Goal: Transaction & Acquisition: Purchase product/service

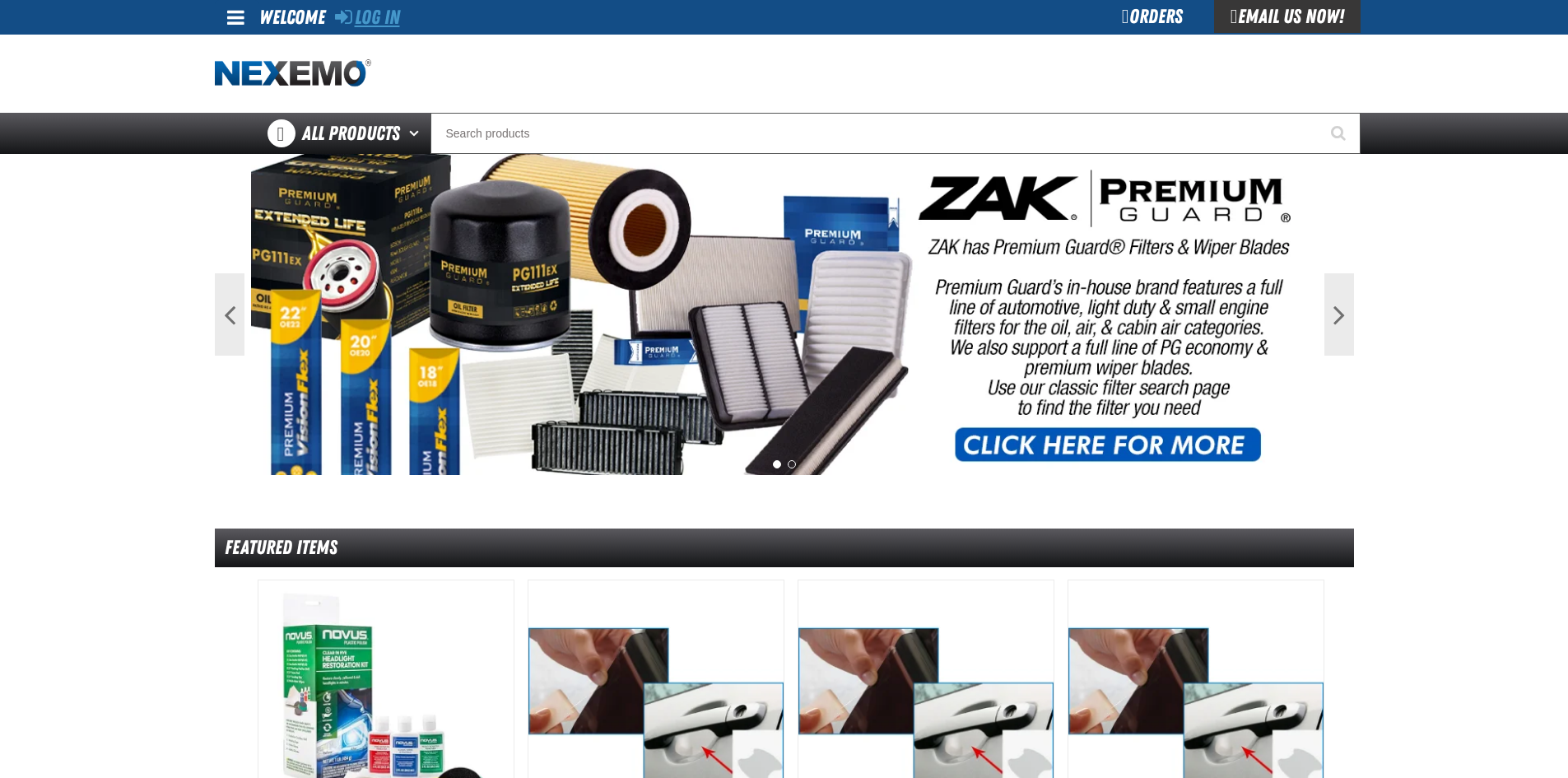
click at [395, 15] on link "Log In" at bounding box center [367, 17] width 65 height 23
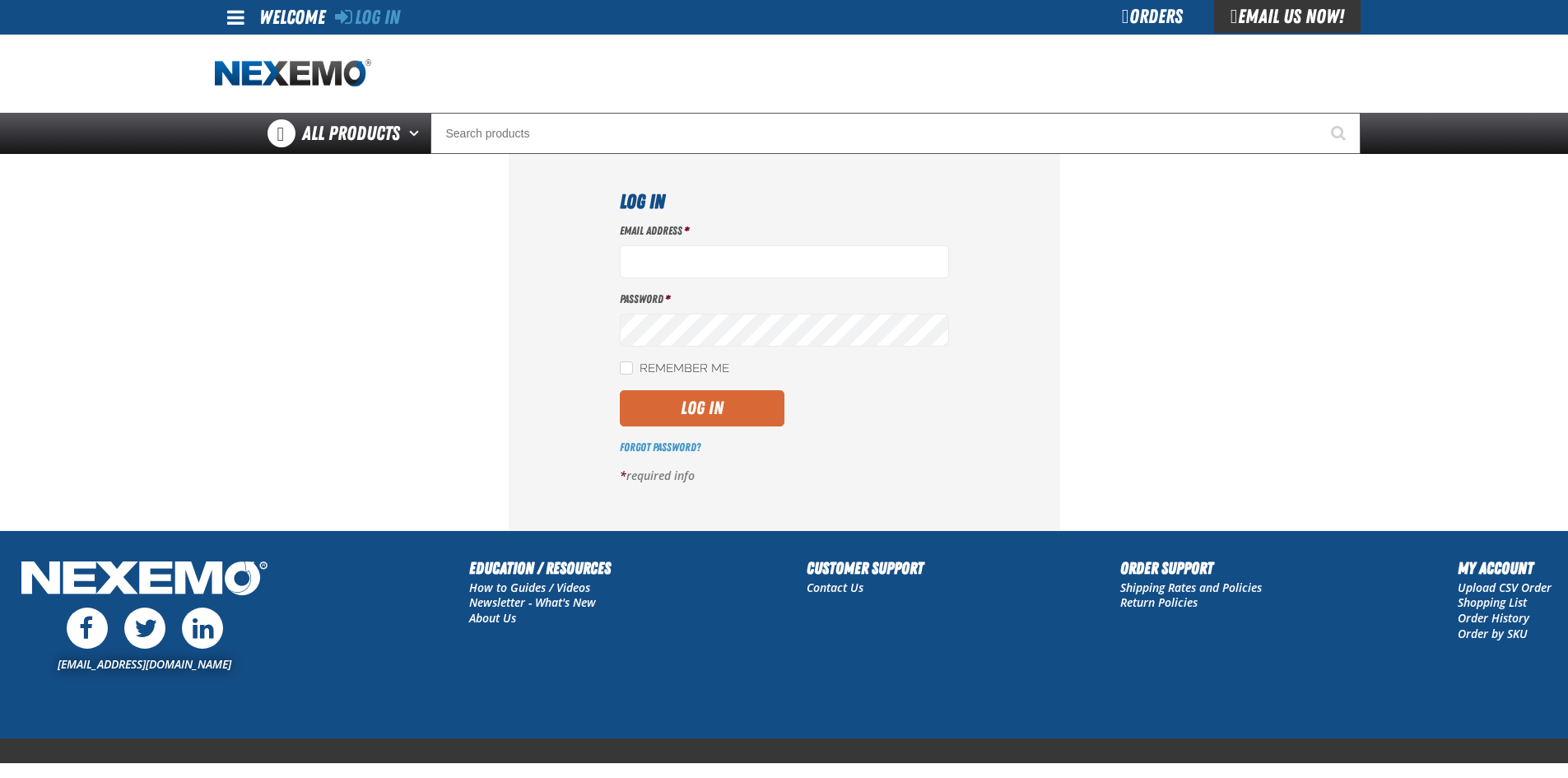
type input "igarcia@vtaig.com"
click at [703, 406] on button "Log In" at bounding box center [702, 409] width 164 height 37
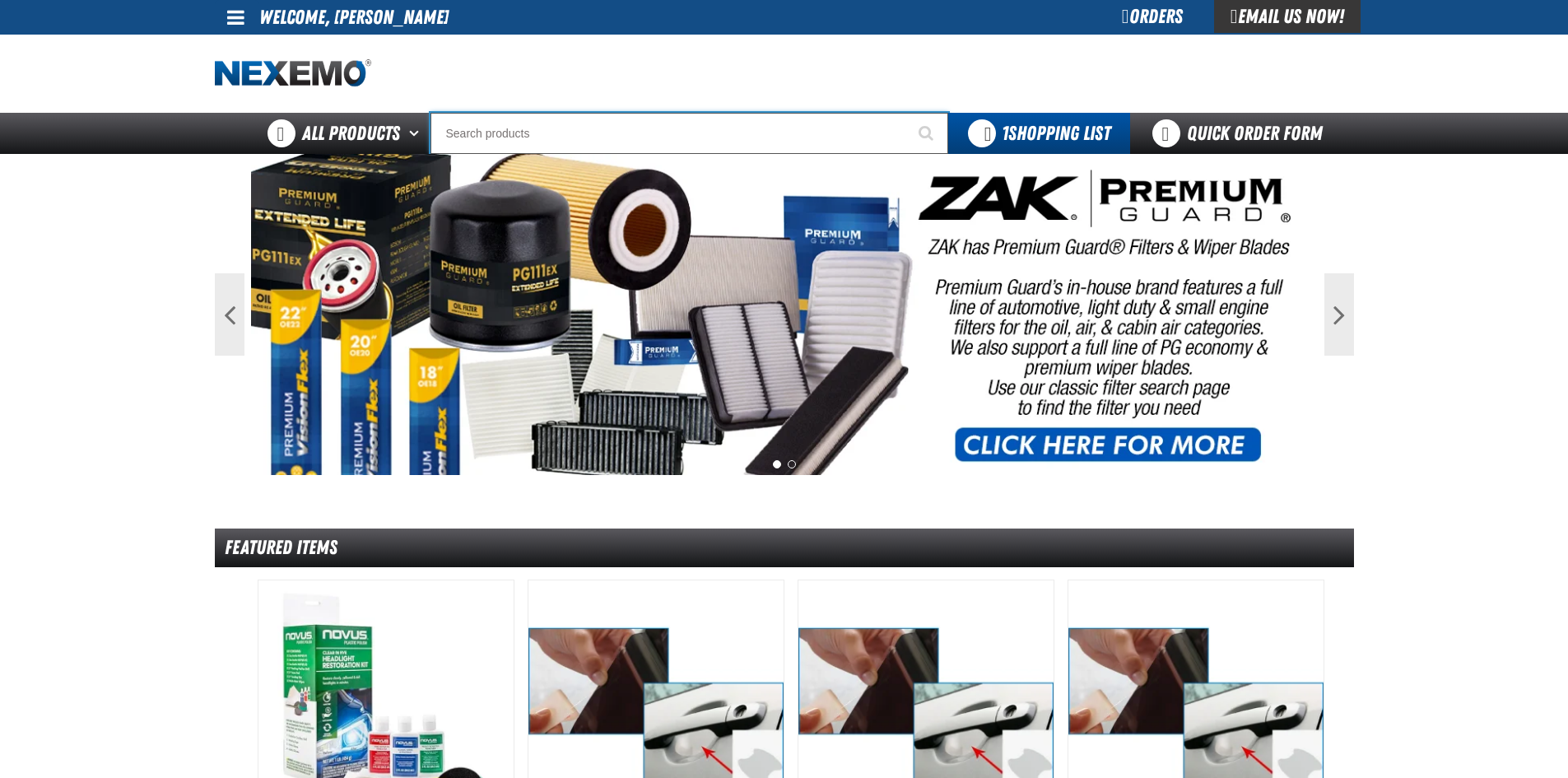
click at [530, 138] on input "Search" at bounding box center [689, 133] width 517 height 41
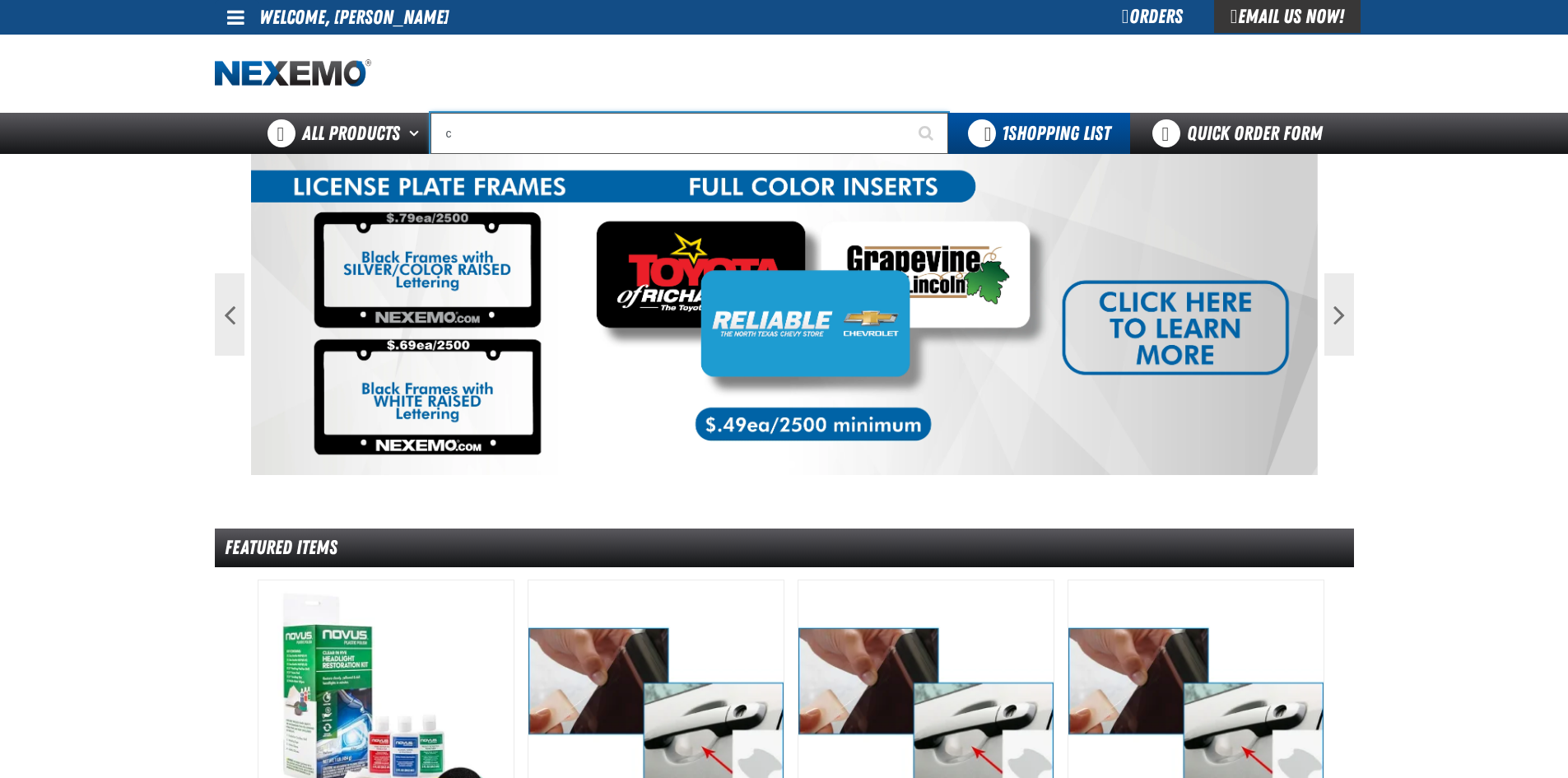
type input "co"
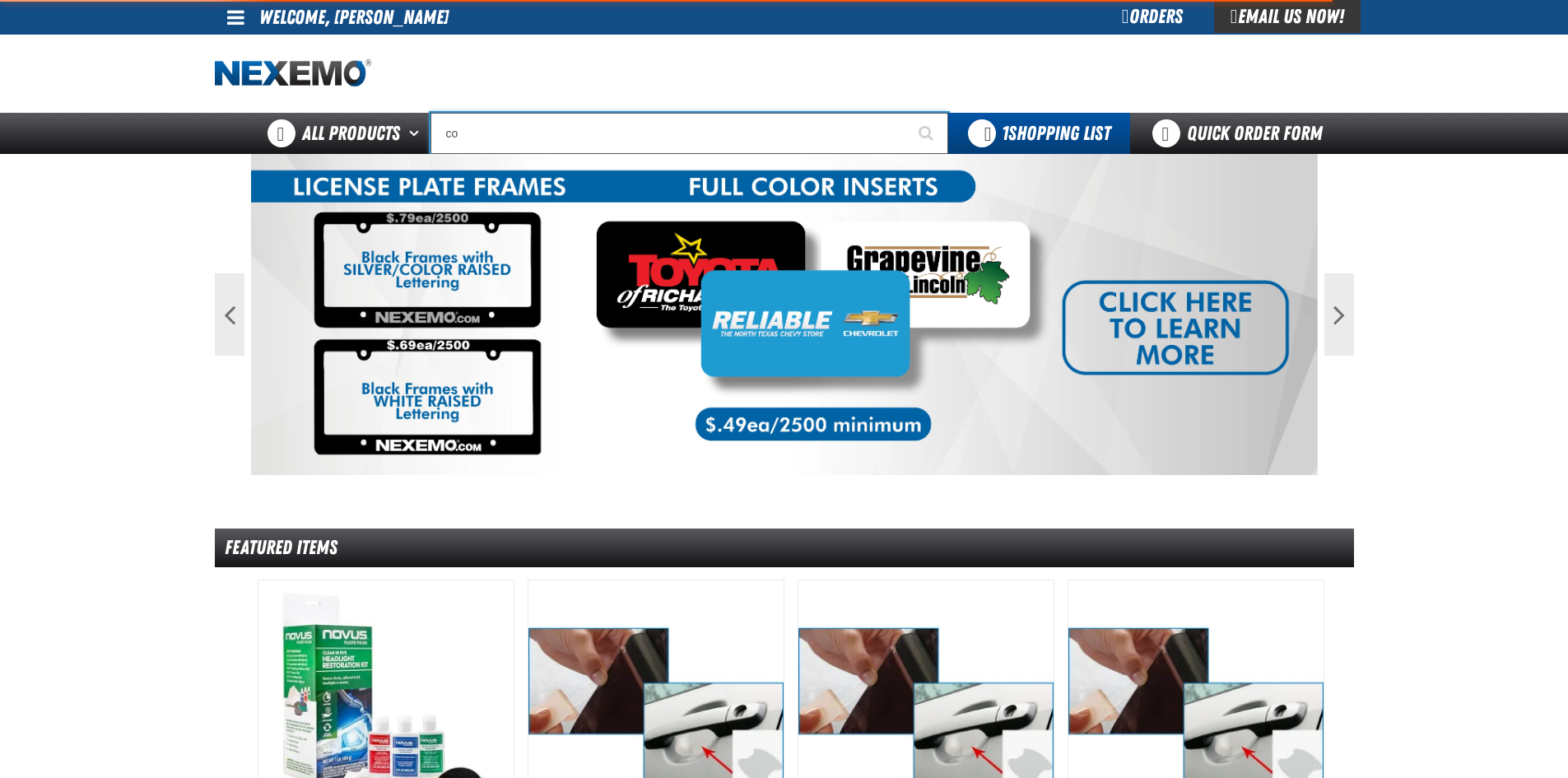
type input "com"
type input "comPRE"
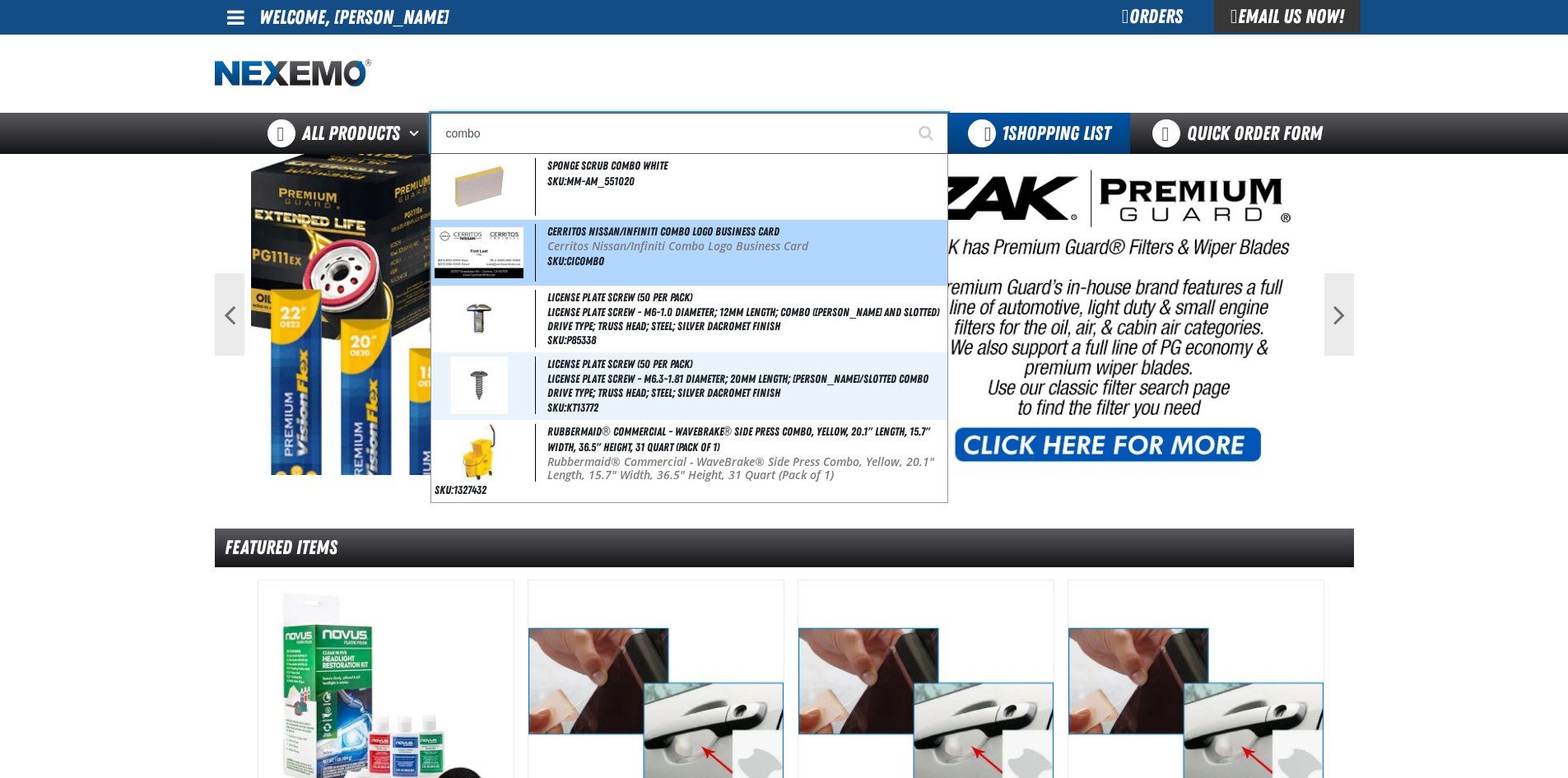
click at [461, 245] on img at bounding box center [479, 252] width 89 height 51
type input "Cerritos Nissan/Infiniti Combo Logo Business Card"
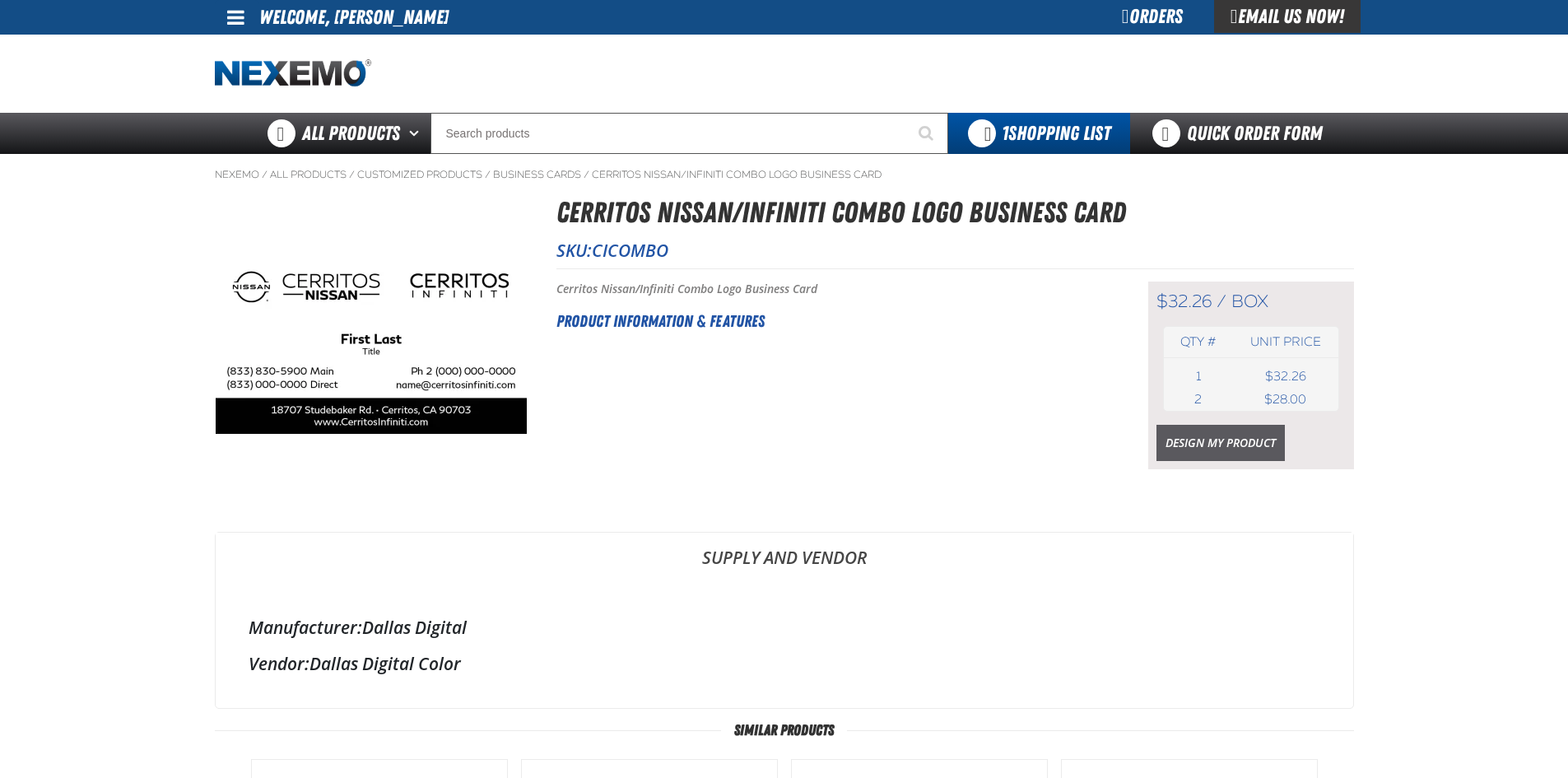
click at [1194, 448] on link "Design My Product" at bounding box center [1221, 443] width 129 height 37
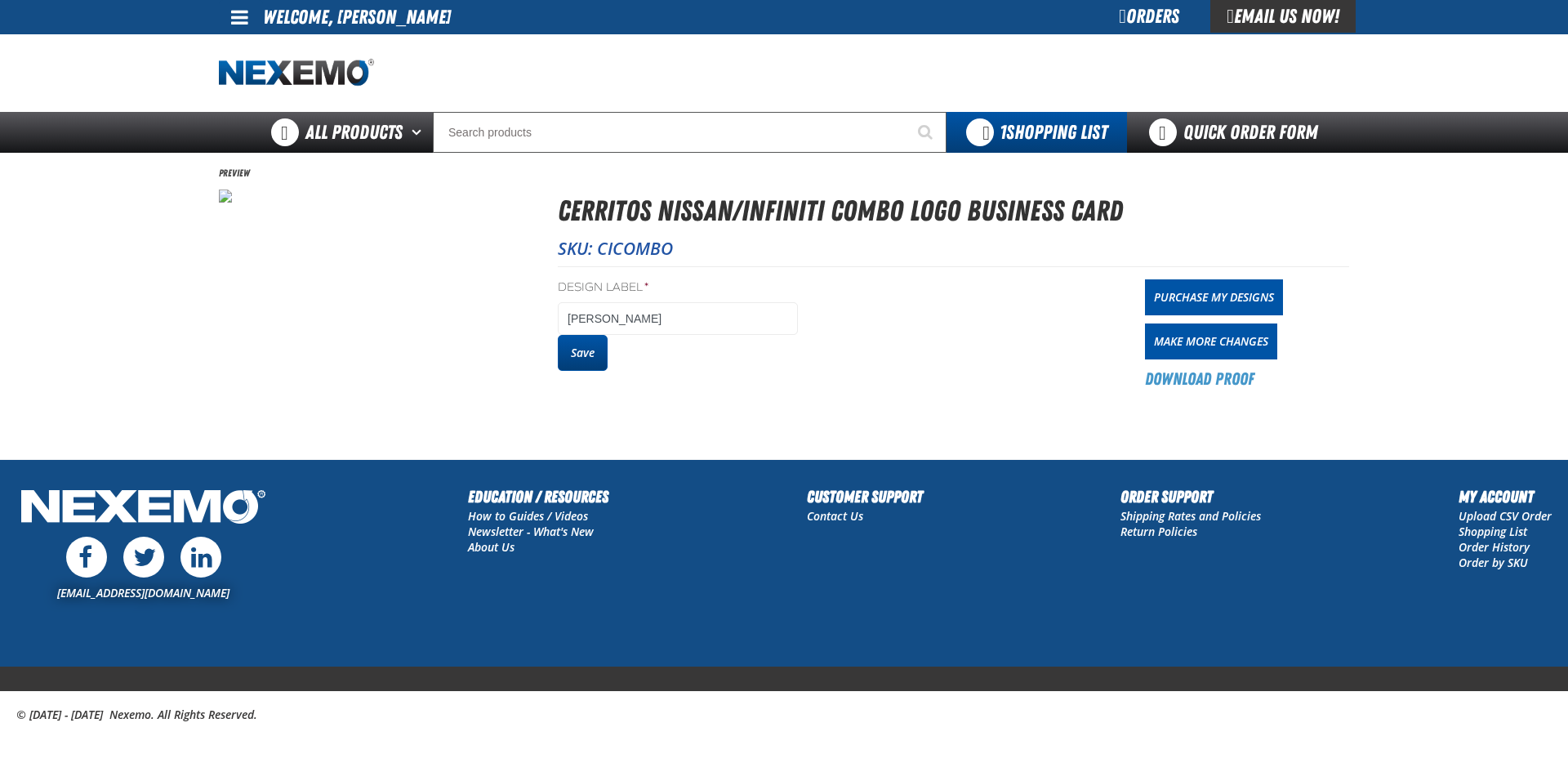
click at [571, 349] on button "Save" at bounding box center [583, 353] width 50 height 36
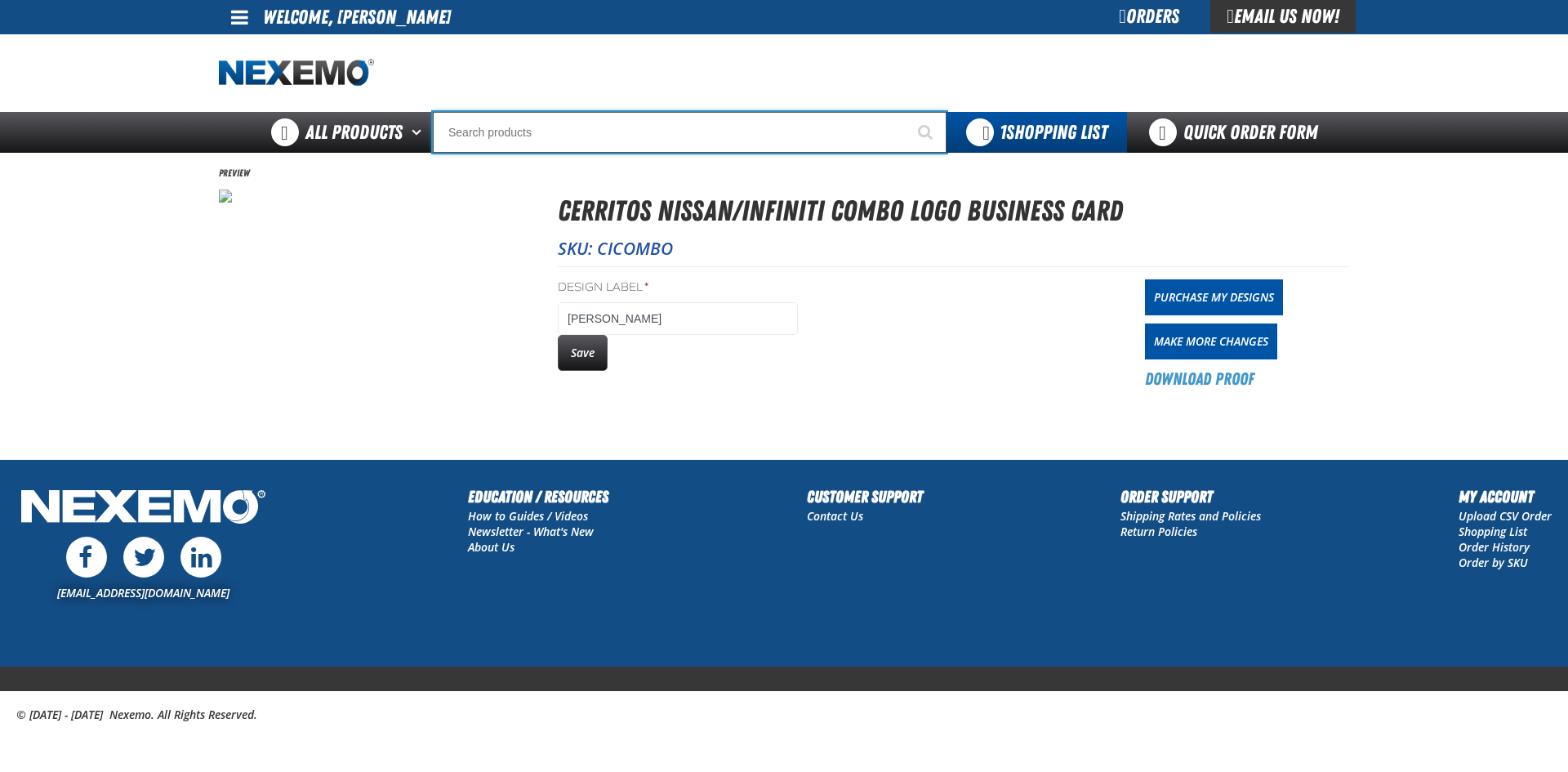
click at [505, 129] on input "Search" at bounding box center [690, 132] width 513 height 41
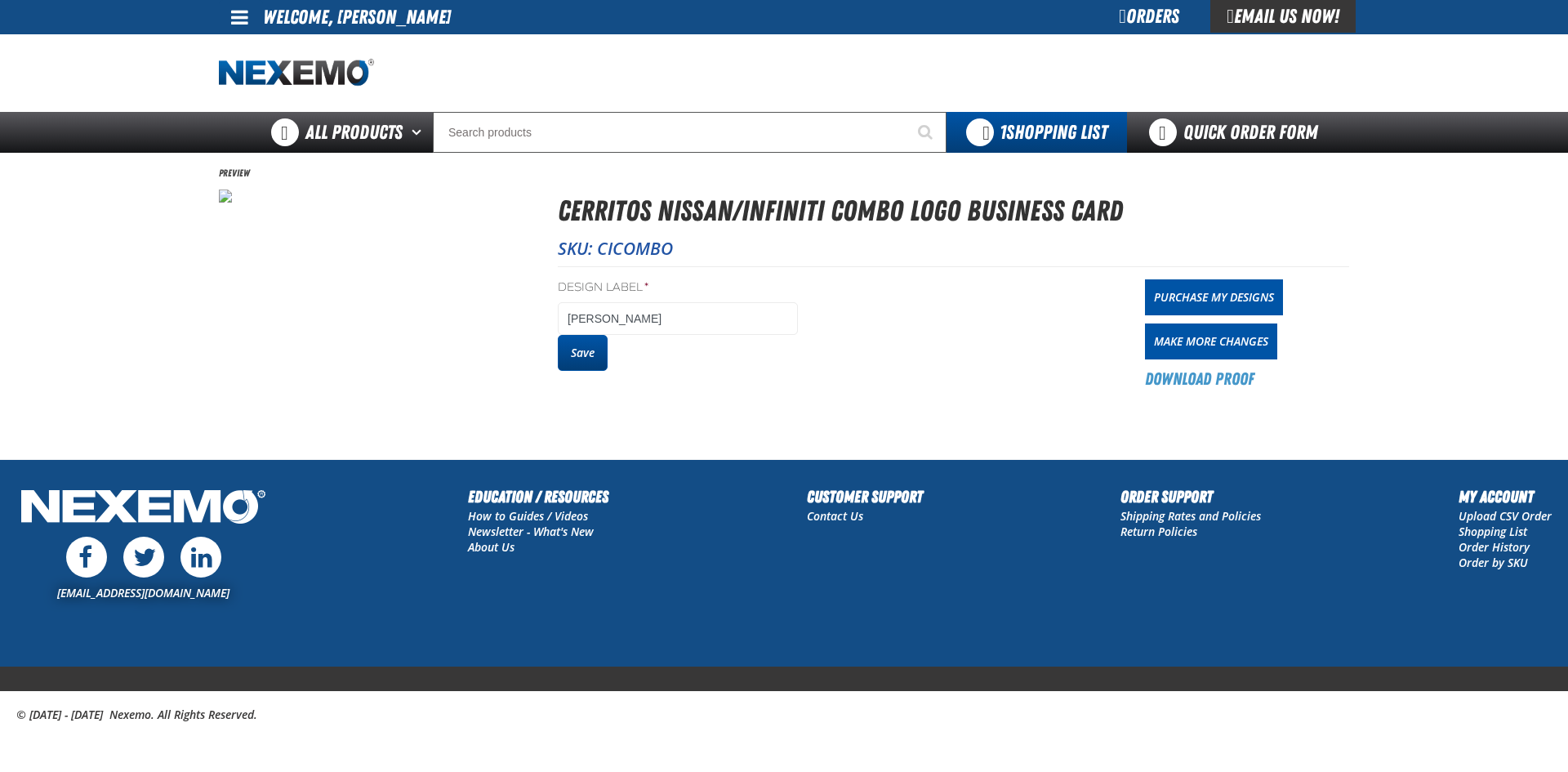
click at [585, 355] on button "Save" at bounding box center [583, 353] width 50 height 36
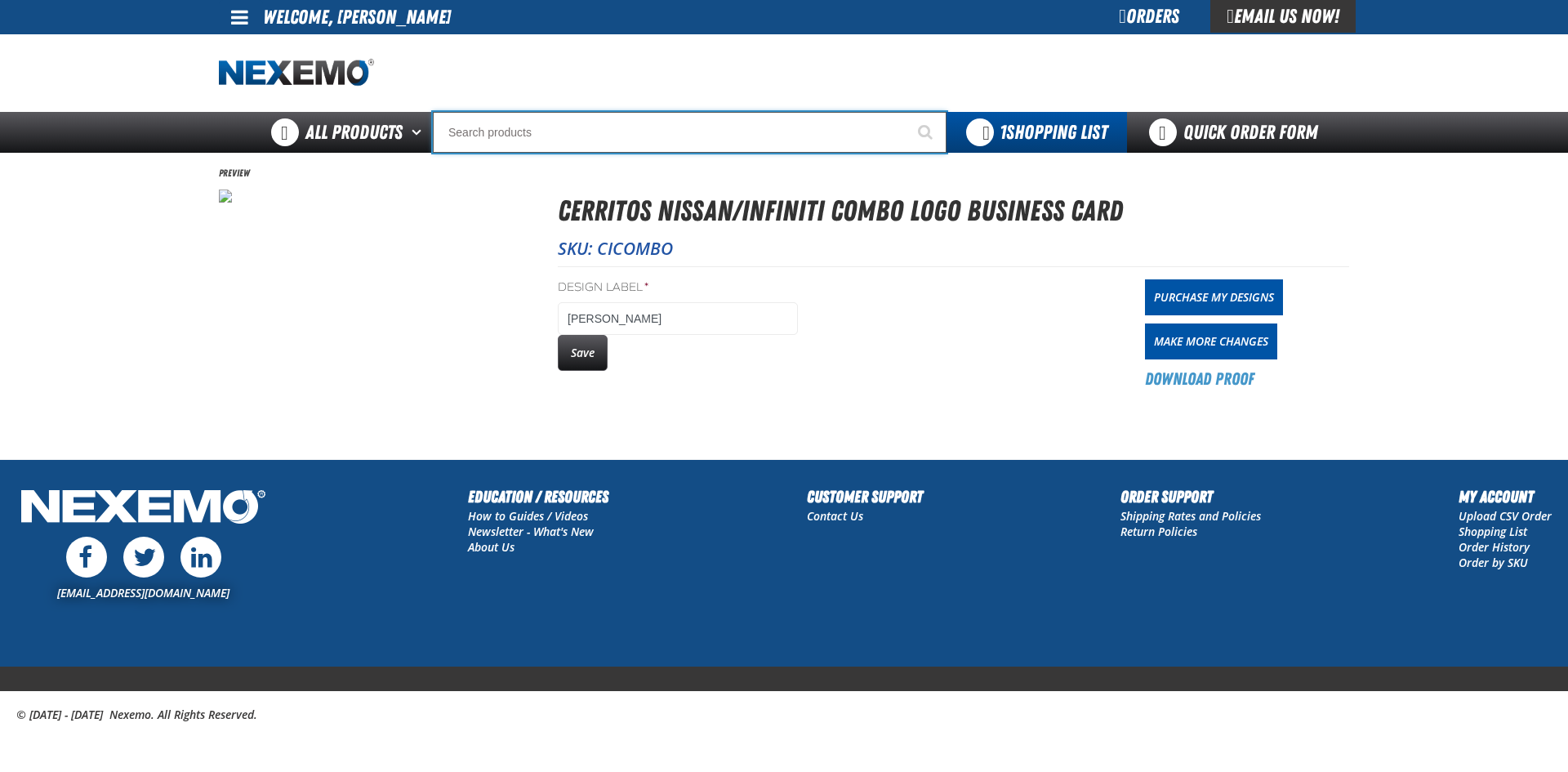
click at [538, 140] on input "Search" at bounding box center [690, 132] width 513 height 41
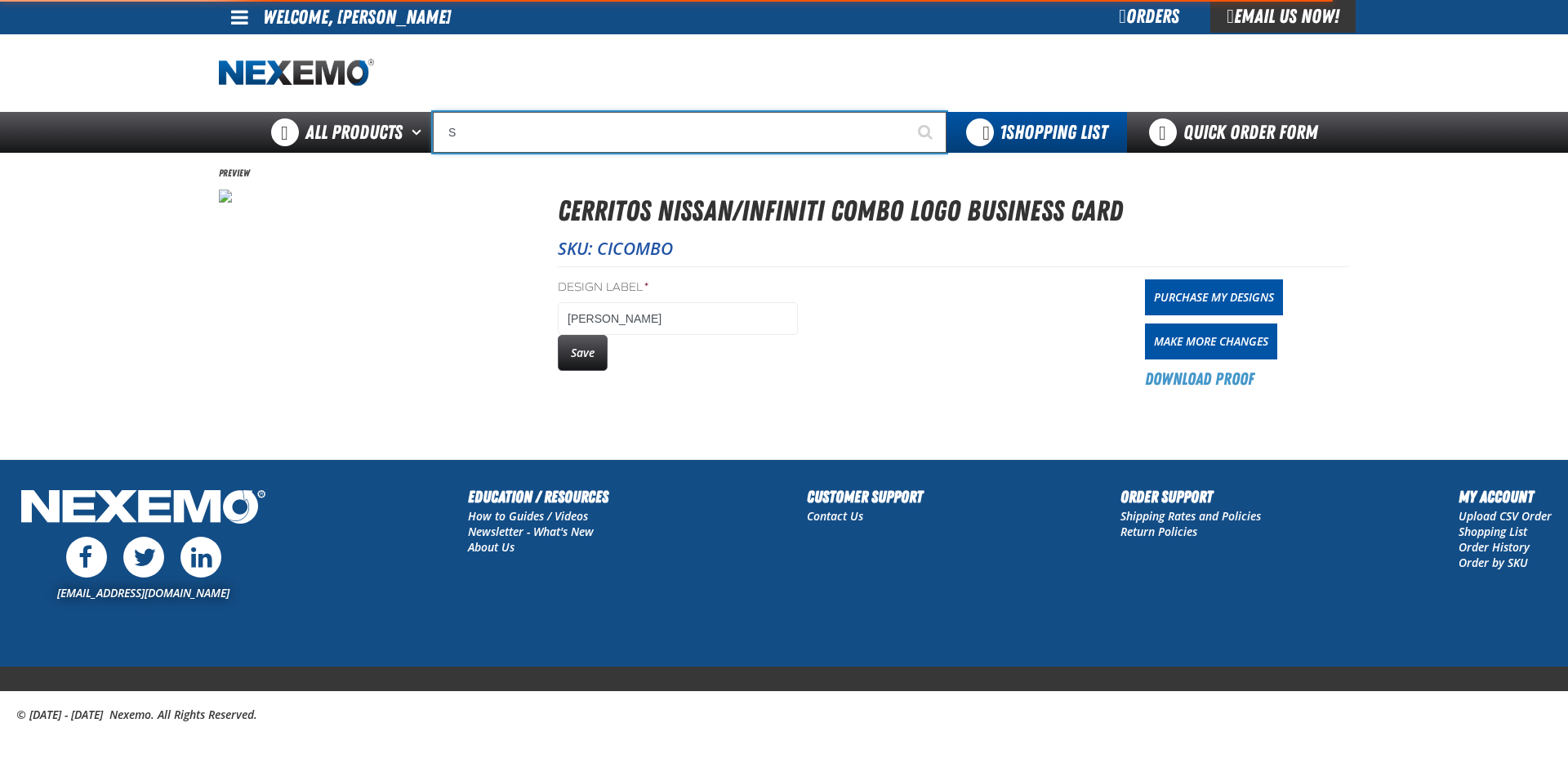
type input "SE"
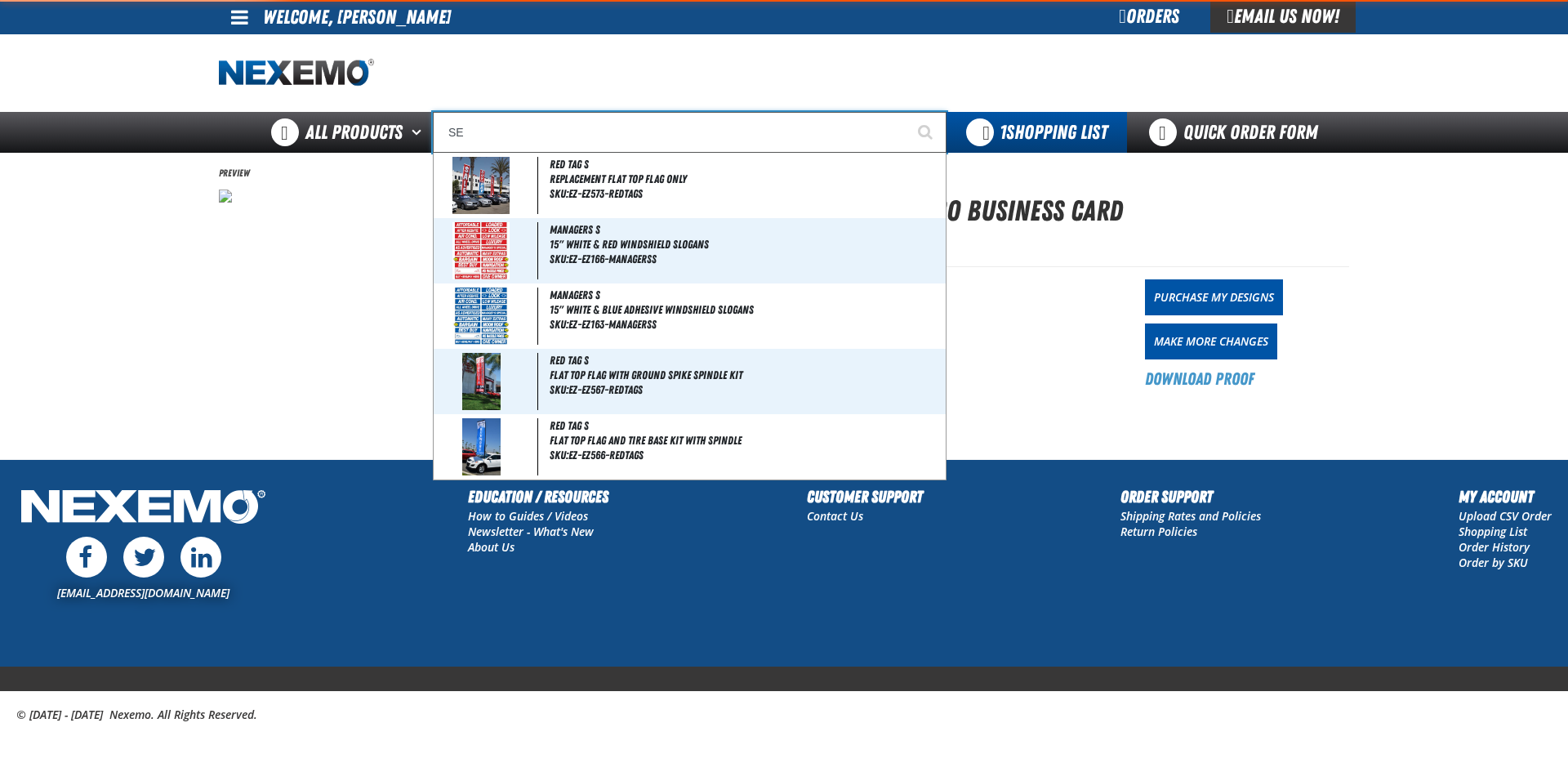
type input "SE HABLA"
type input "SER"
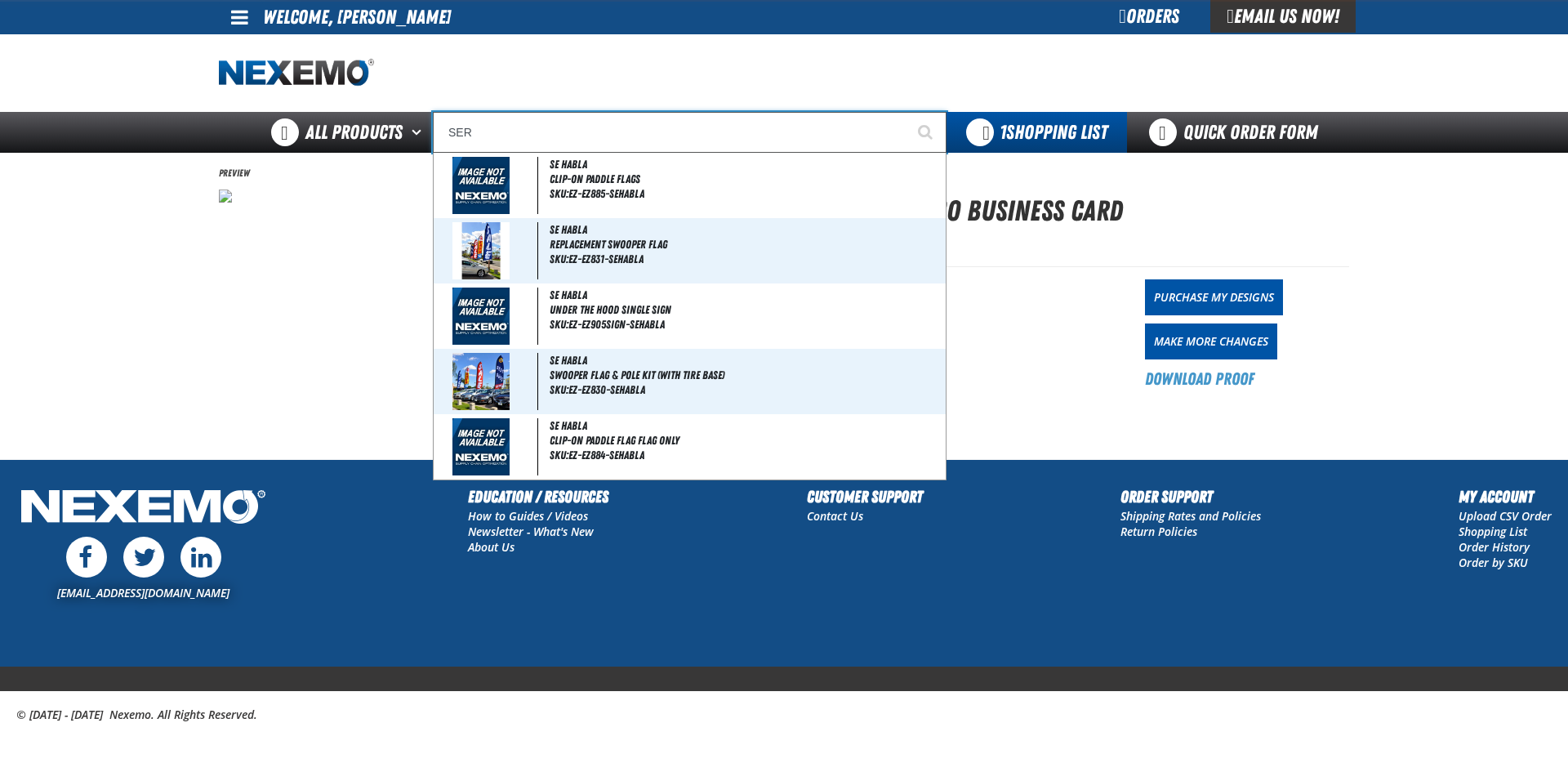
type input "SERVICE"
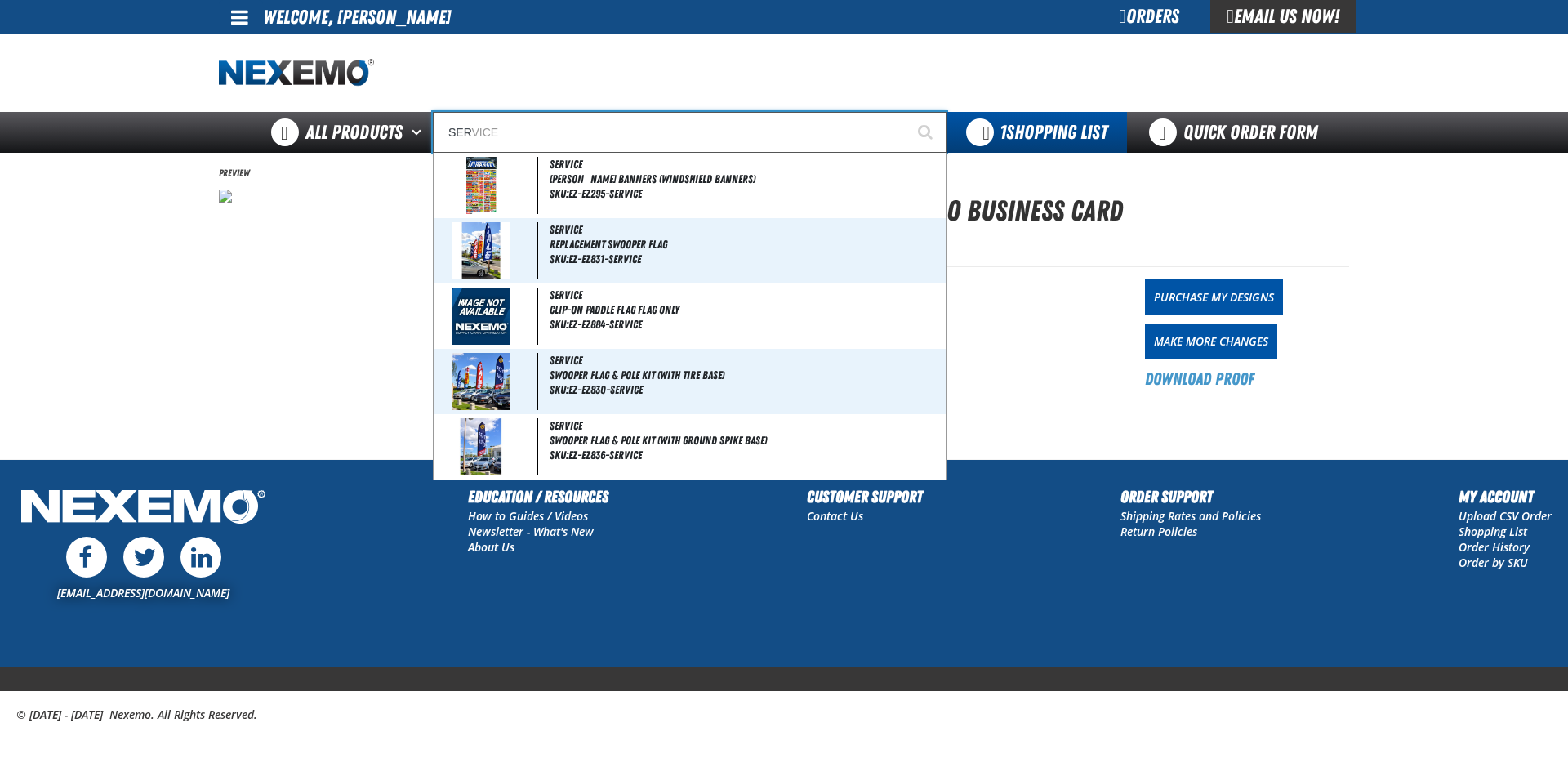
type input "SERV"
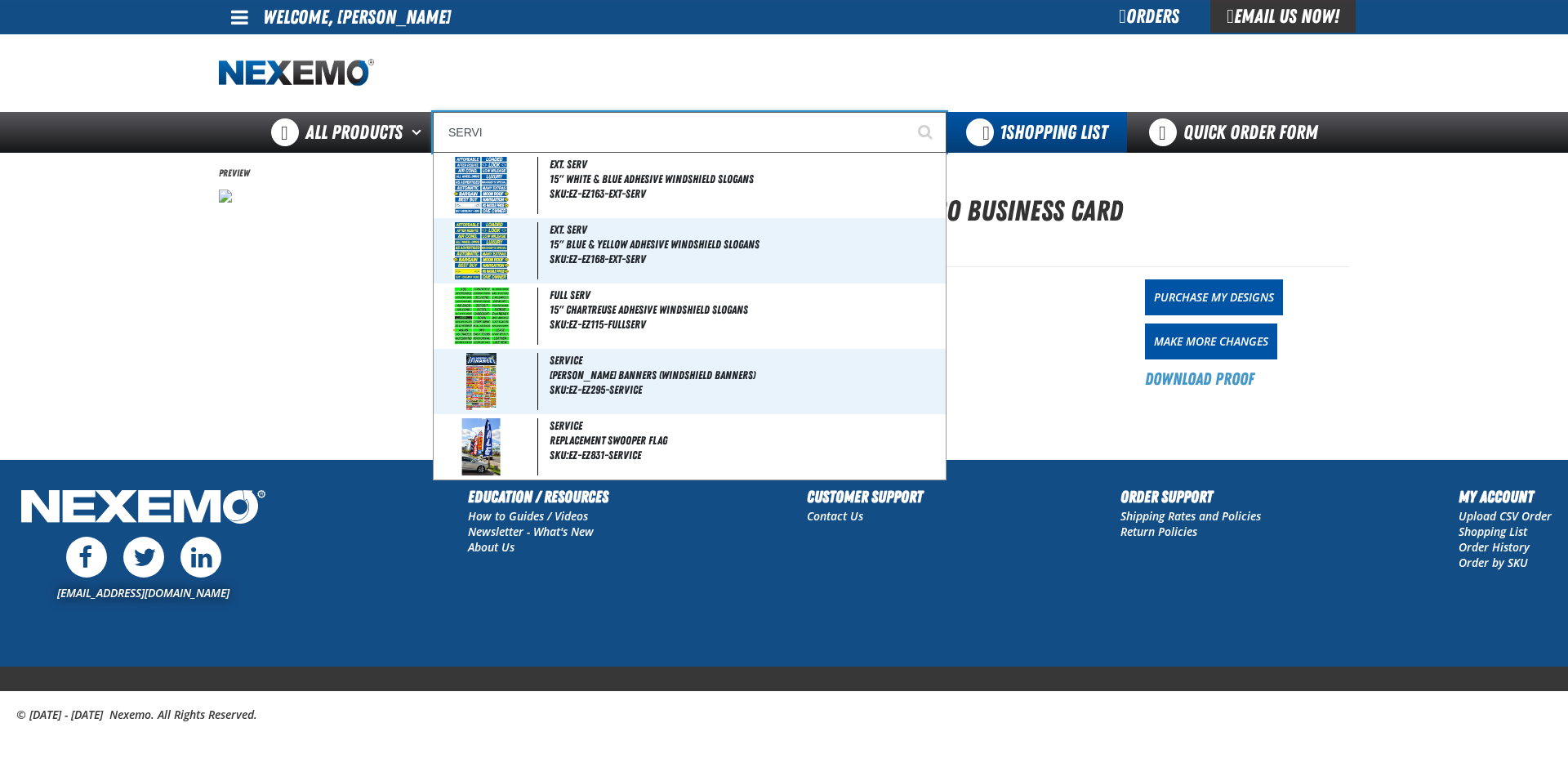
type input "SERVIC"
type input "SERVICE"
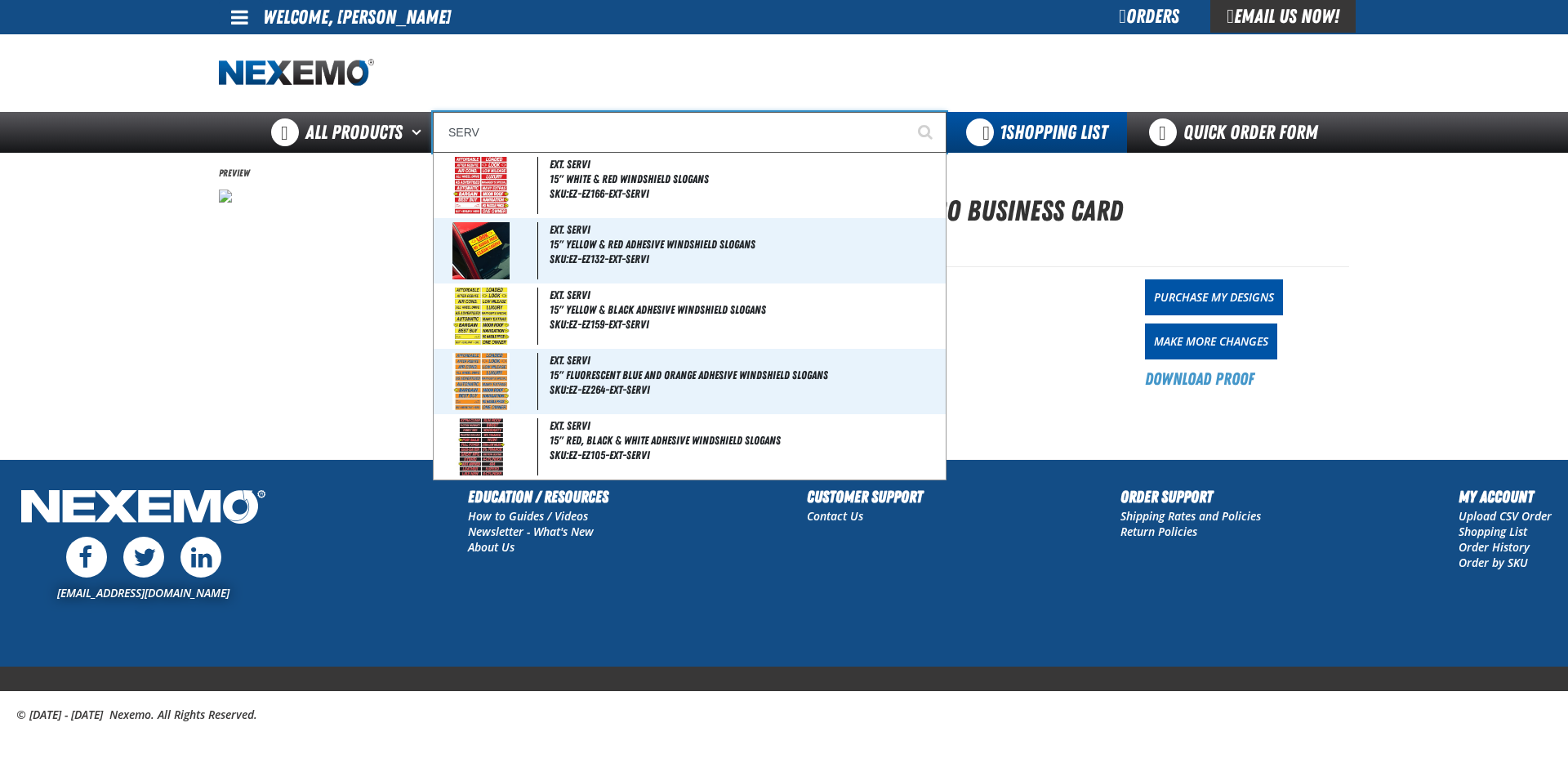
type input "SER"
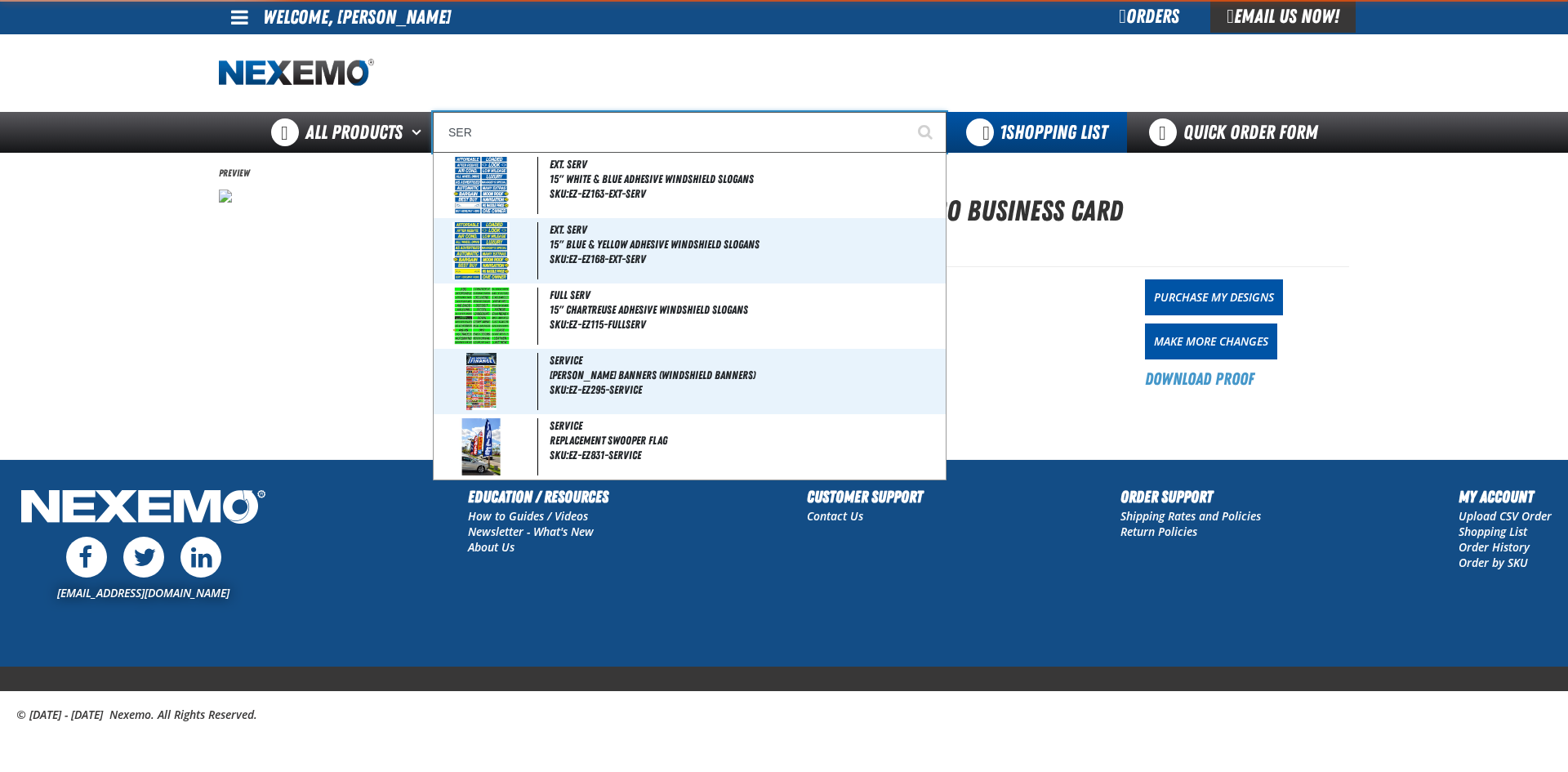
type input "SERVICE"
type input "SE"
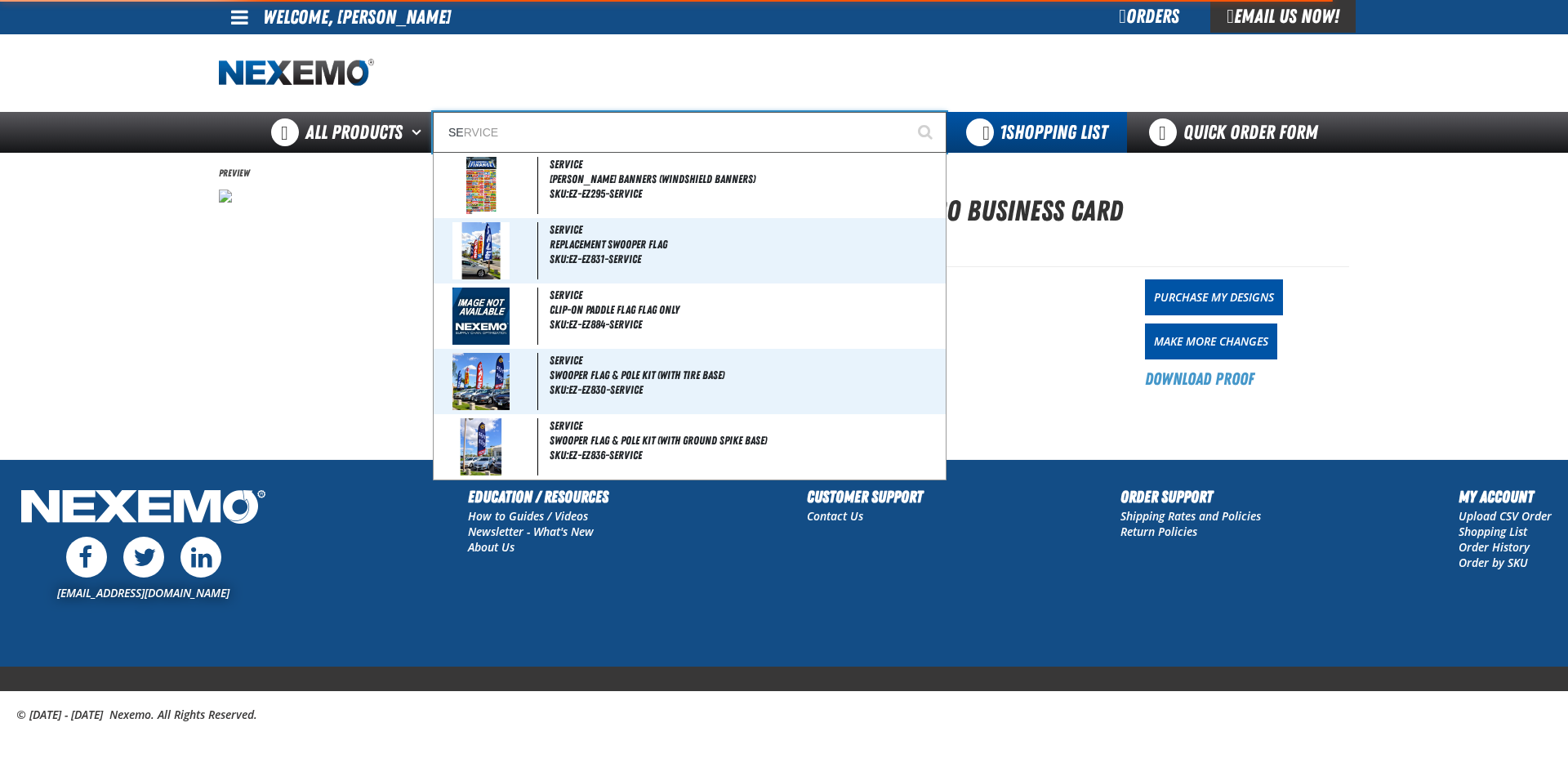
type input "SE HABLA"
type input "S"
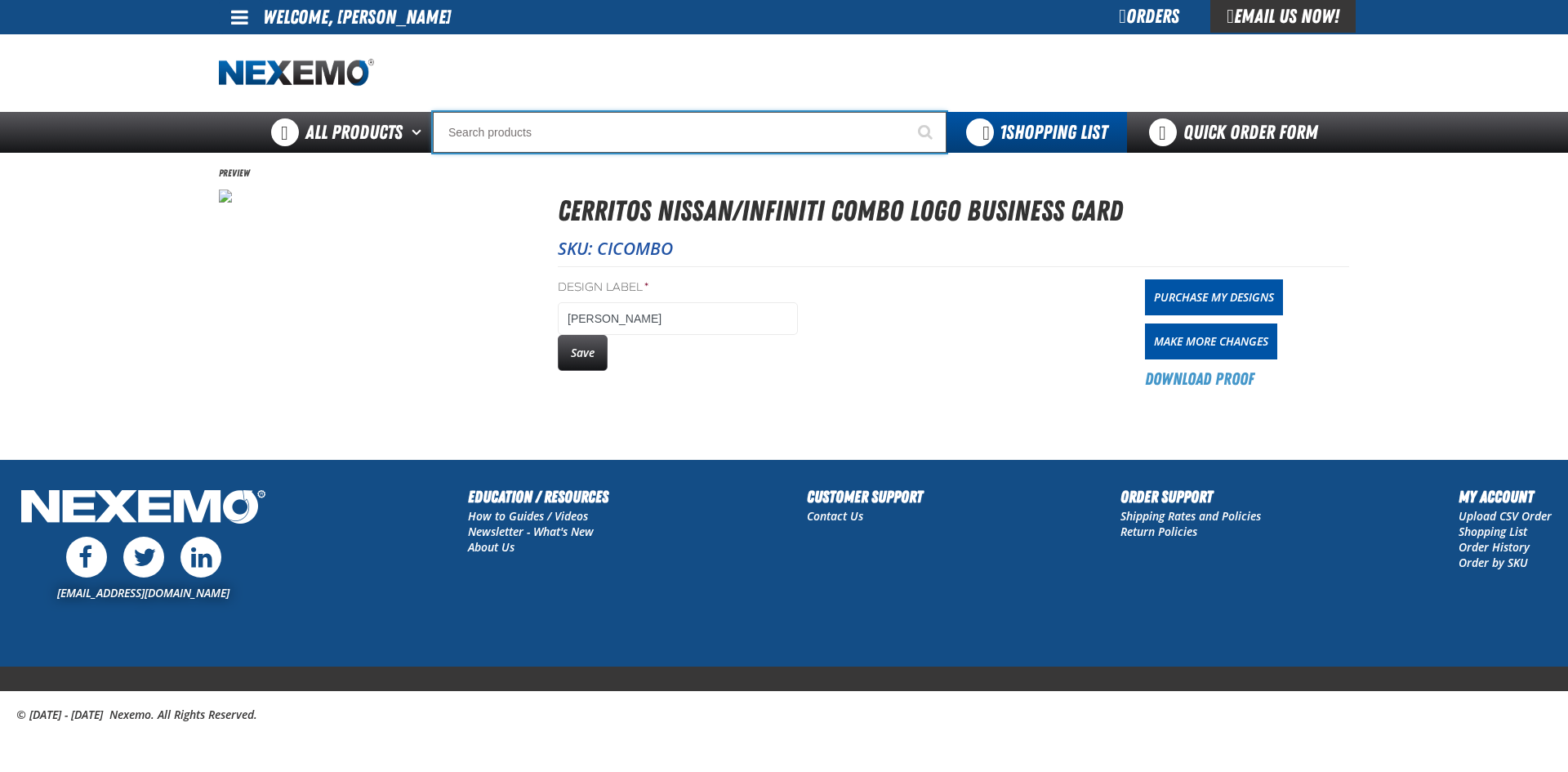
type input "C"
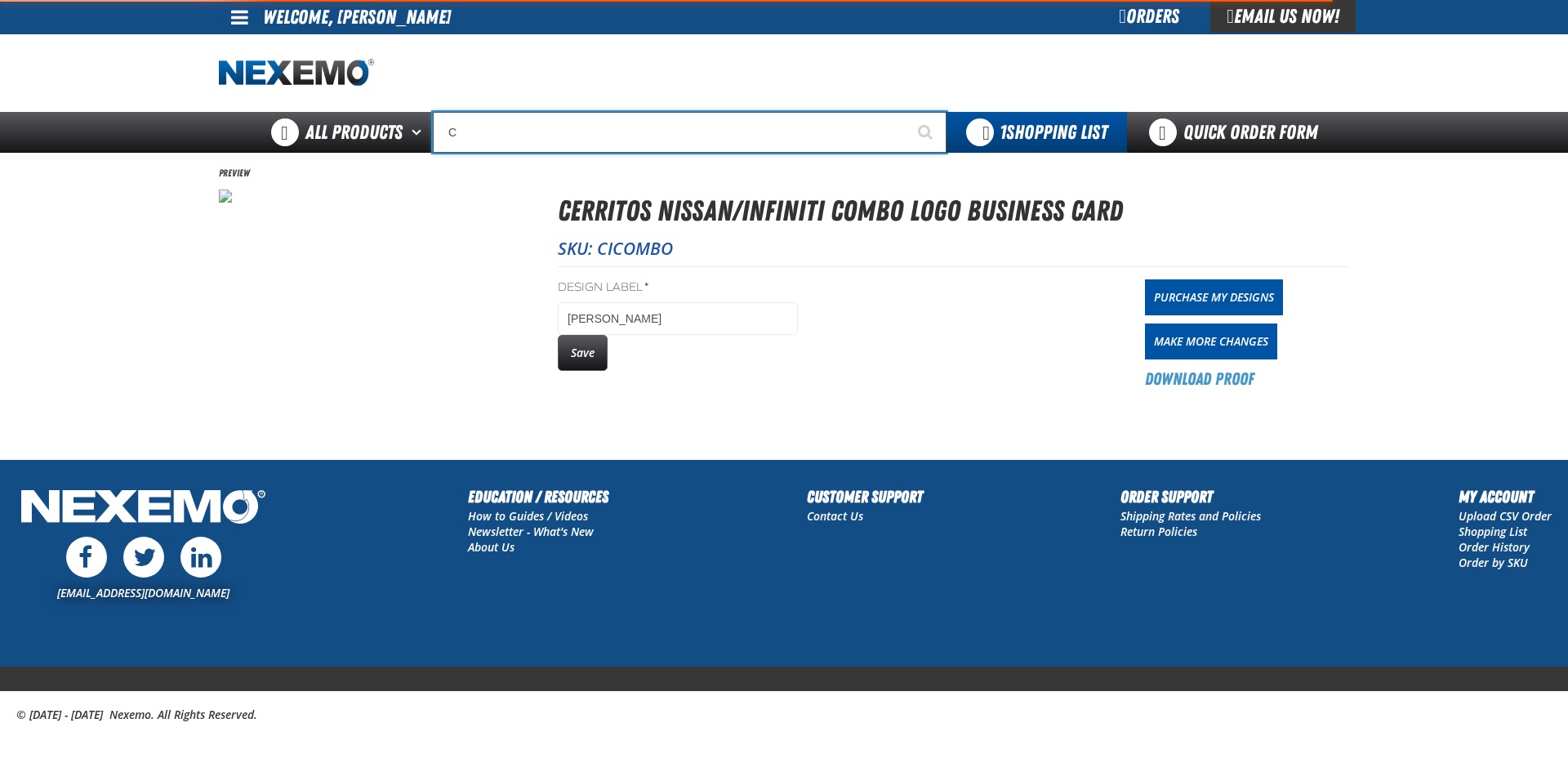
type input "C Alkaline Battery 1.5 Volt (12 per pack)"
type input "CE"
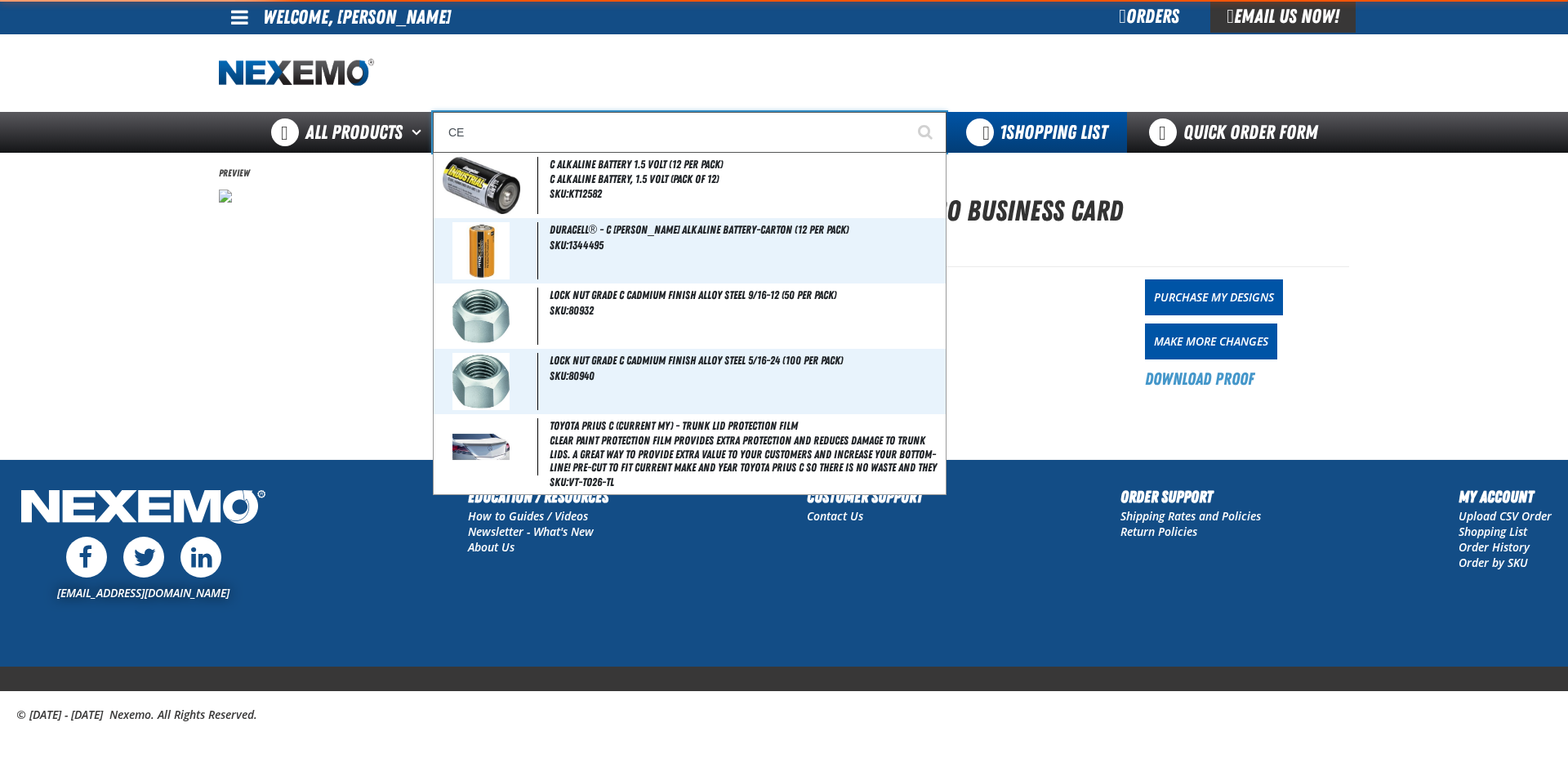
type input "CERTIFIED"
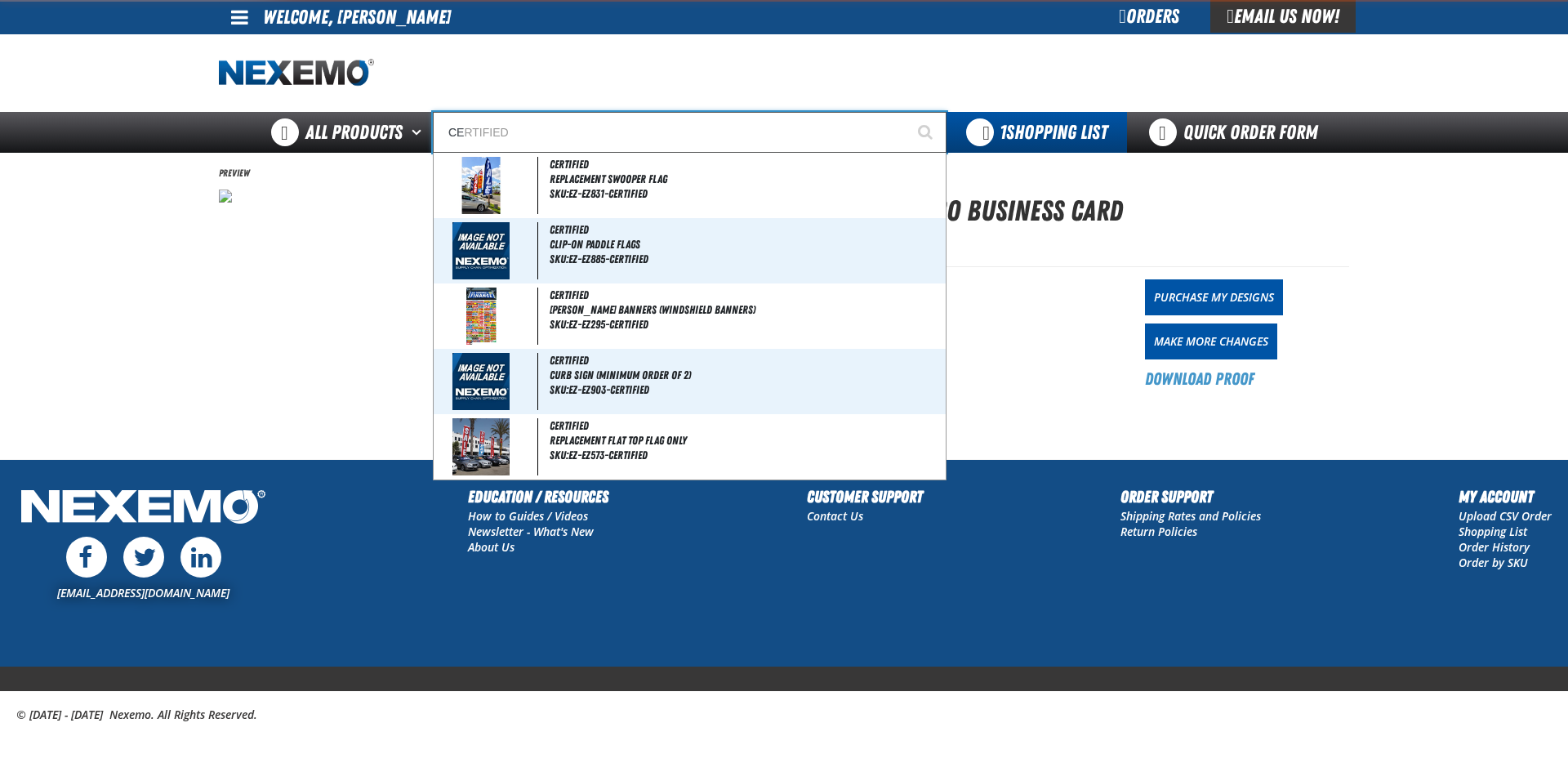
type input "CER"
type input "CERR"
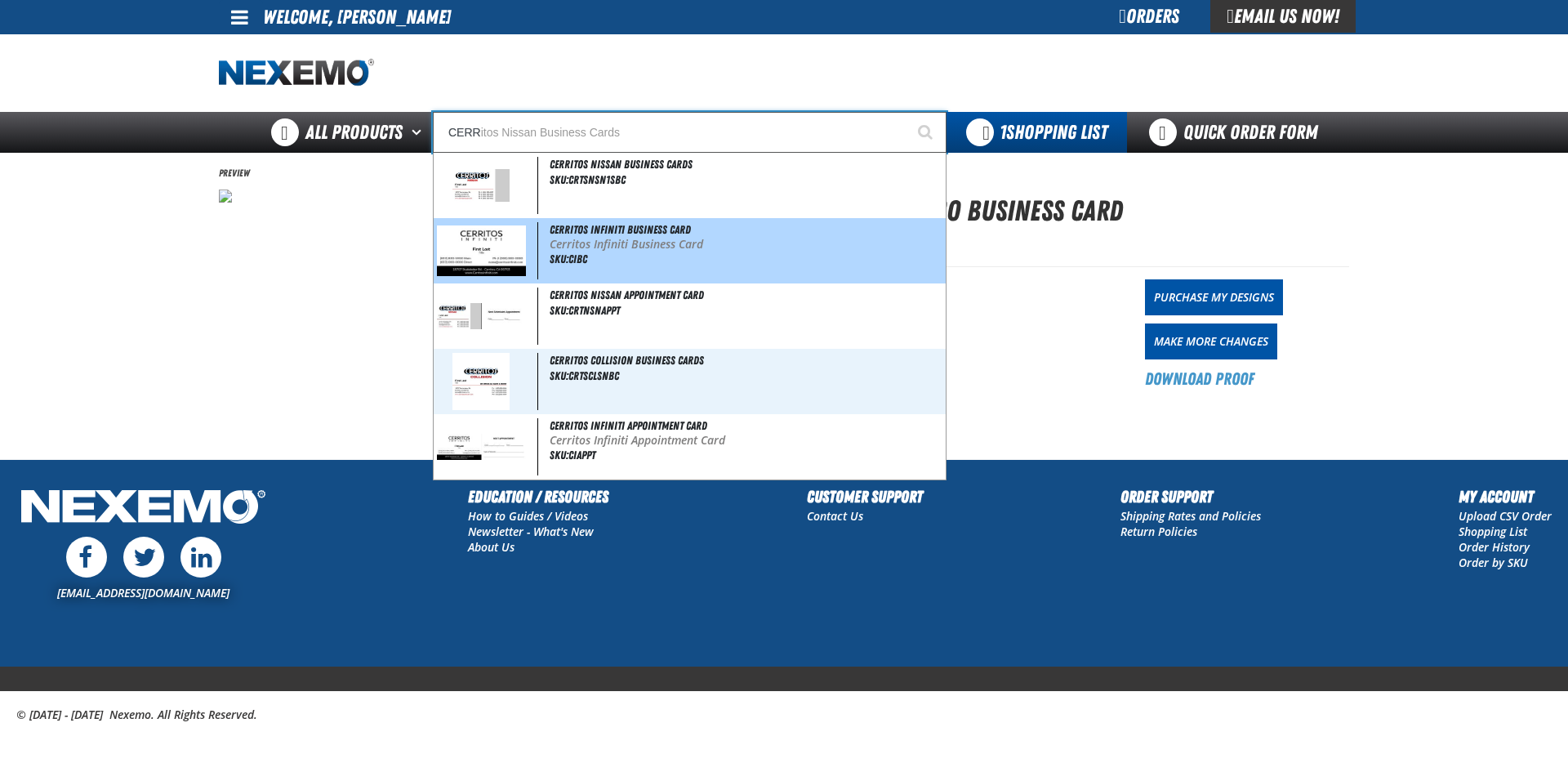
type input "CERRitos Nissan Business Cards"
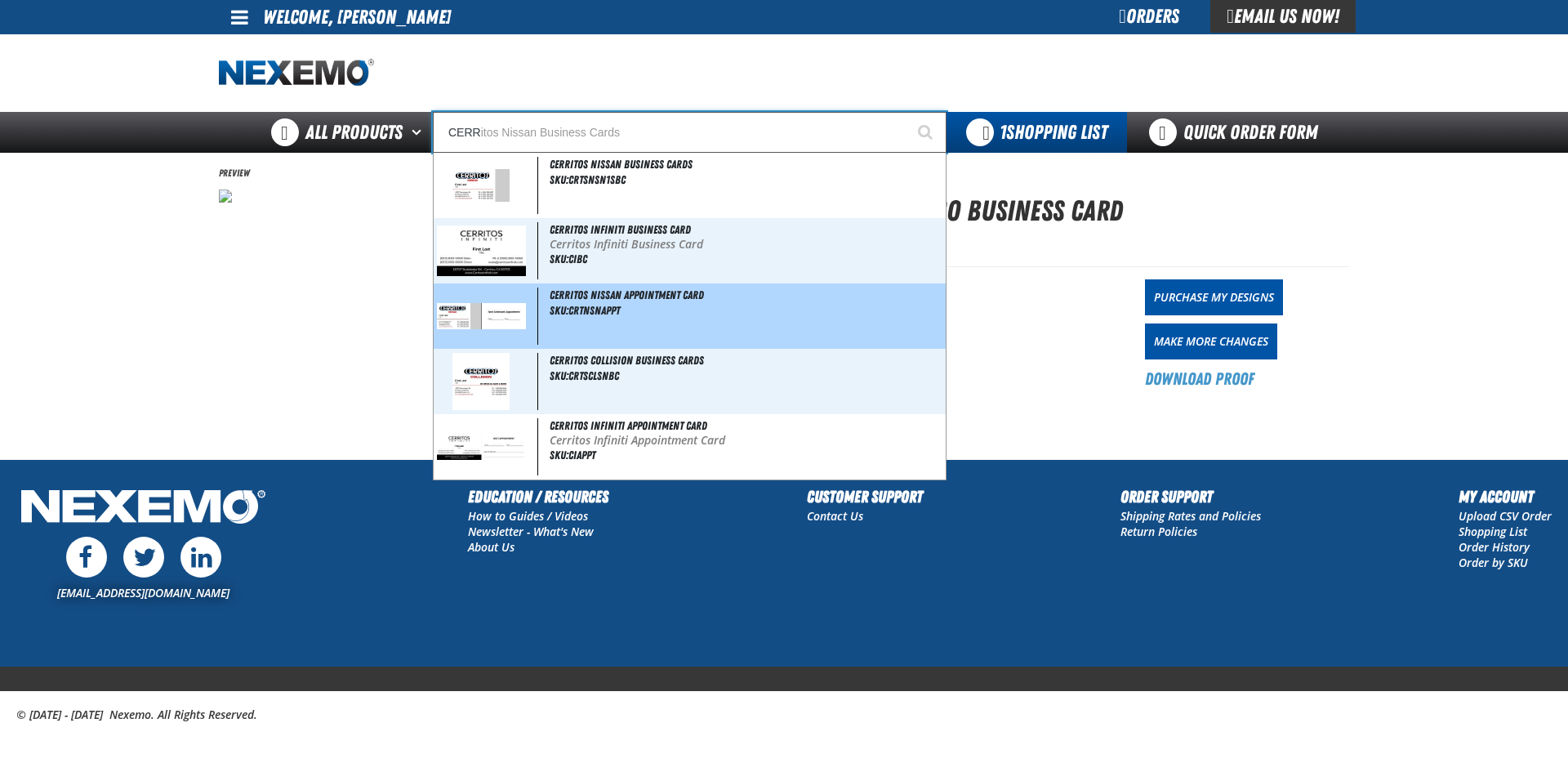
click at [483, 315] on img at bounding box center [481, 316] width 89 height 26
type input "Cerritos Nissan Appointment Card"
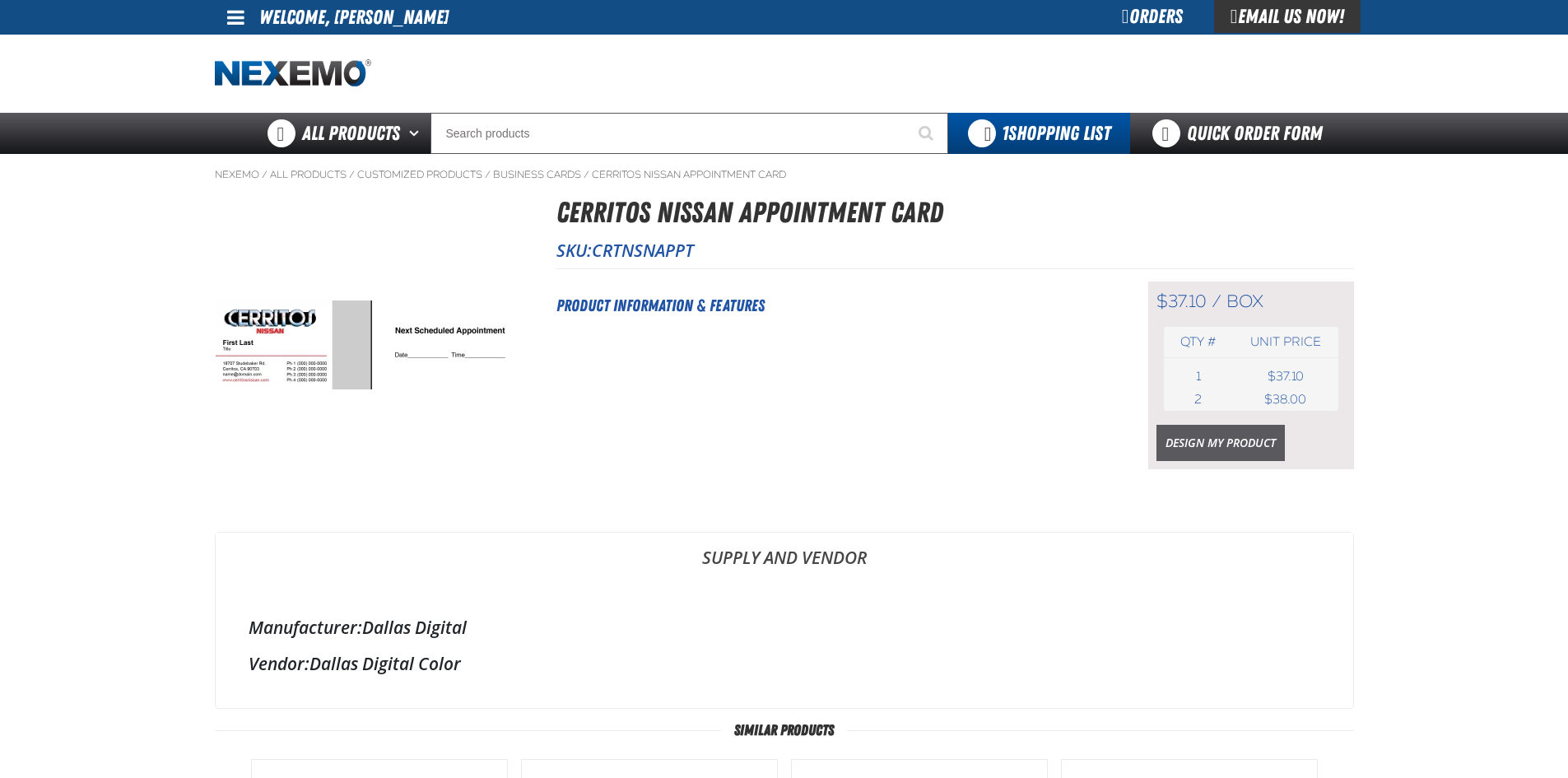
click at [1198, 443] on link "Design My Product" at bounding box center [1221, 443] width 129 height 37
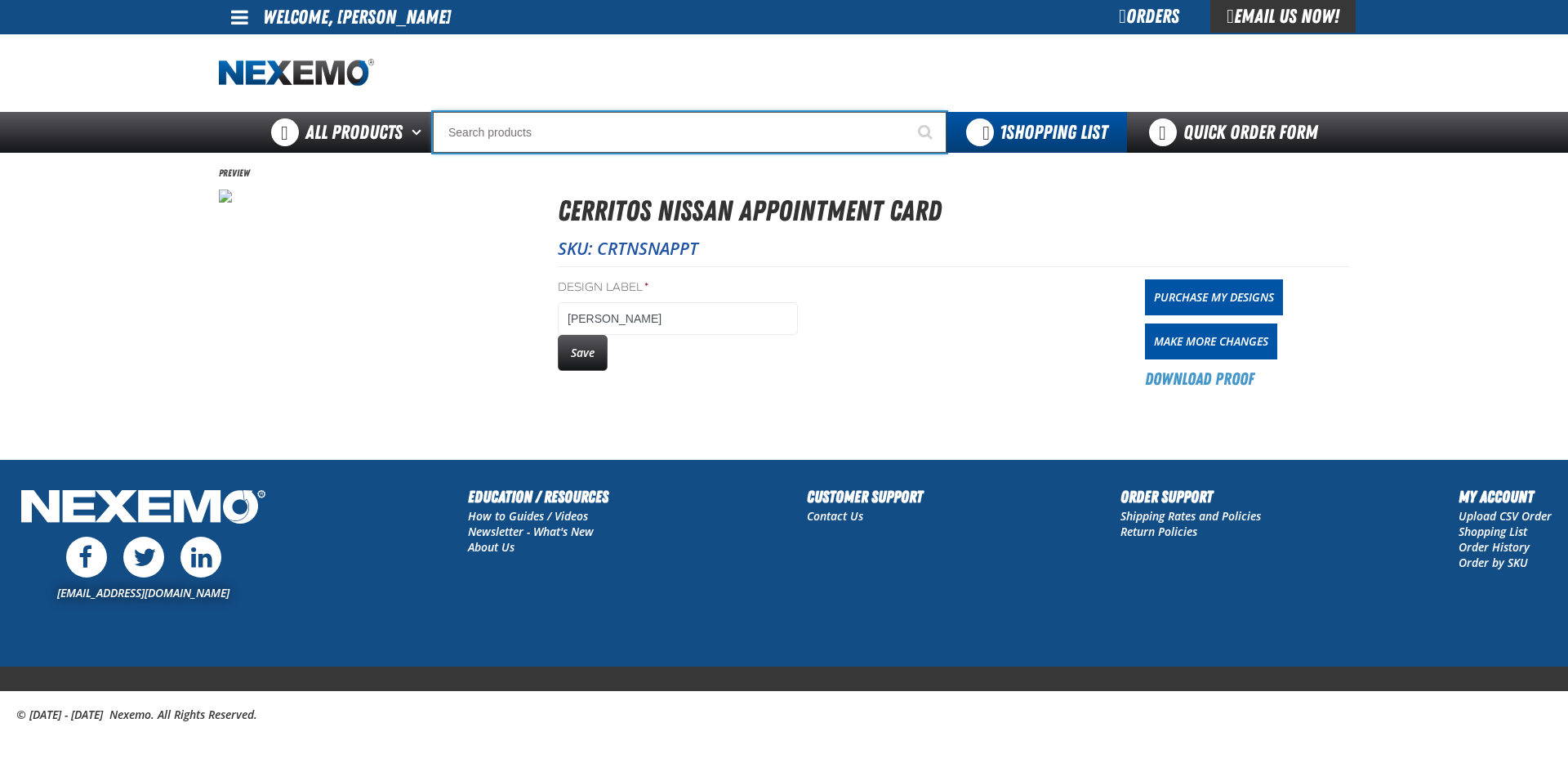
click at [518, 134] on input "Search" at bounding box center [690, 132] width 513 height 41
type input "c"
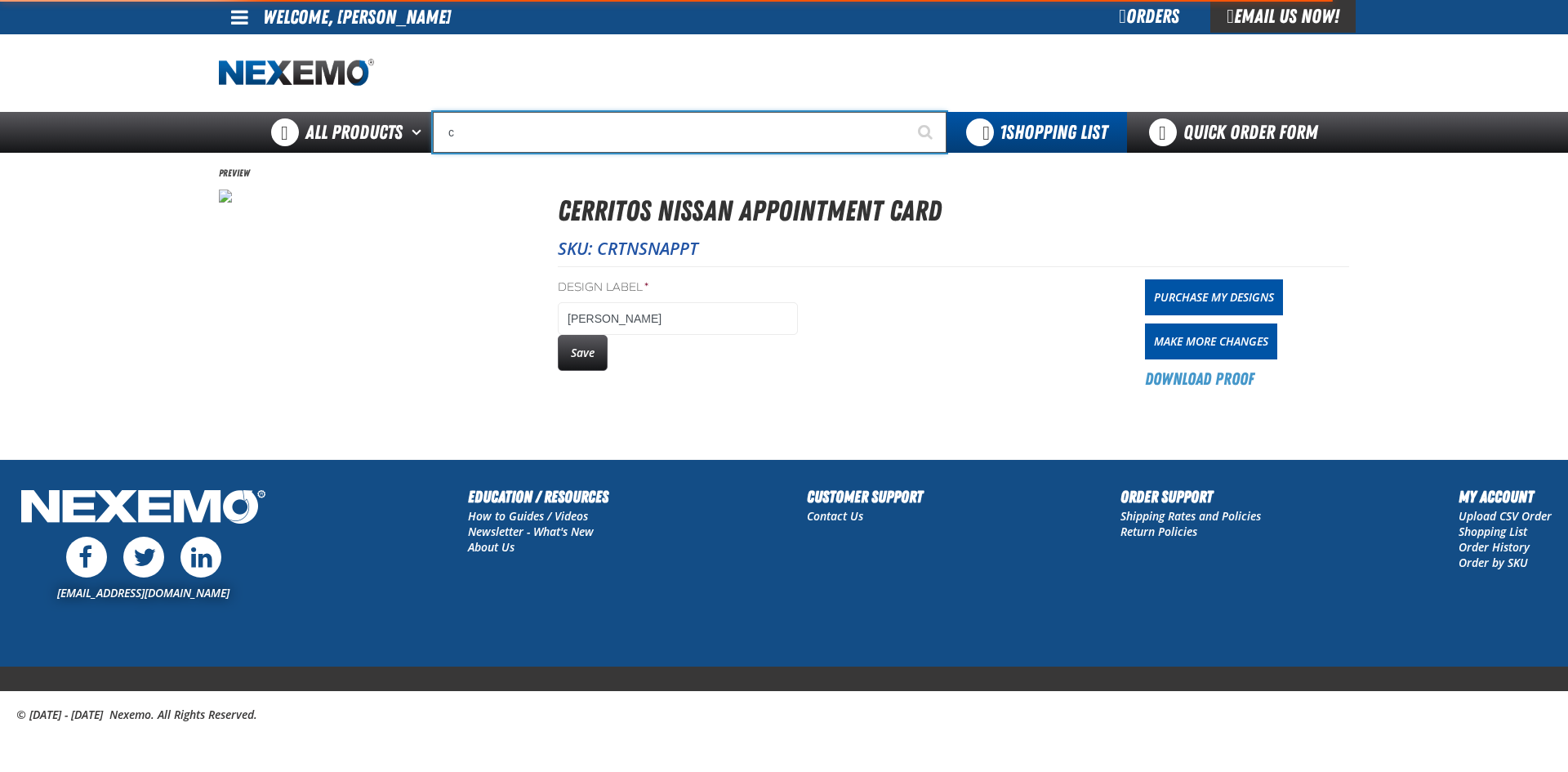
type input "c Alkaline Battery 1.5 Volt (12 per pack)"
type input "co"
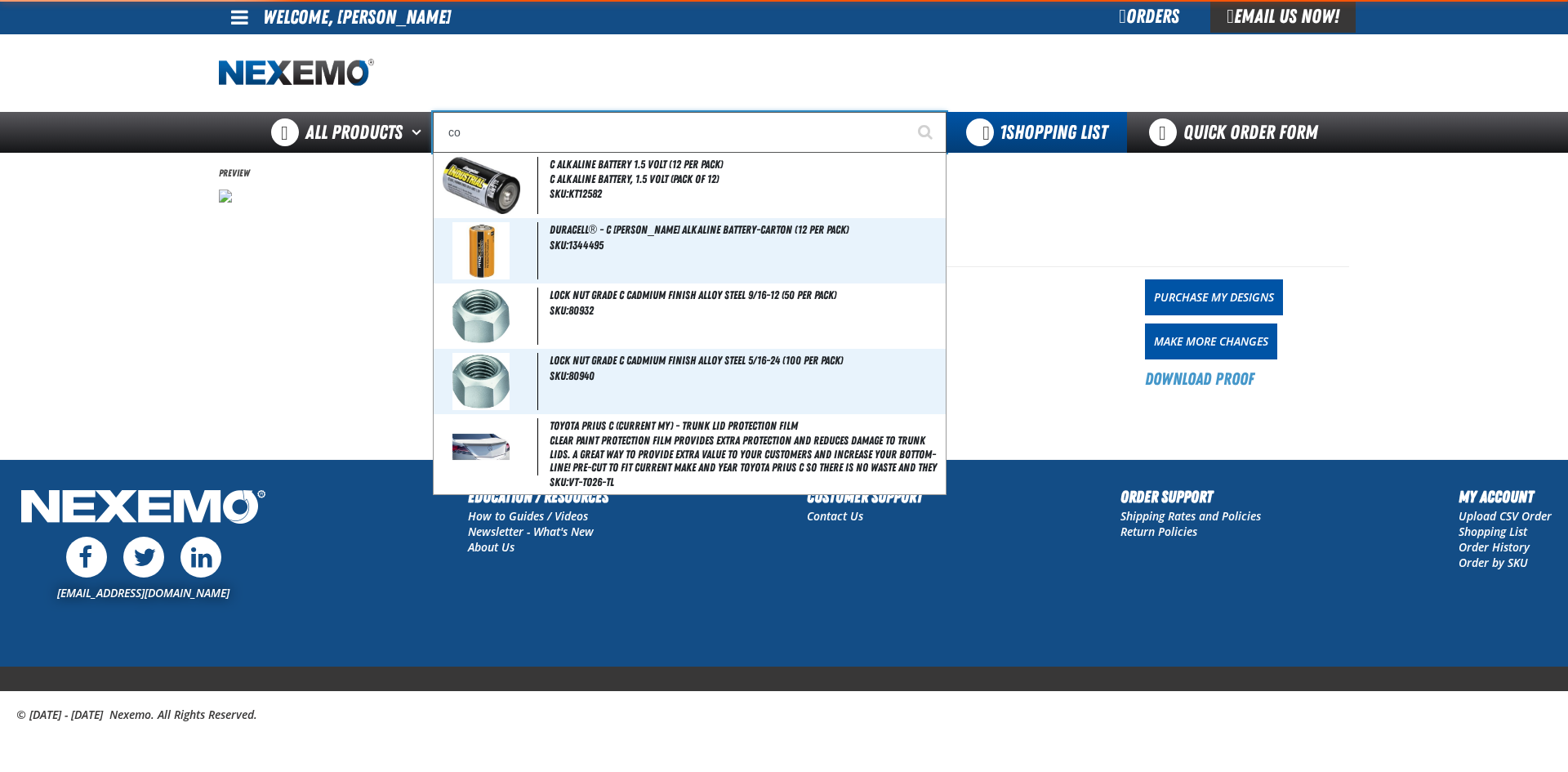
type input "coNSIGNWEL"
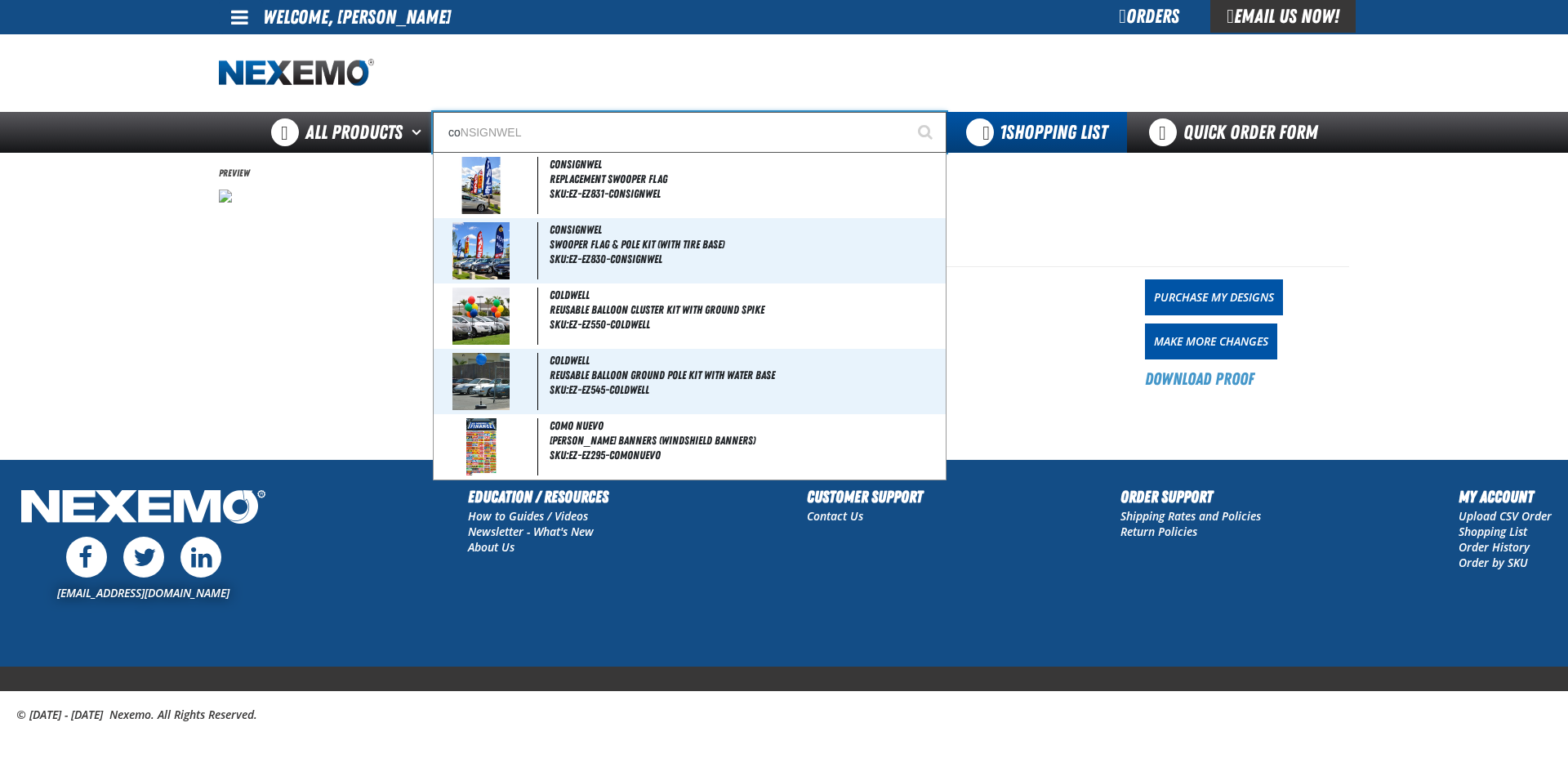
type input "com"
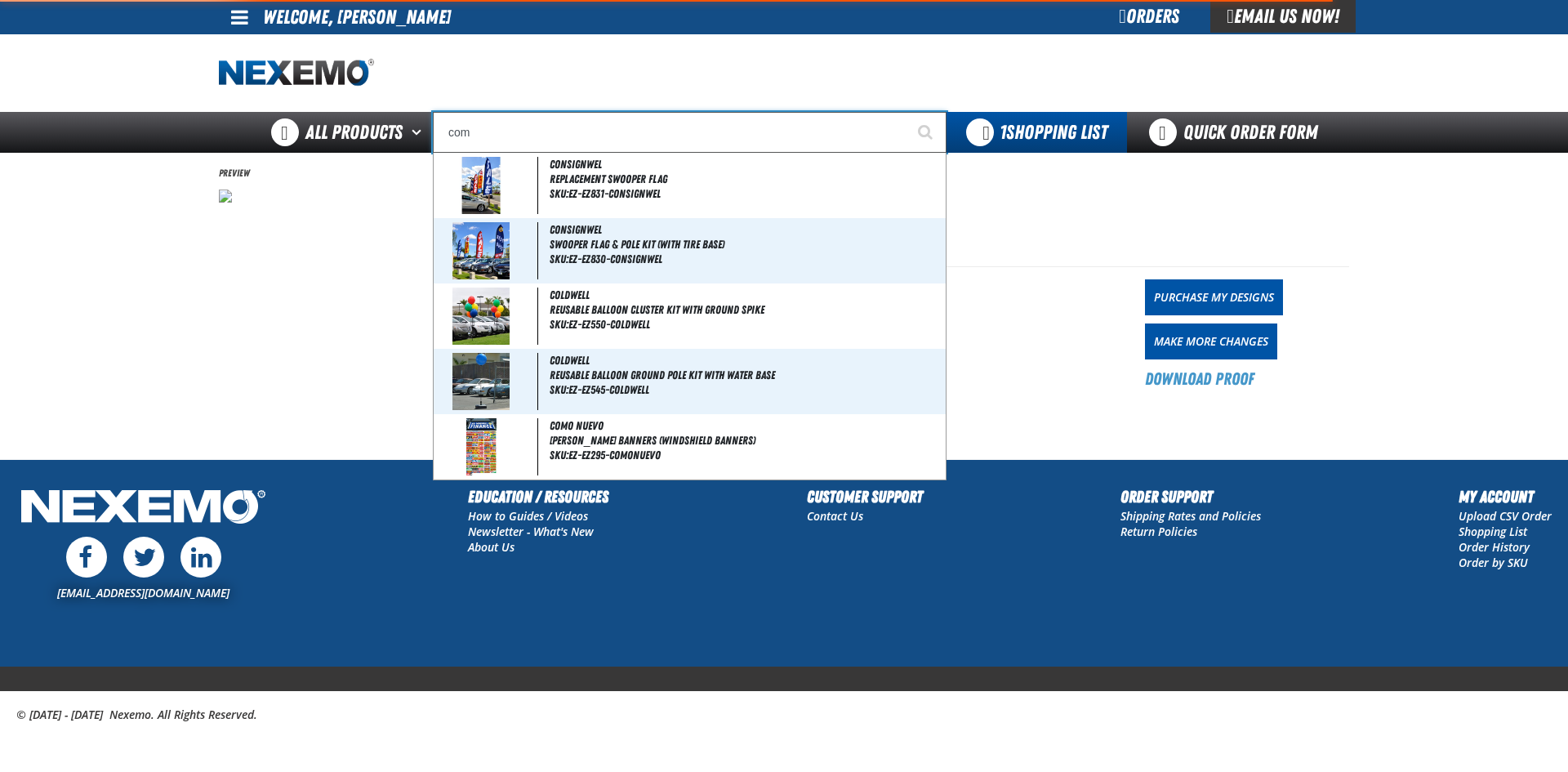
type input "comPRE"
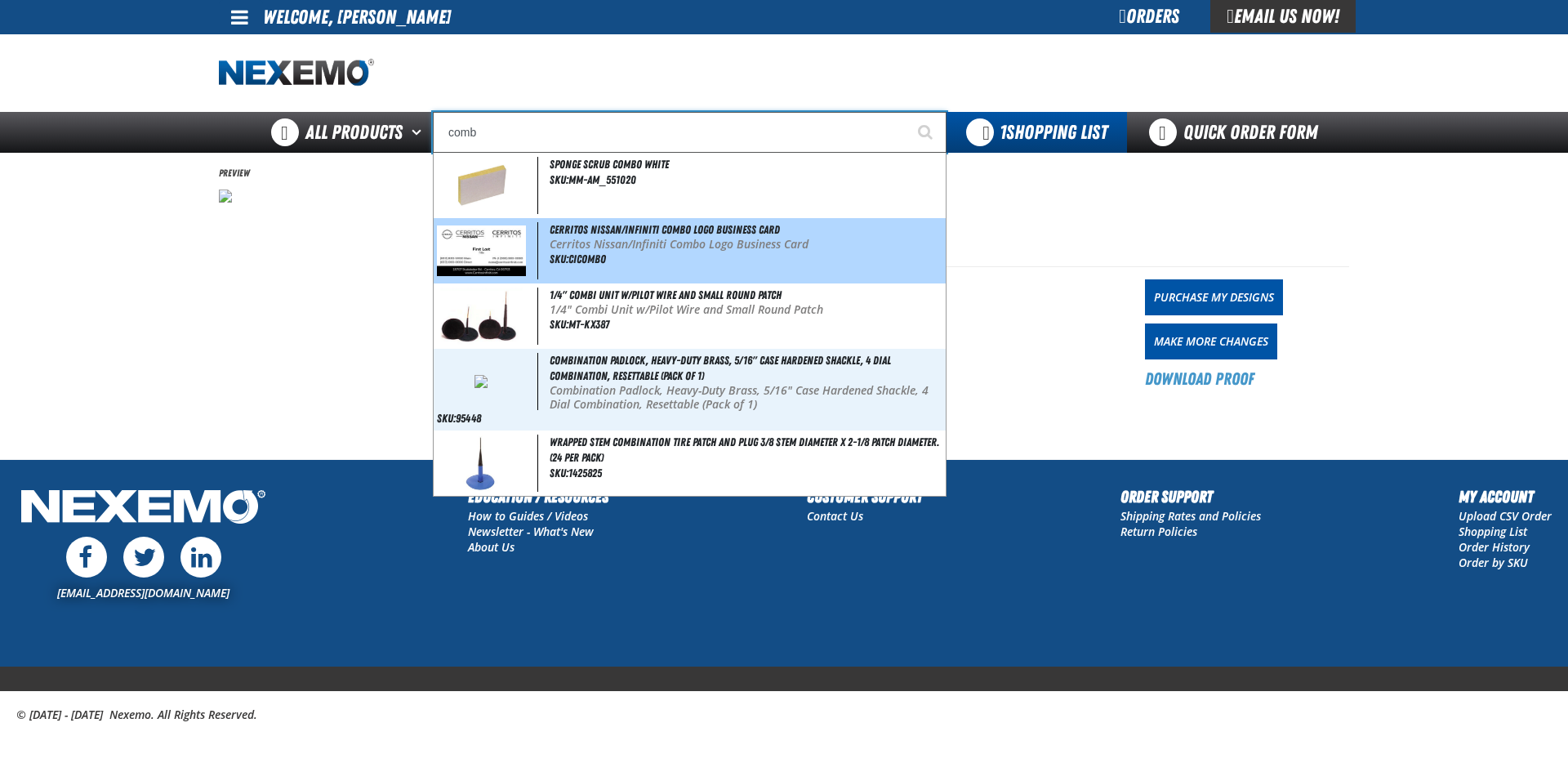
click at [513, 244] on img at bounding box center [481, 250] width 89 height 51
type input "Cerritos Nissan/Infiniti Combo Logo Business Card"
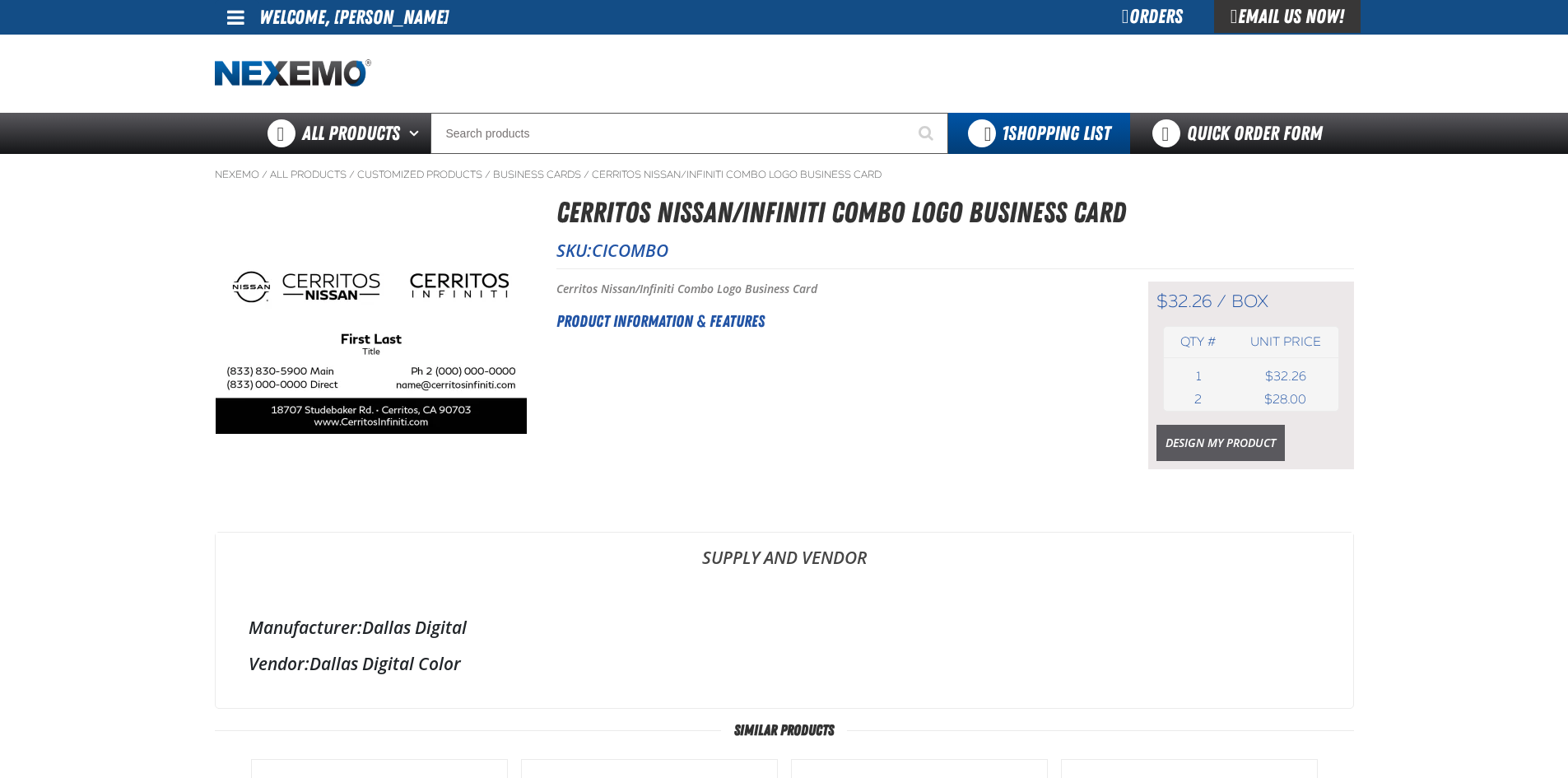
click at [1232, 441] on link "Design My Product" at bounding box center [1221, 443] width 129 height 37
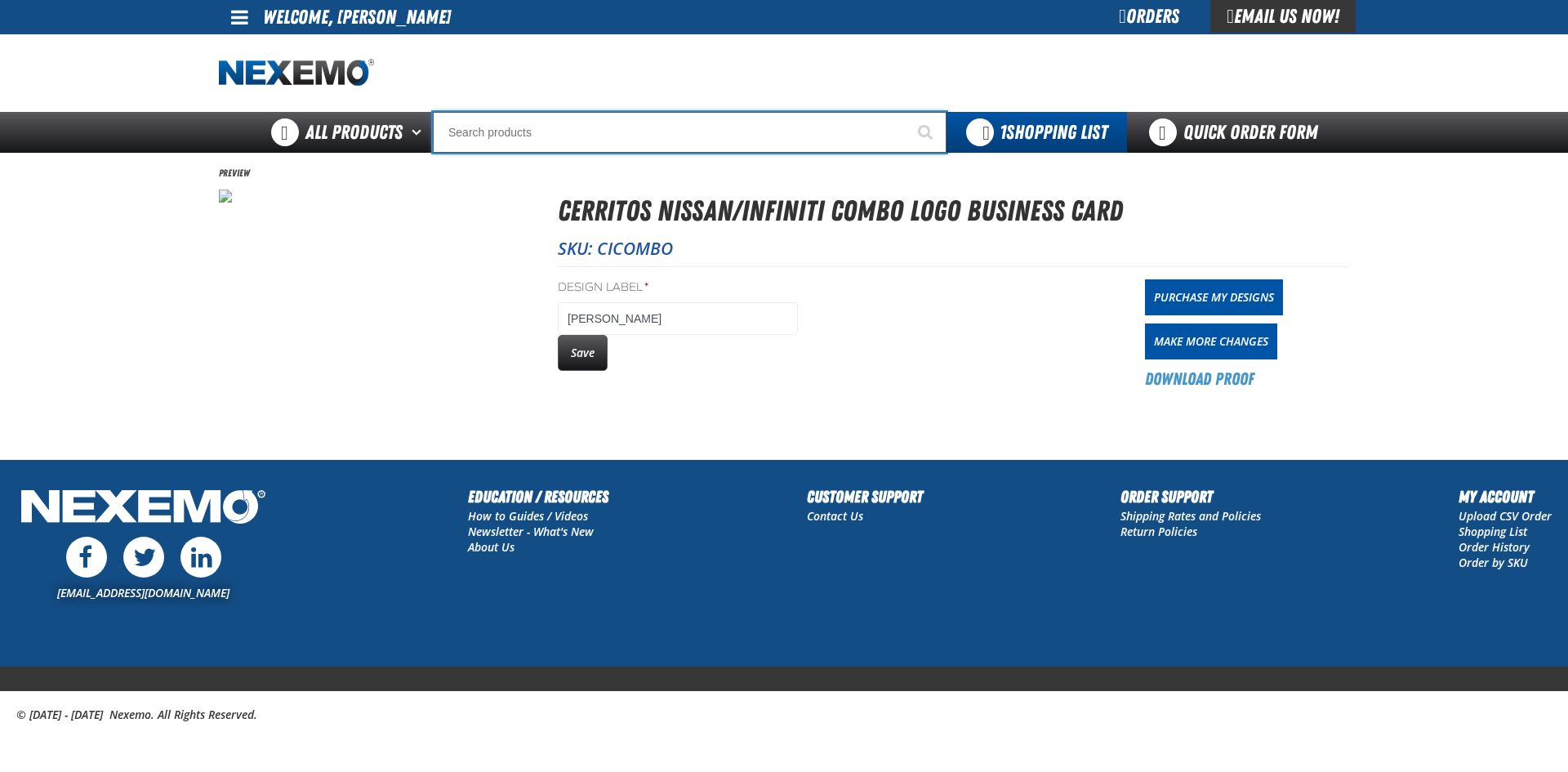
click at [471, 136] on input "Search" at bounding box center [690, 132] width 513 height 41
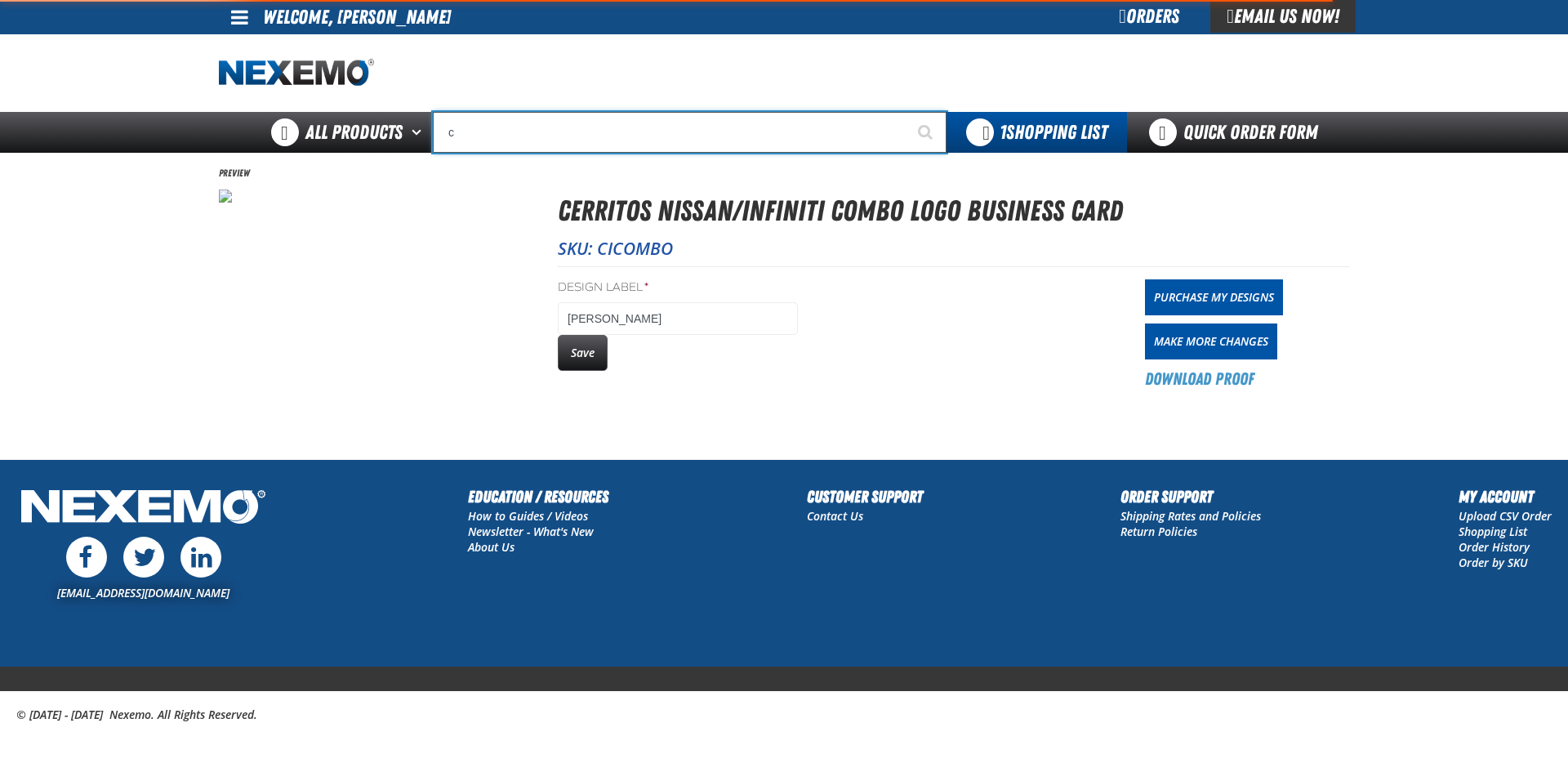
type input "co"
type input "coNSIGNWEL"
type input "com"
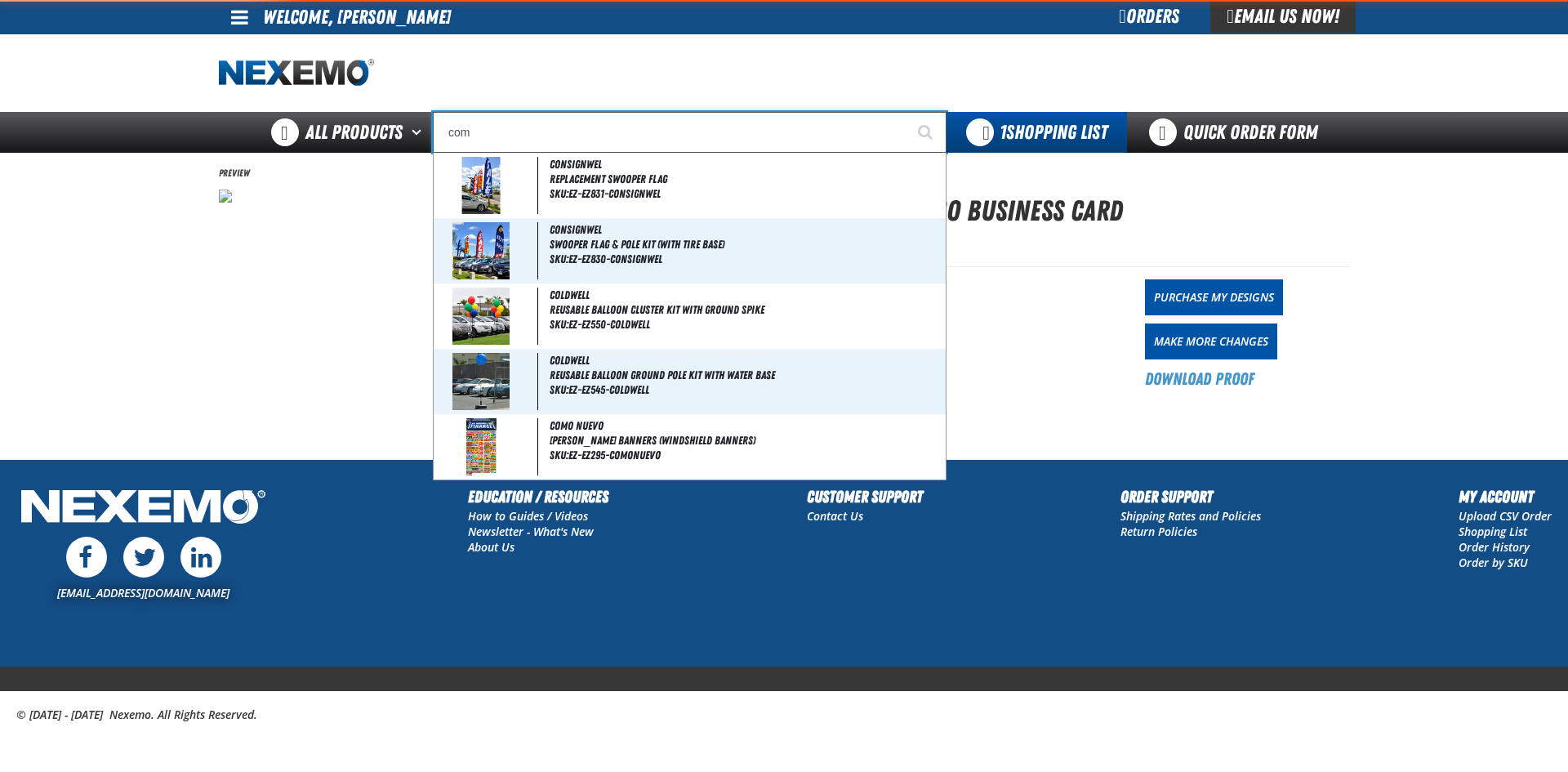
type input "comPRE"
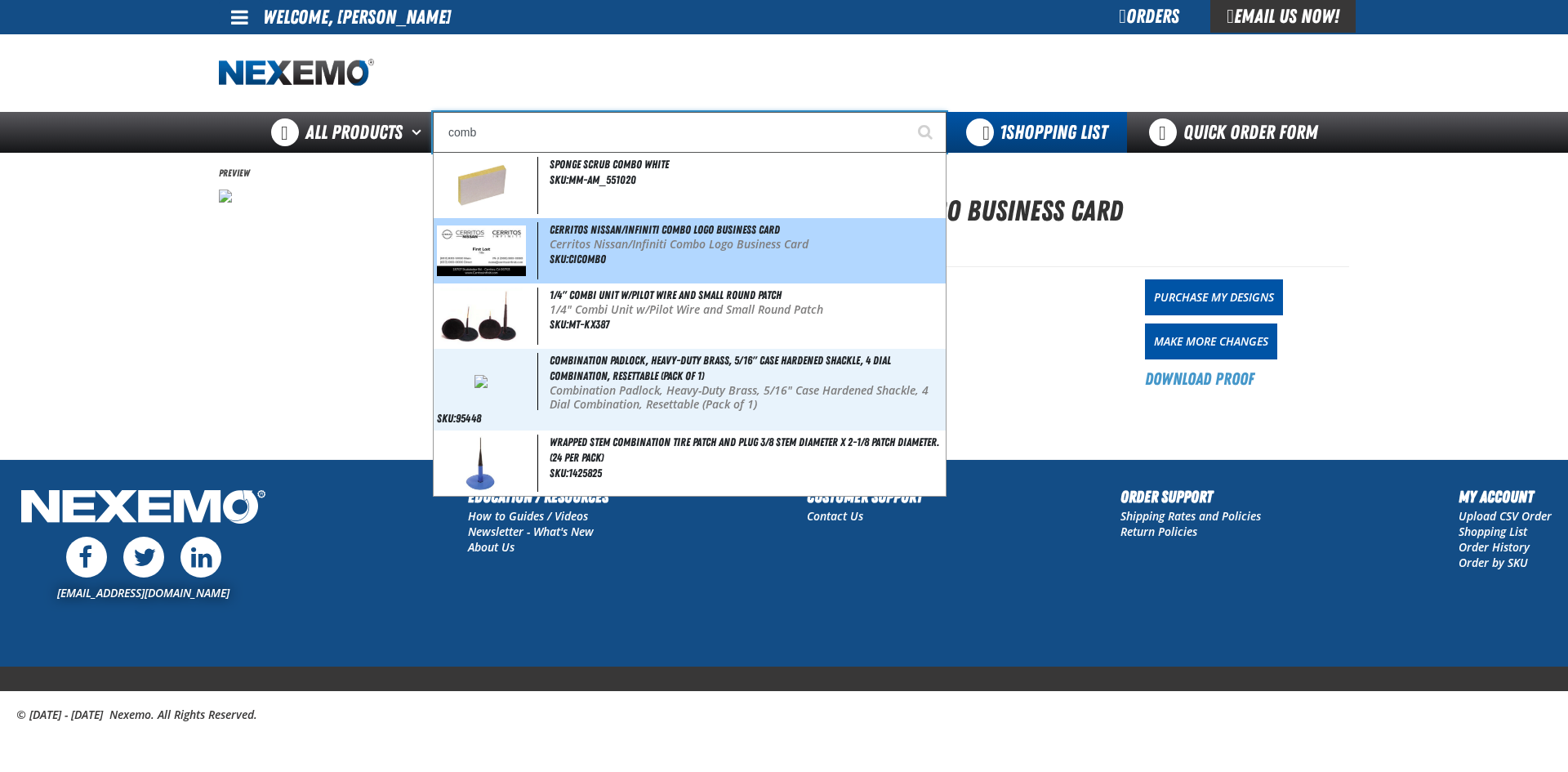
click at [478, 254] on img at bounding box center [481, 250] width 89 height 51
type input "Cerritos Nissan/Infiniti Combo Logo Business Card"
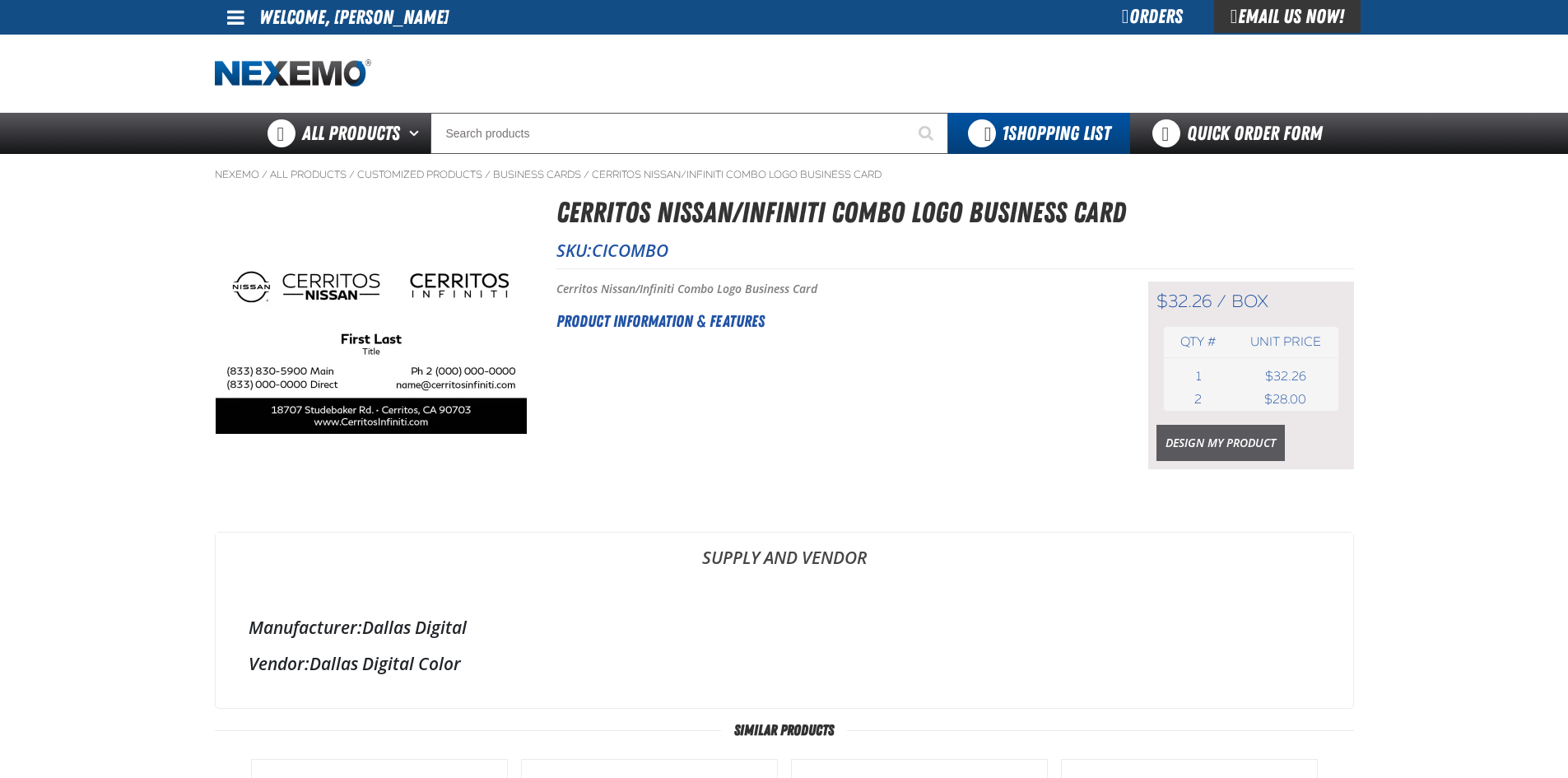
click at [1192, 445] on link "Design My Product" at bounding box center [1221, 443] width 129 height 37
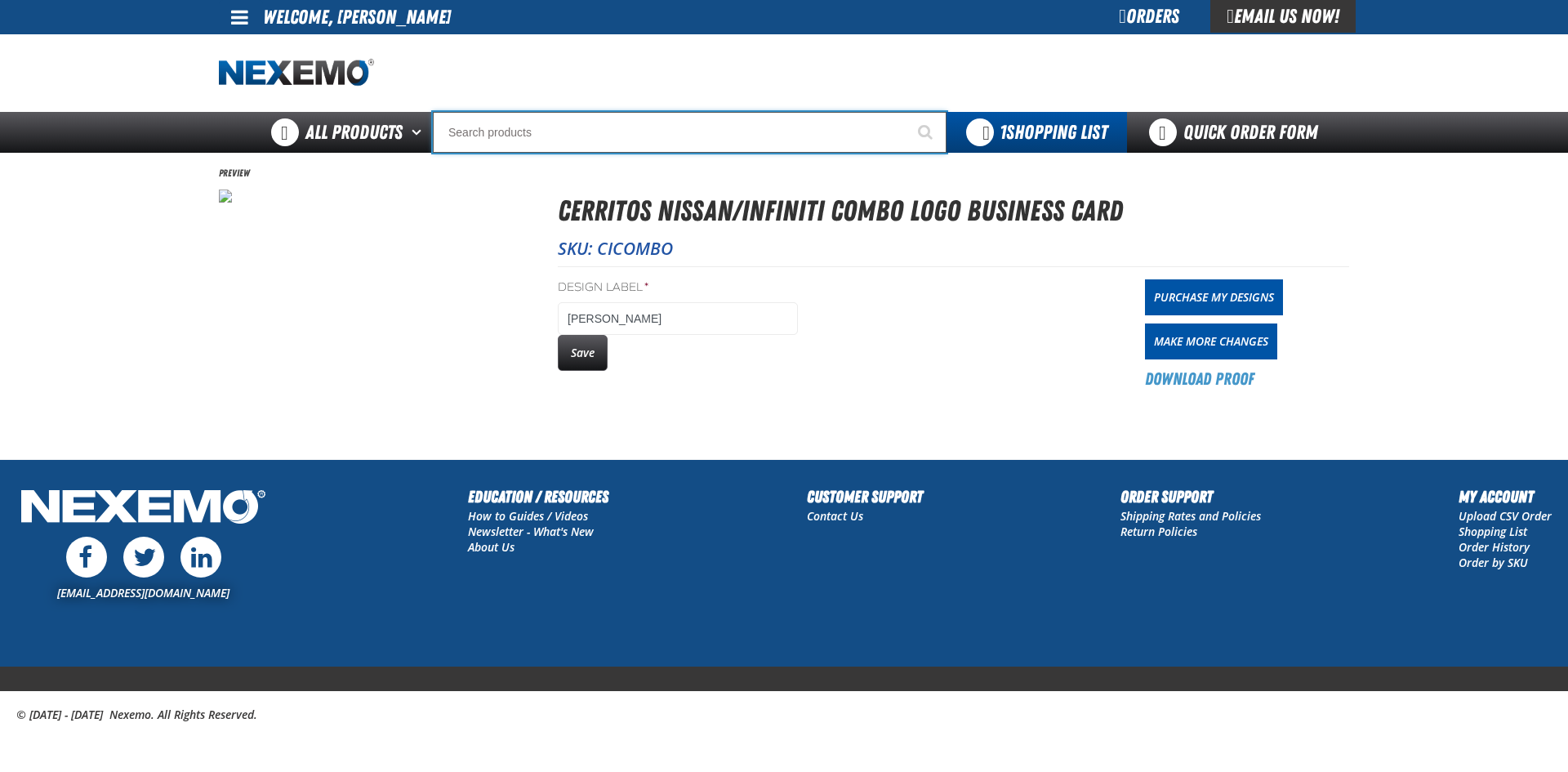
click at [473, 137] on input "Search" at bounding box center [690, 132] width 513 height 41
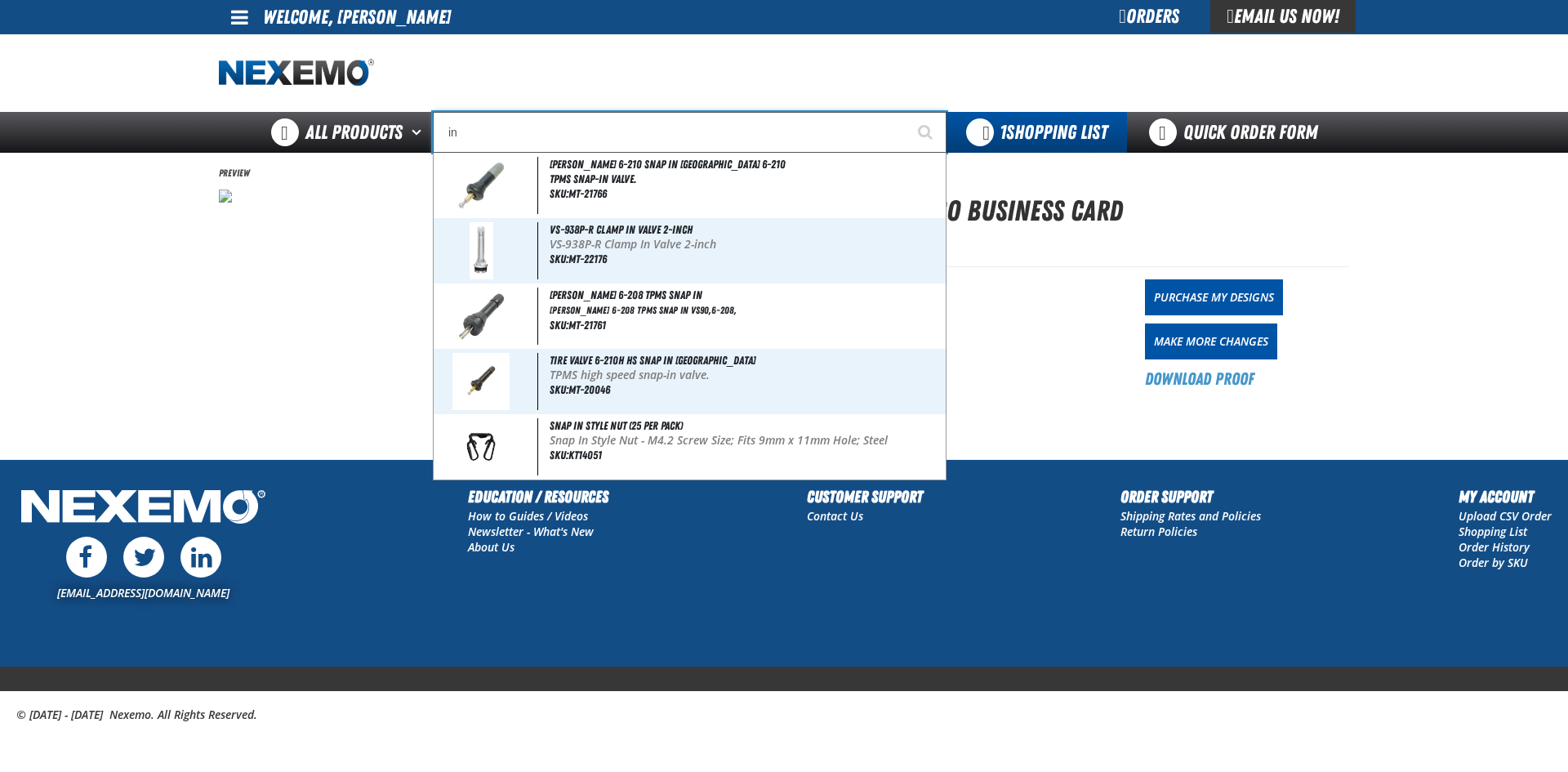
type input "inf"
type input "infINITI"
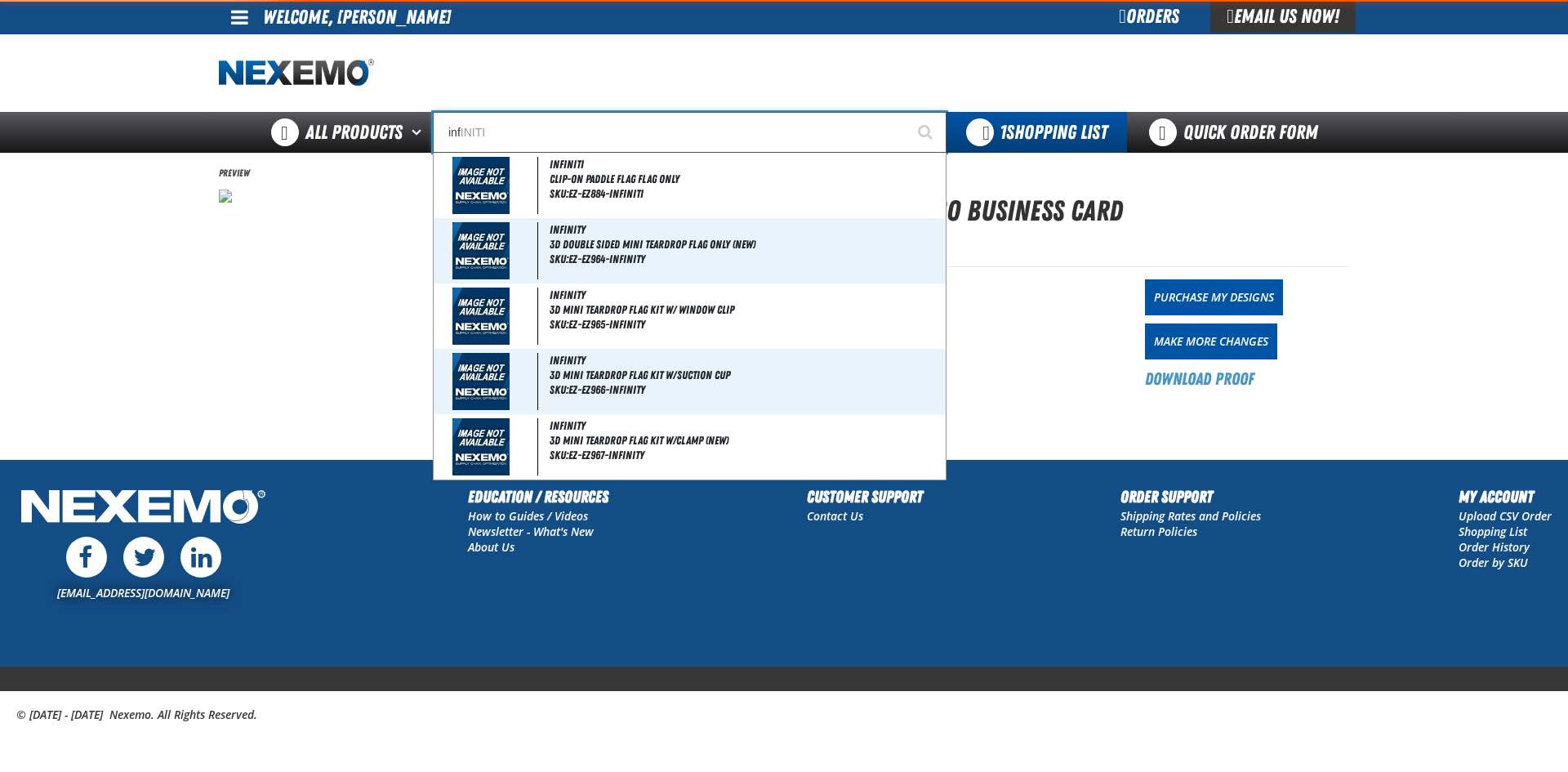
type input "infi"
type input "infiNITI"
type input "infin"
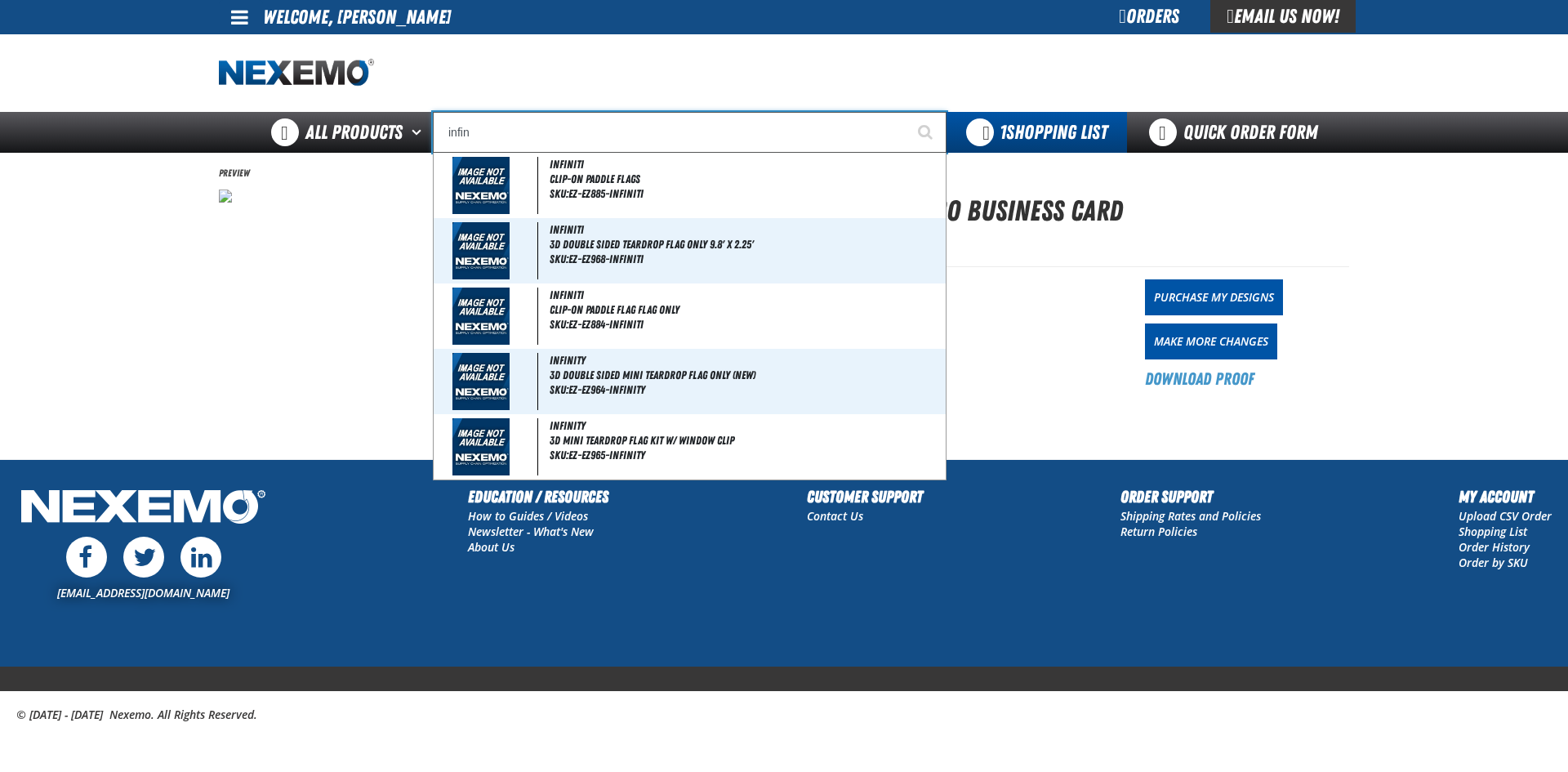
type input "infinITI"
type input "infini"
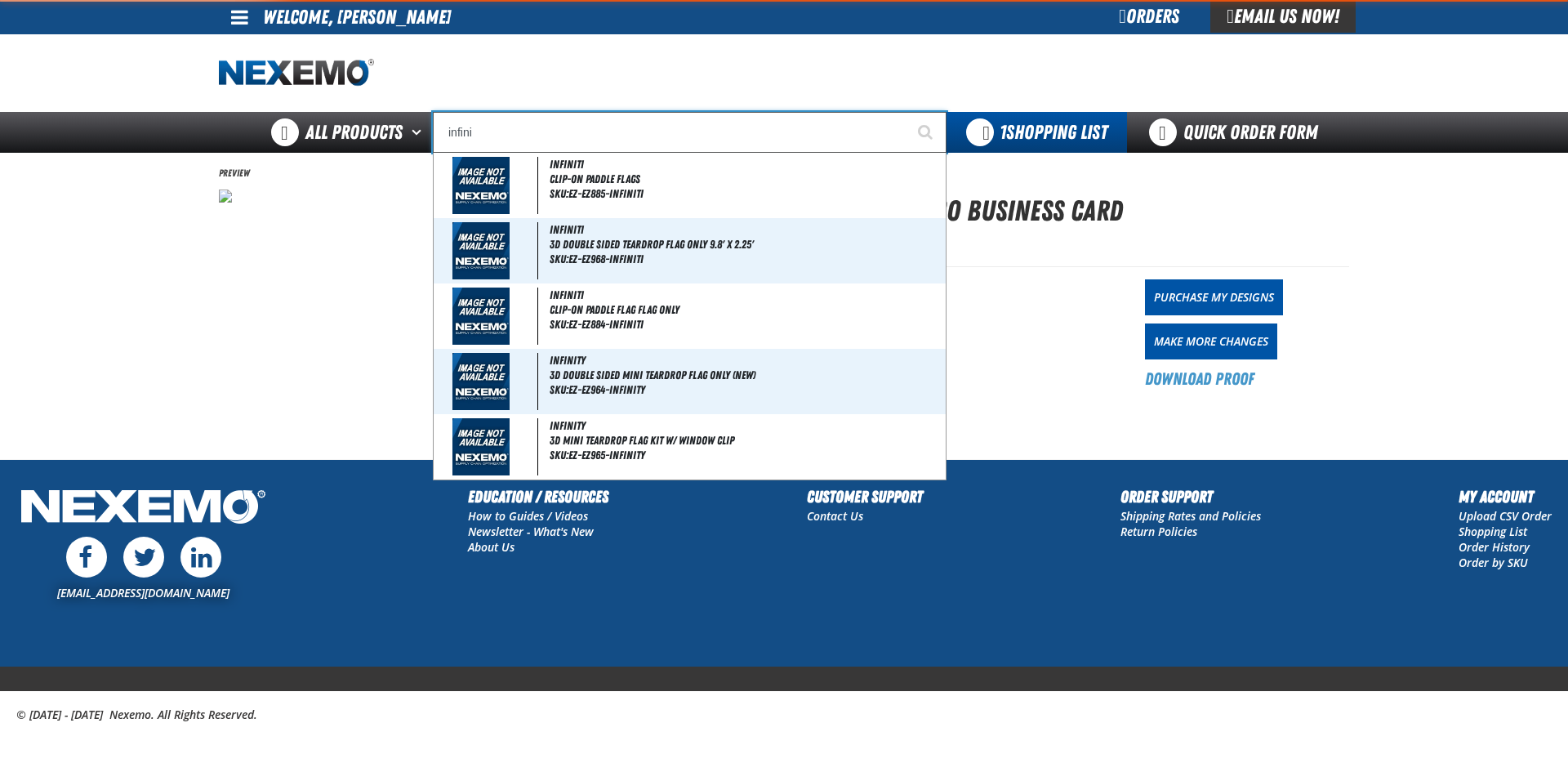
type input "infiniTI"
type input "infinit"
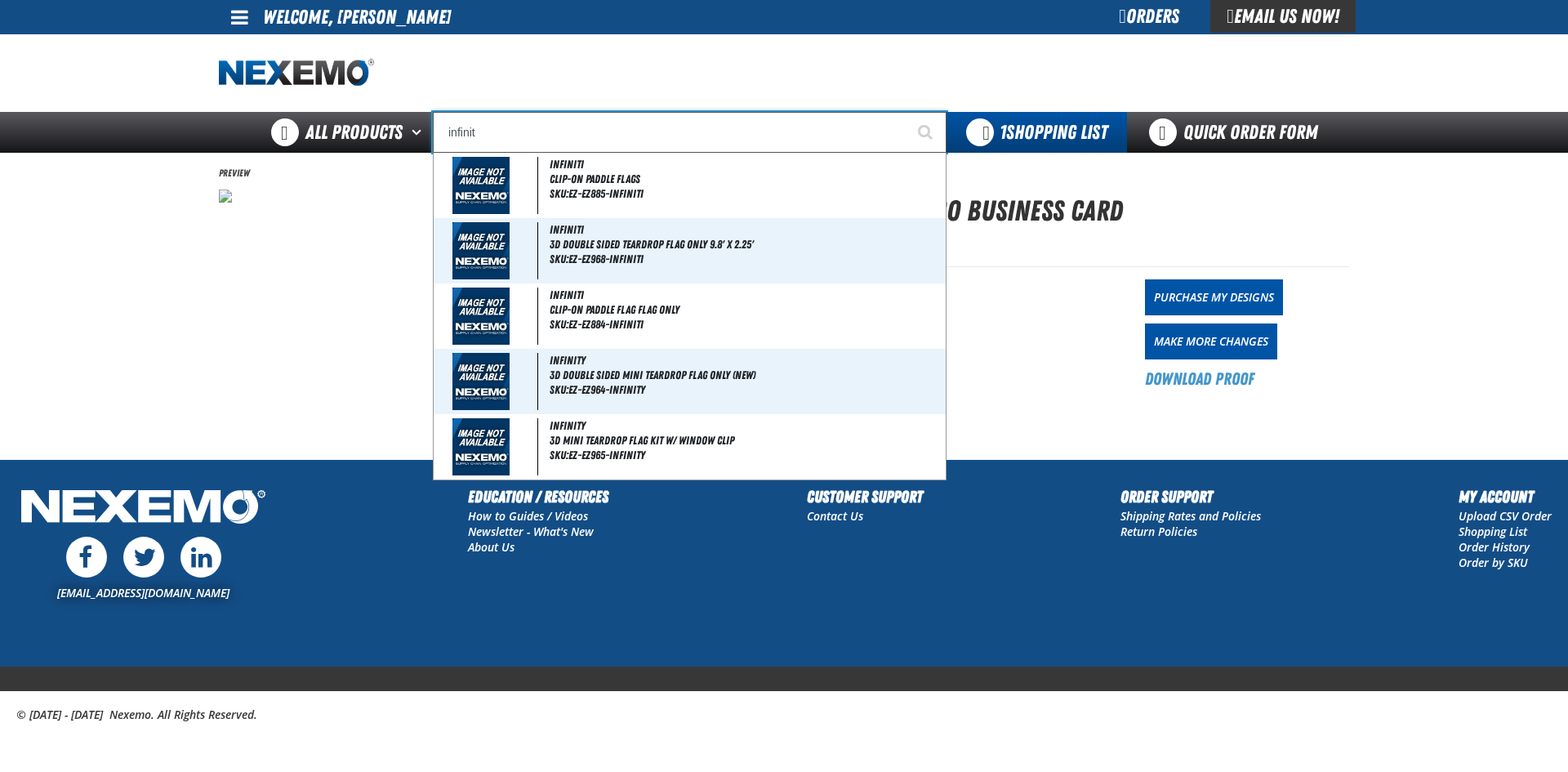
type input "infinitI"
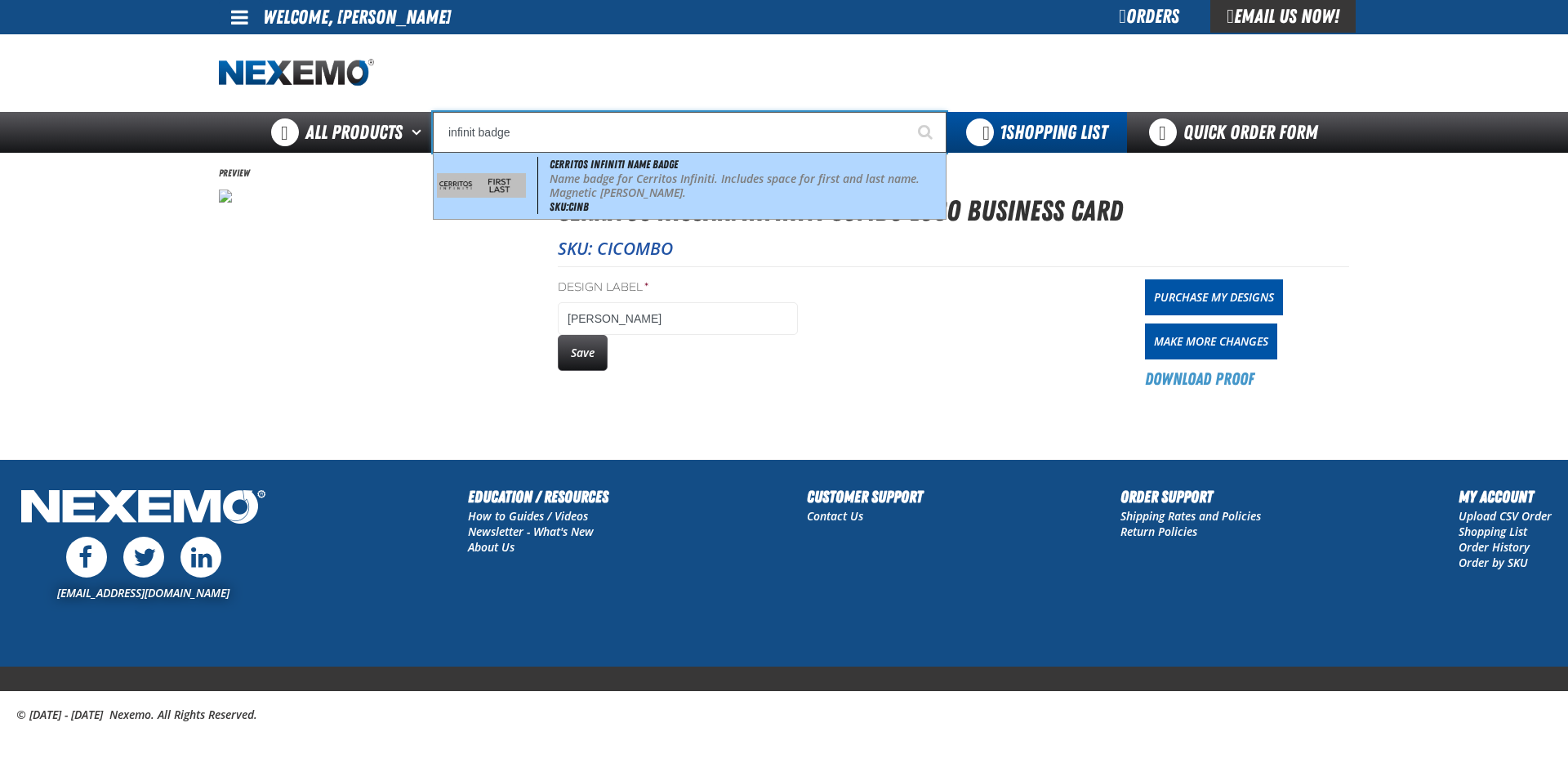
click at [490, 183] on img at bounding box center [481, 184] width 89 height 24
type input "Cerritos Infiniti Name Badge"
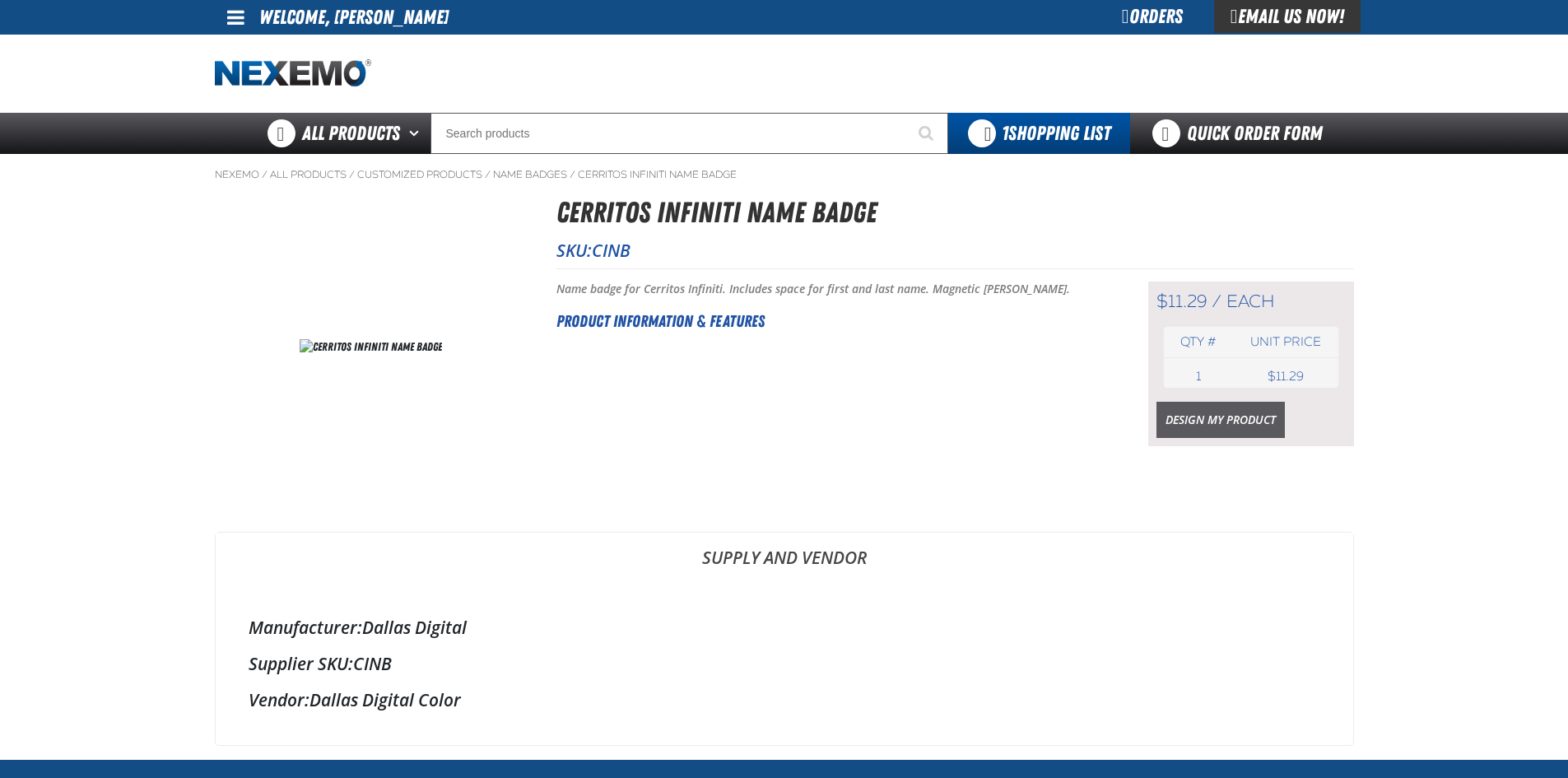
click at [1201, 416] on link "Design My Product" at bounding box center [1221, 420] width 129 height 37
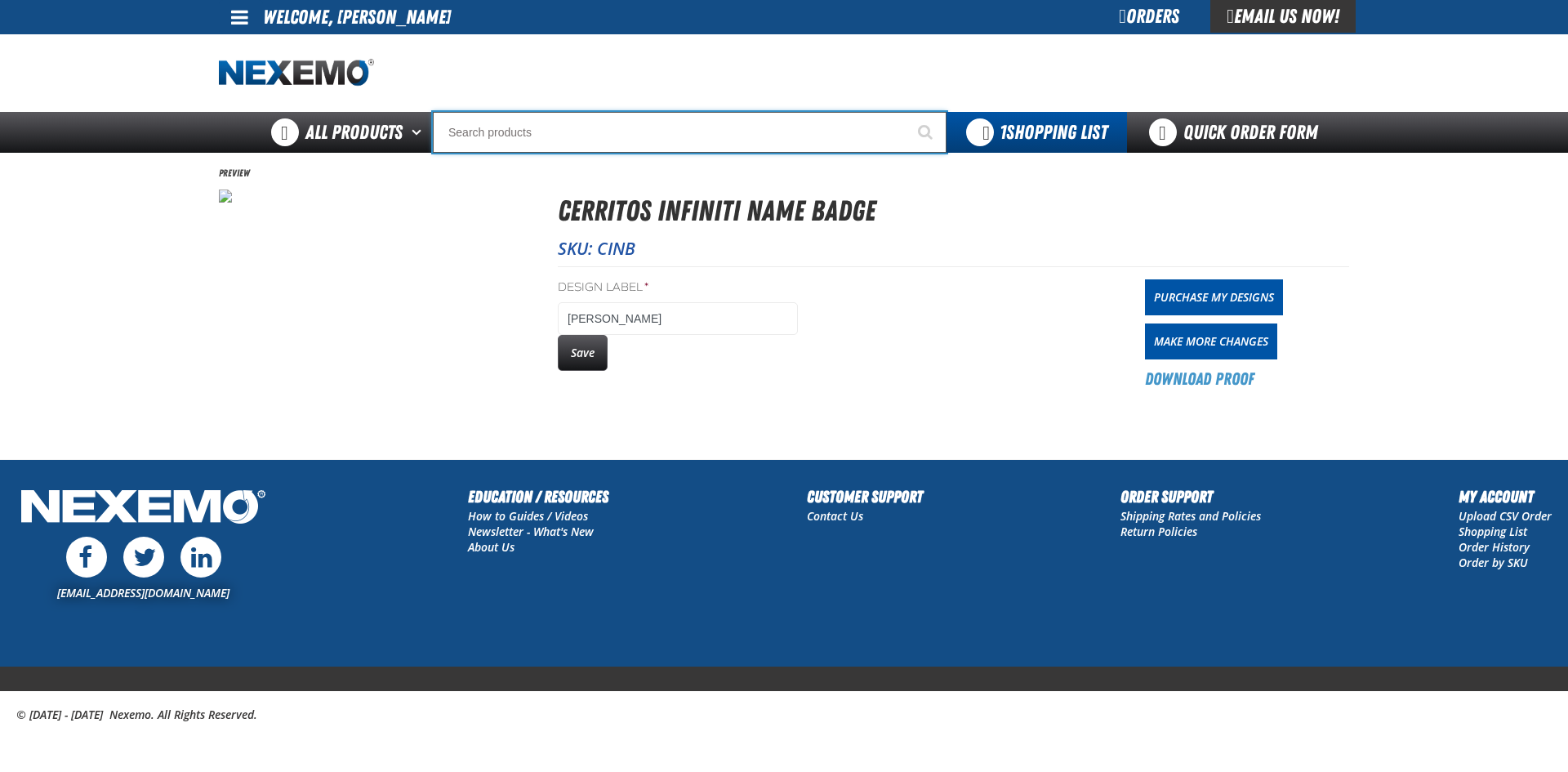
click at [585, 134] on input "Search" at bounding box center [690, 132] width 513 height 41
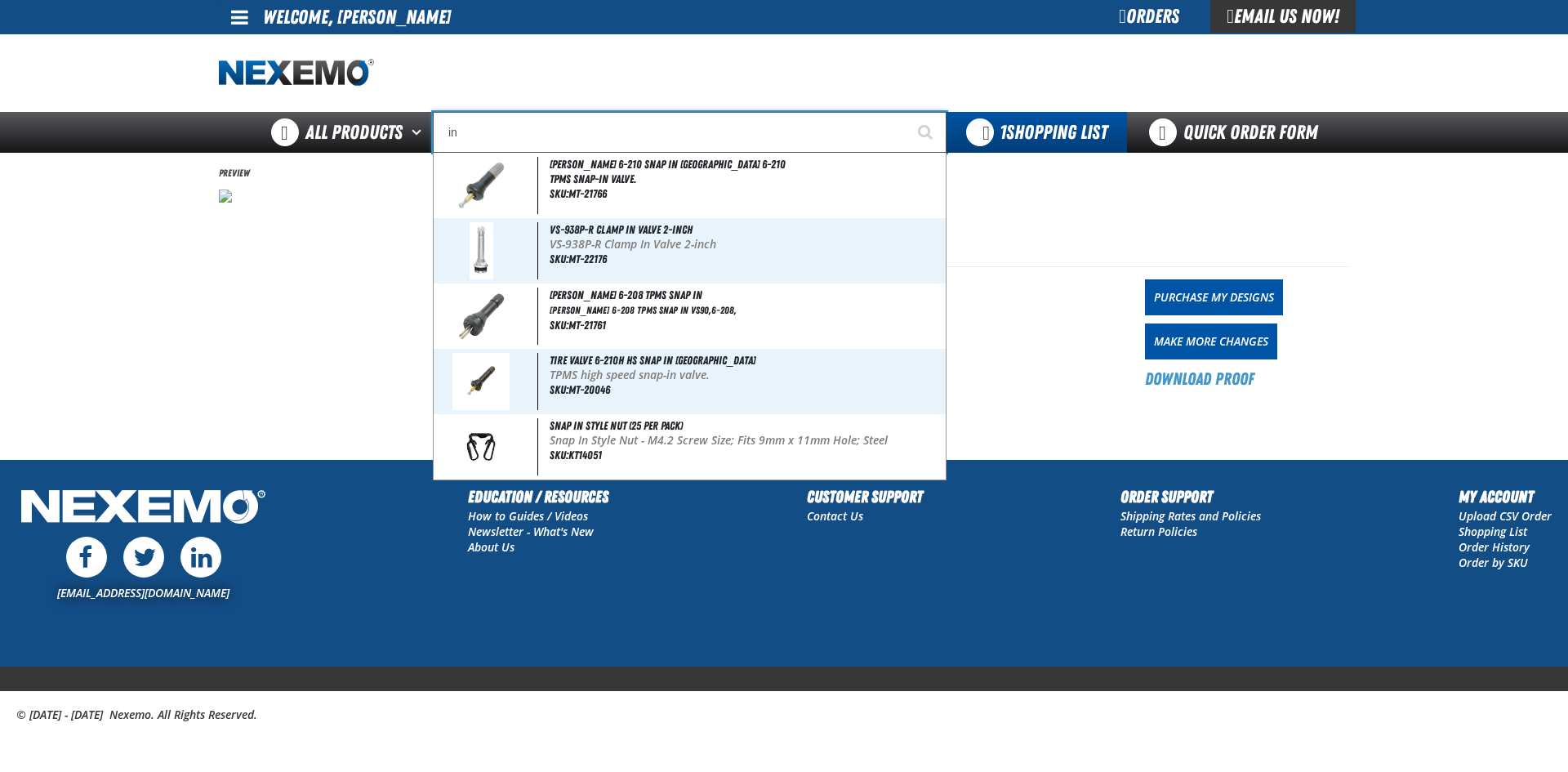
type input "inf"
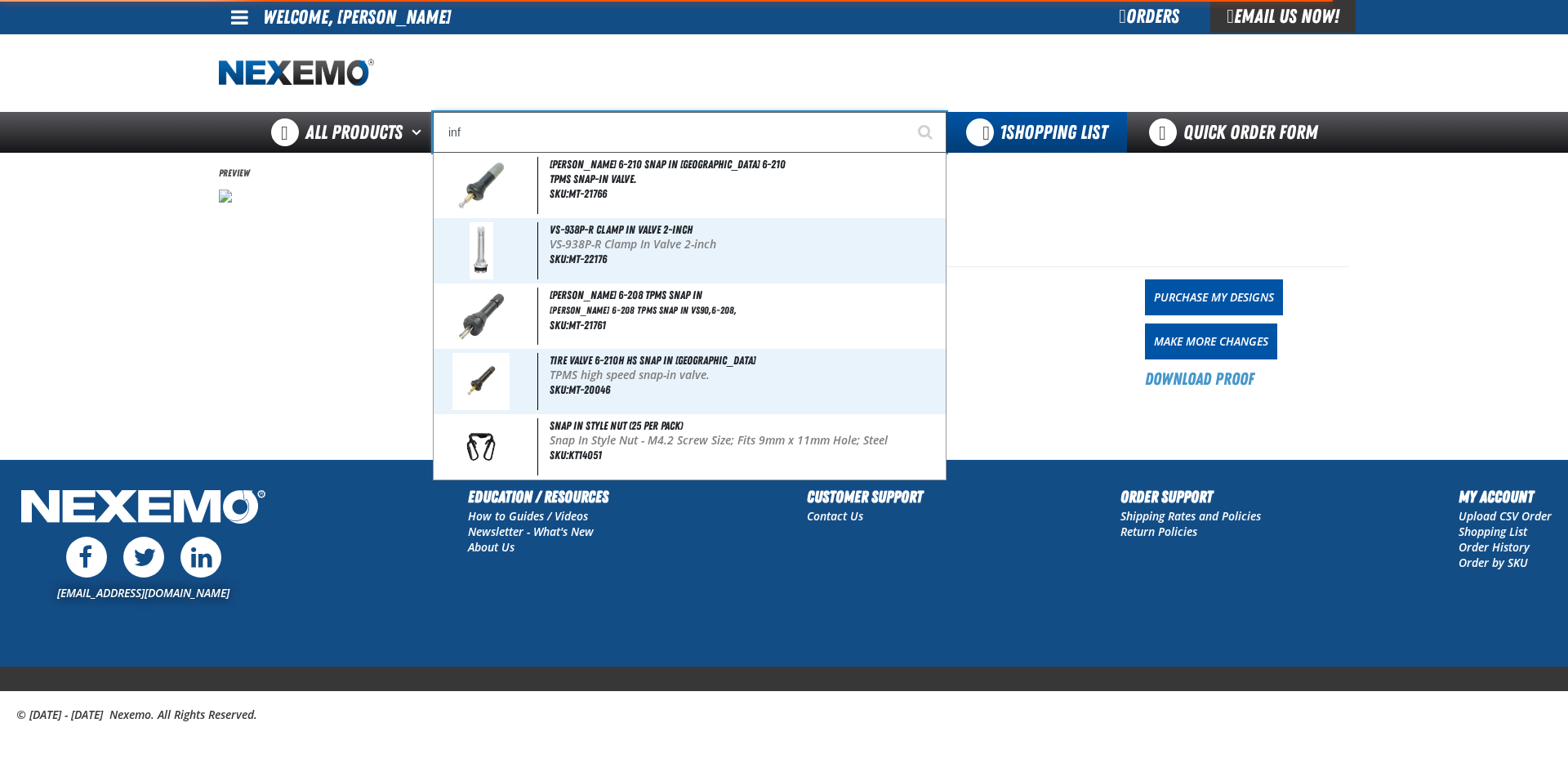
type input "infINITI"
type input "infi"
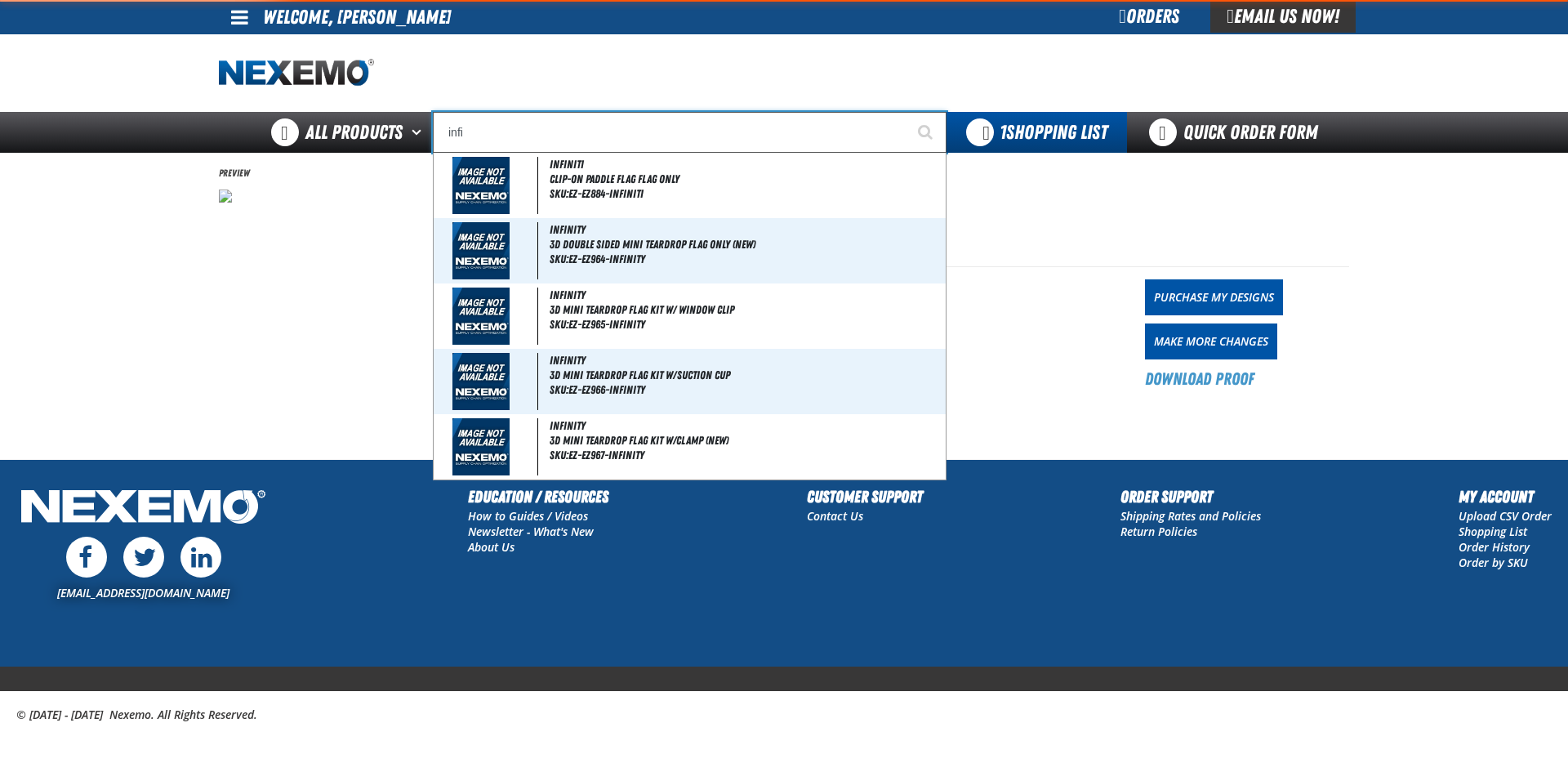
type input "infiNITI"
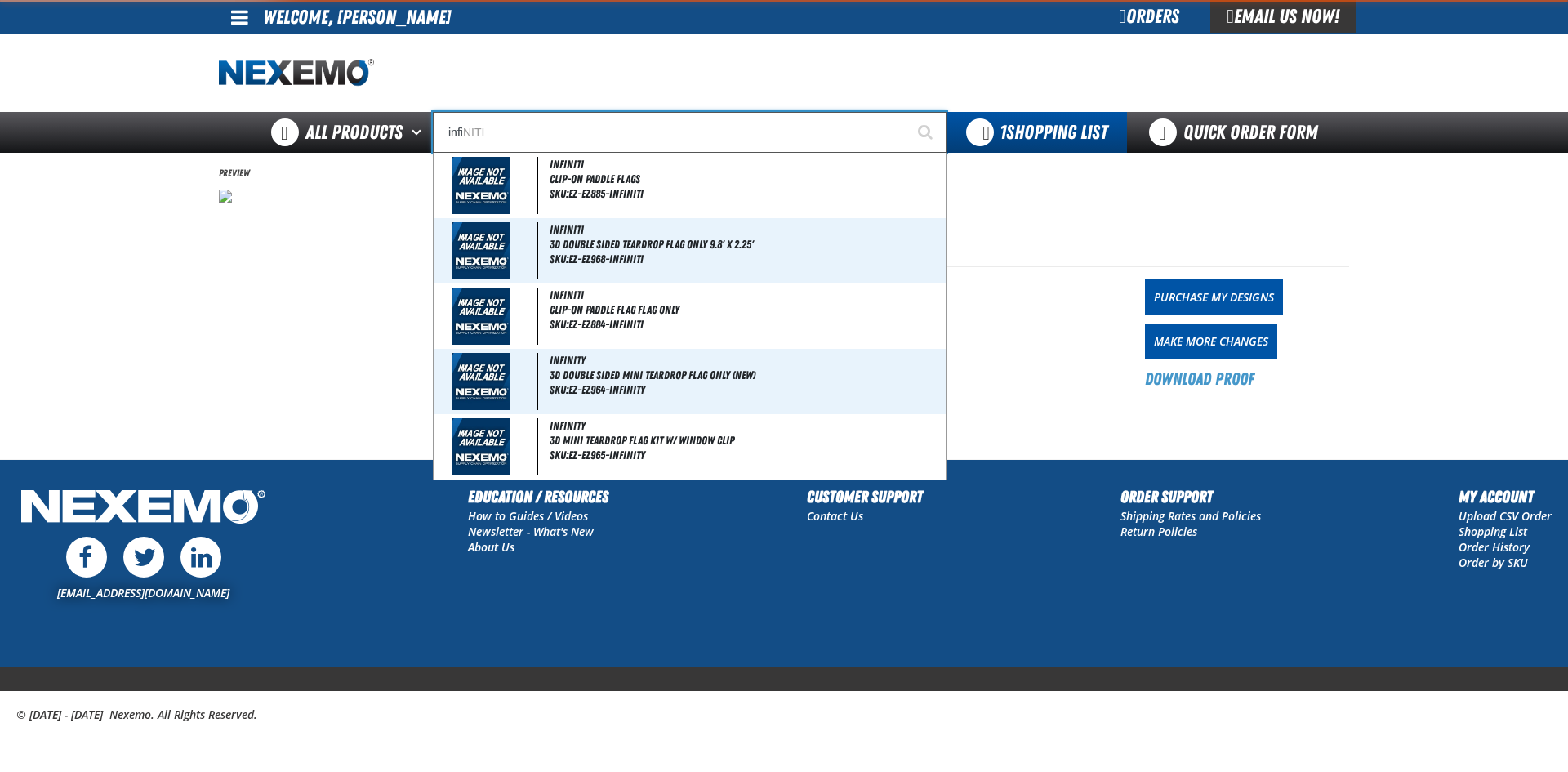
type input "infin"
type input "infinITI"
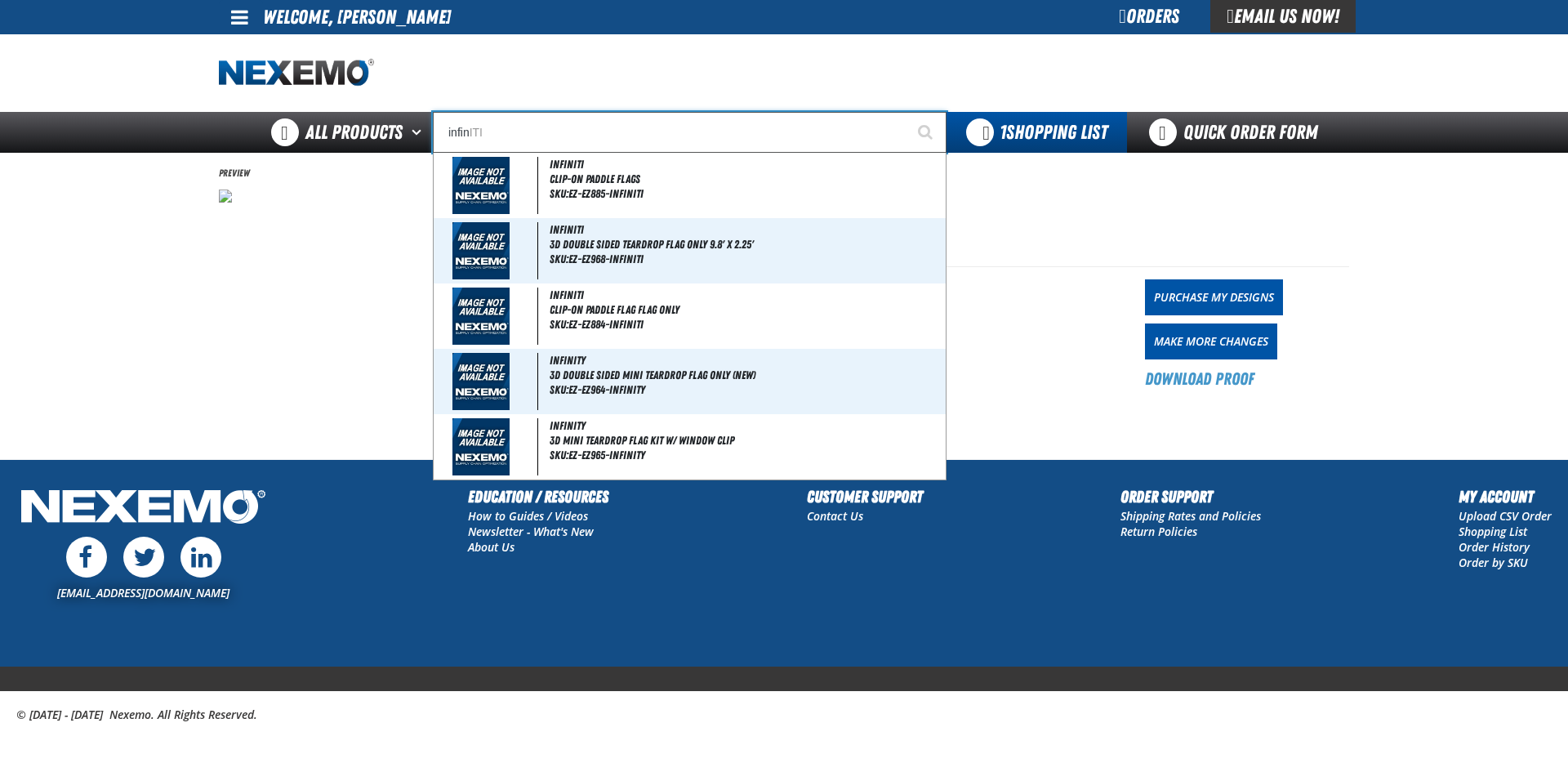
type input "infini"
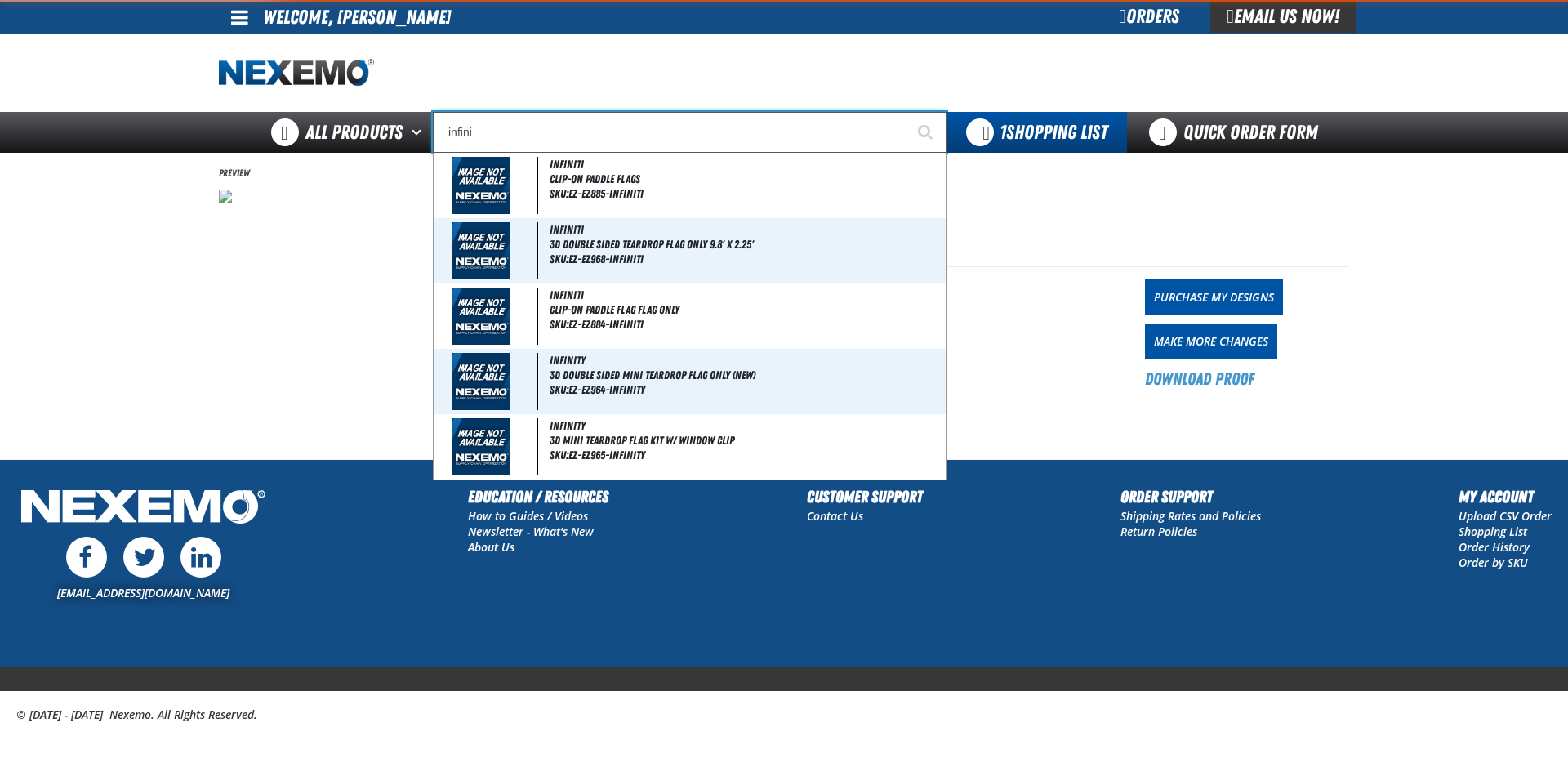
type input "infiniTI"
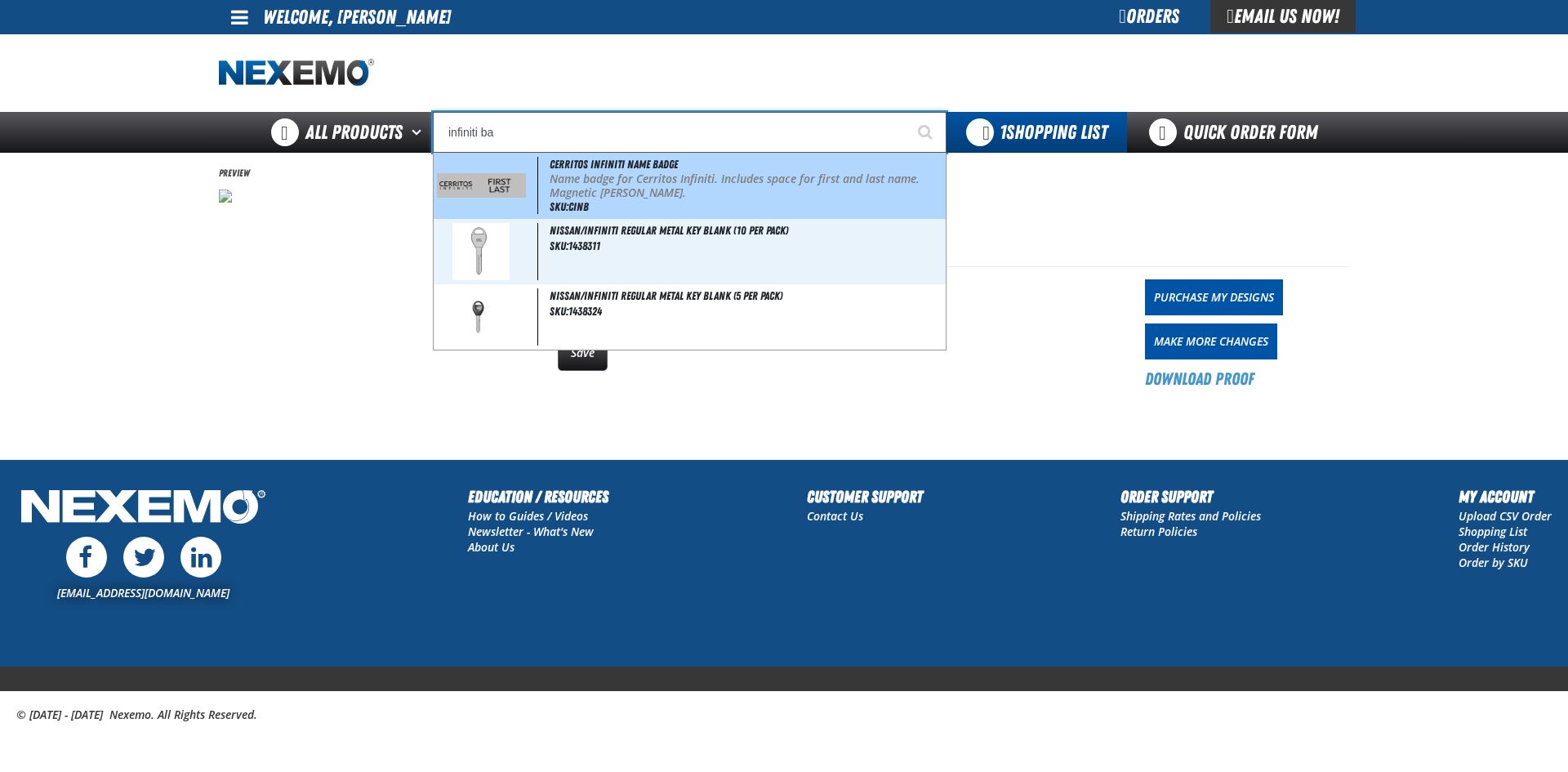
click at [508, 181] on img at bounding box center [481, 184] width 89 height 24
type input "Cerritos Infiniti Name Badge"
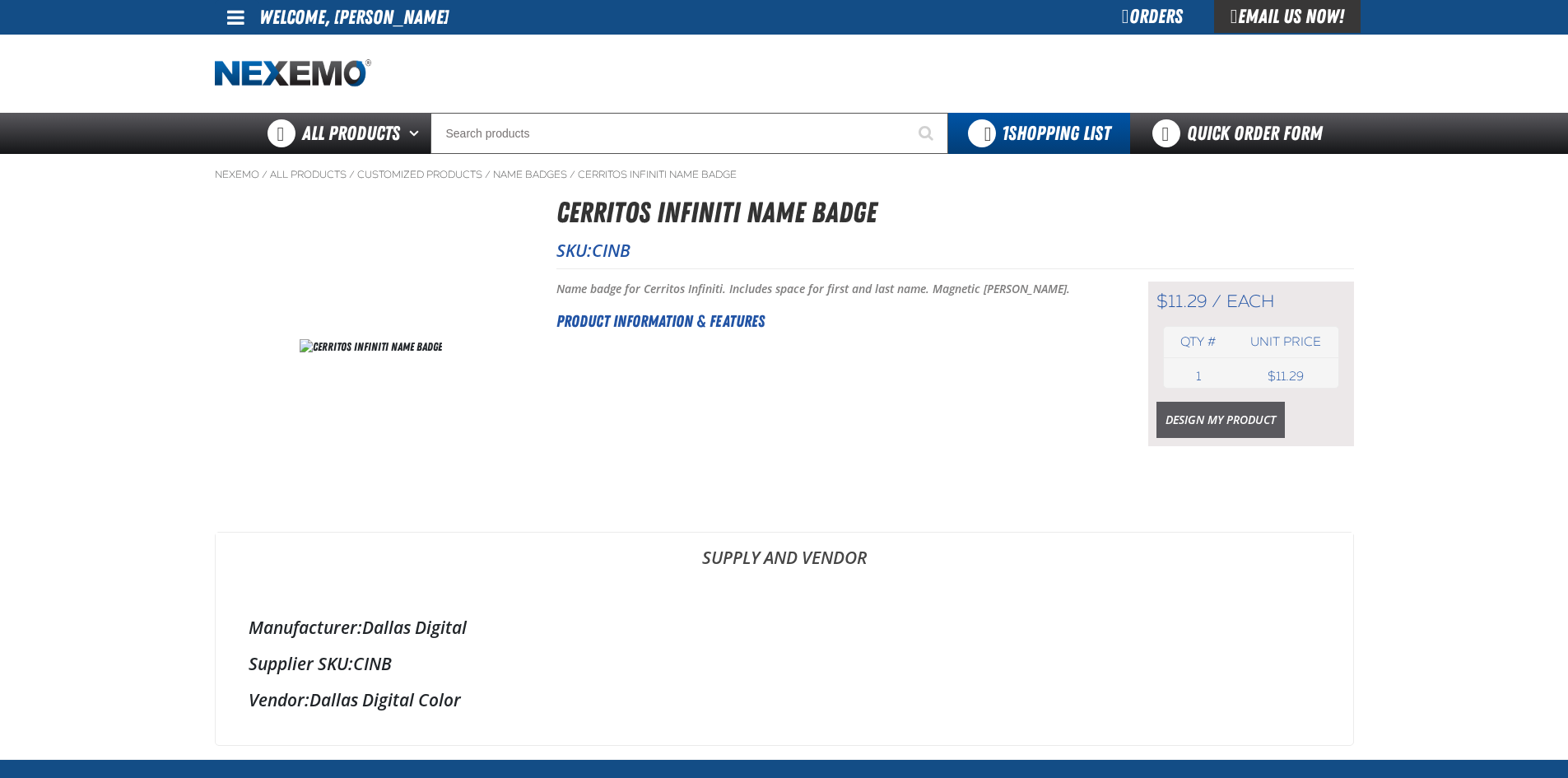
click at [1205, 424] on link "Design My Product" at bounding box center [1221, 420] width 129 height 37
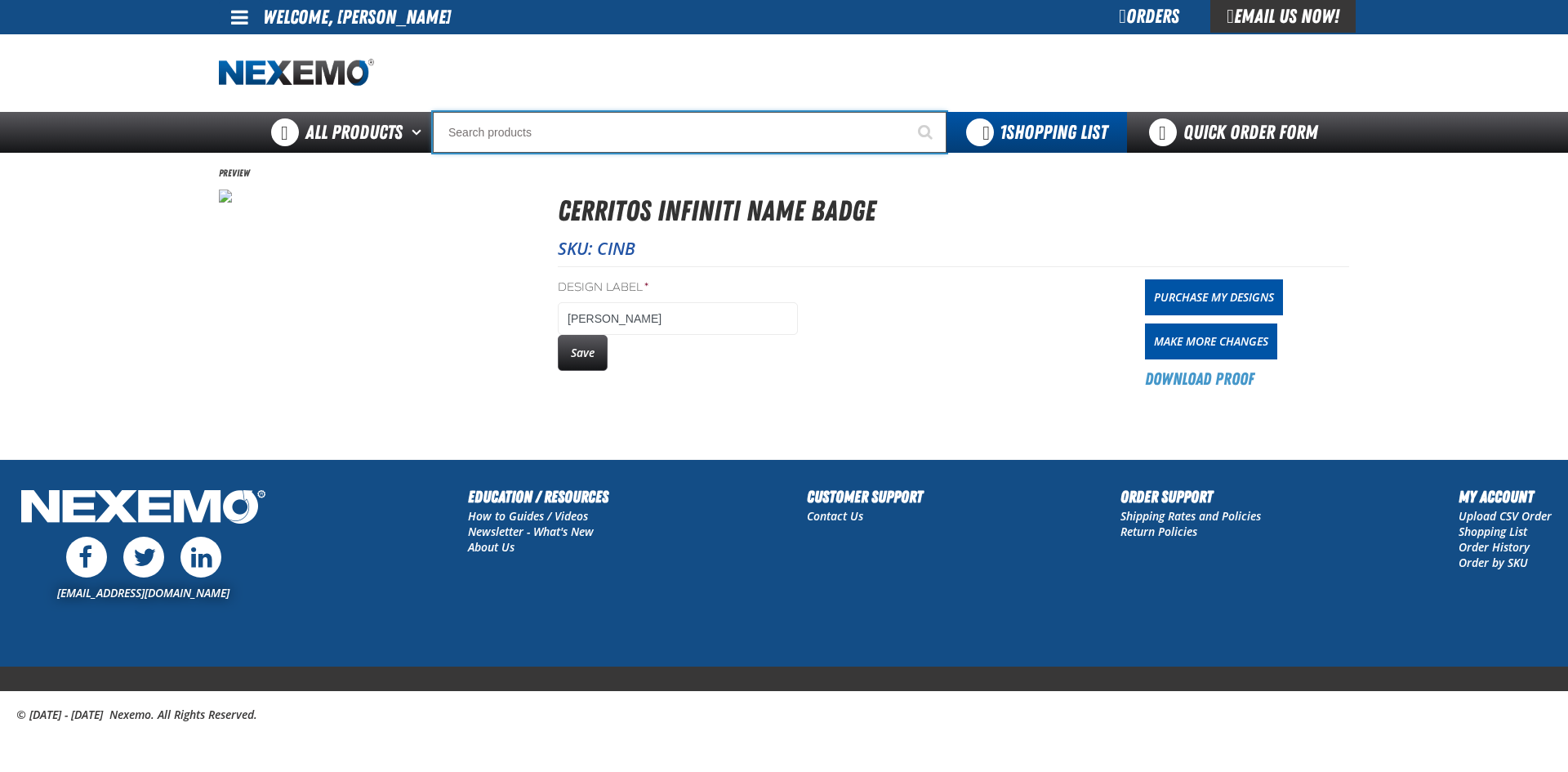
click at [506, 124] on input "Search" at bounding box center [690, 132] width 513 height 41
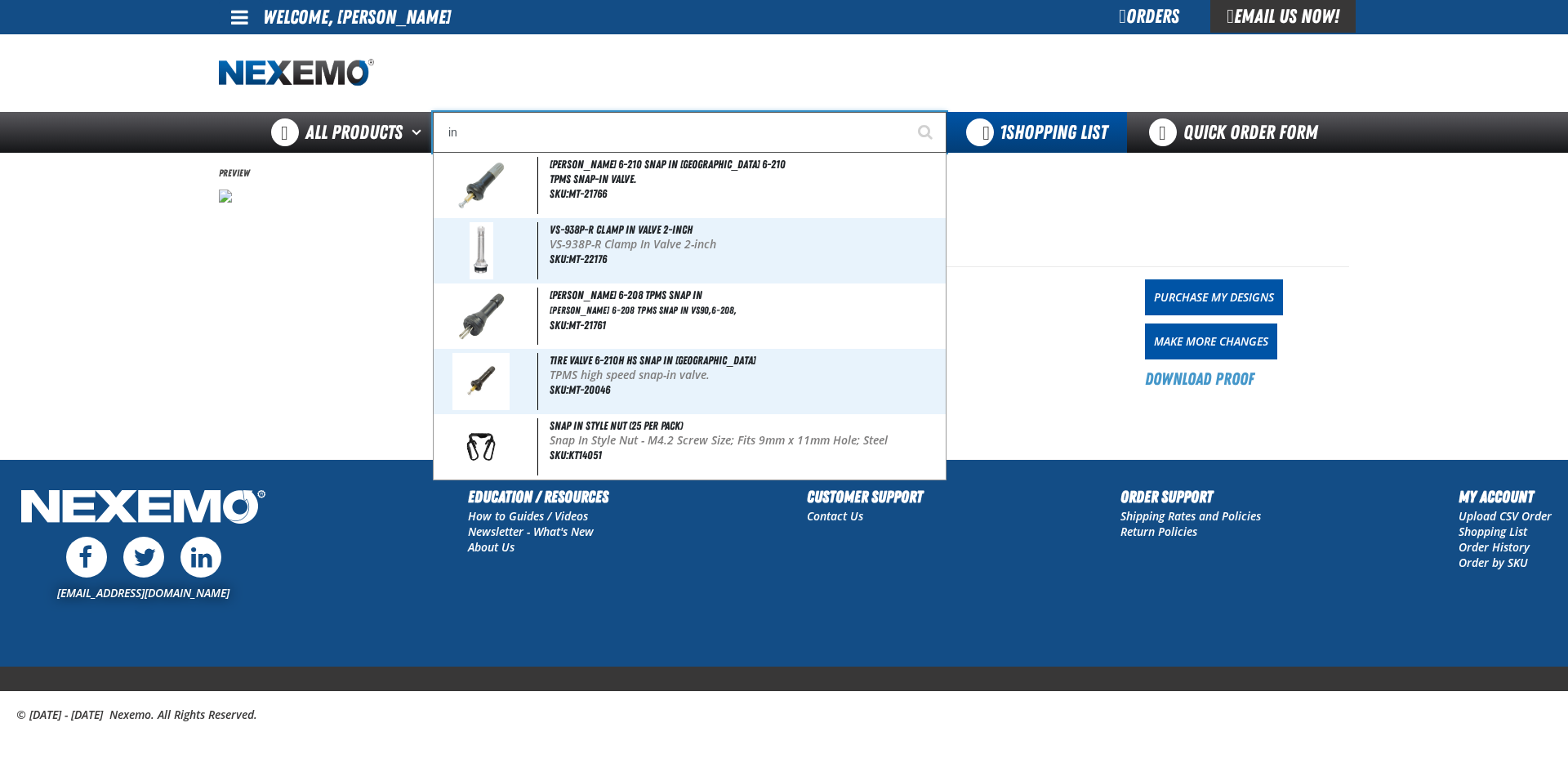
type input "inf"
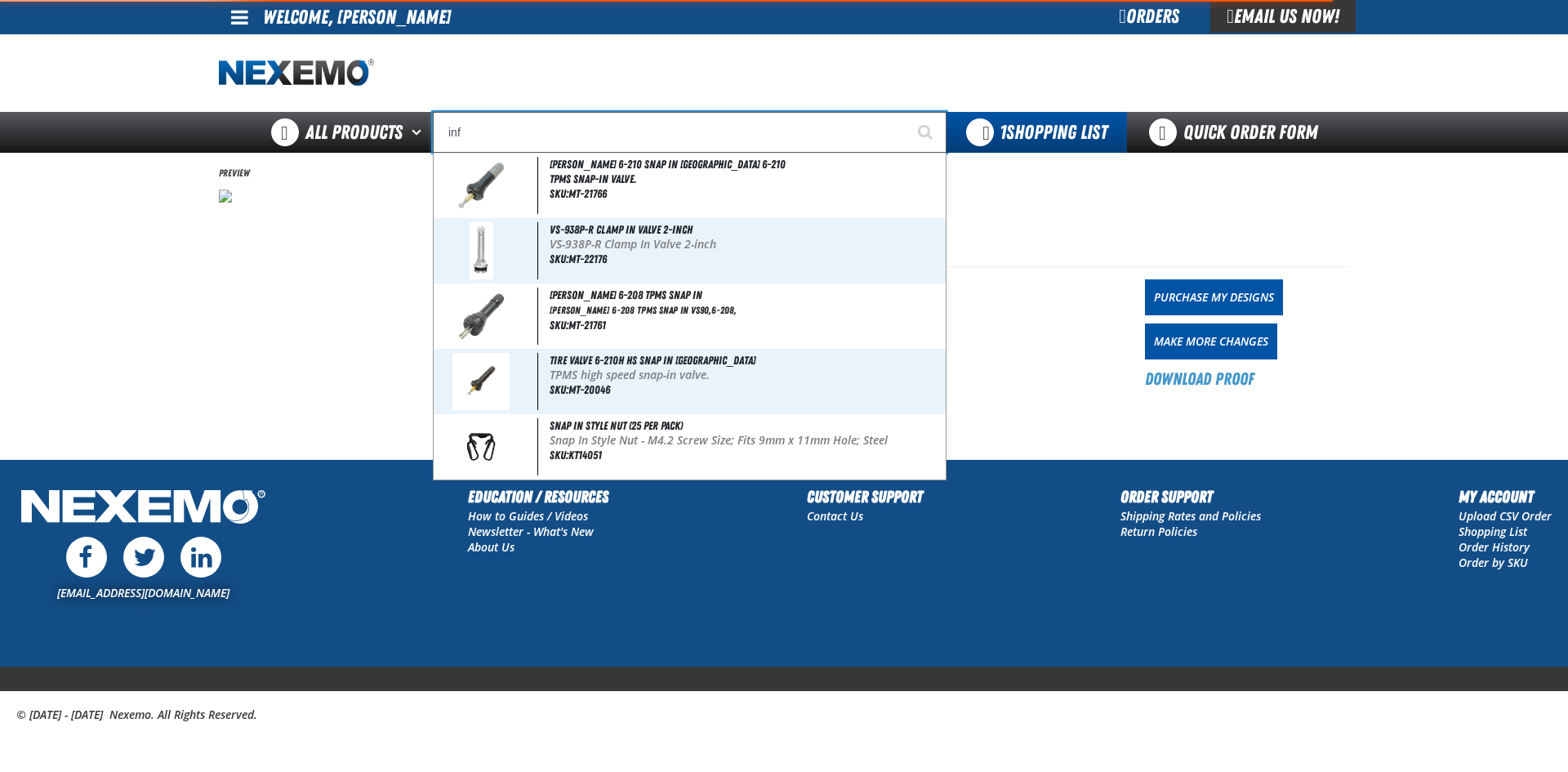
type input "infINITI"
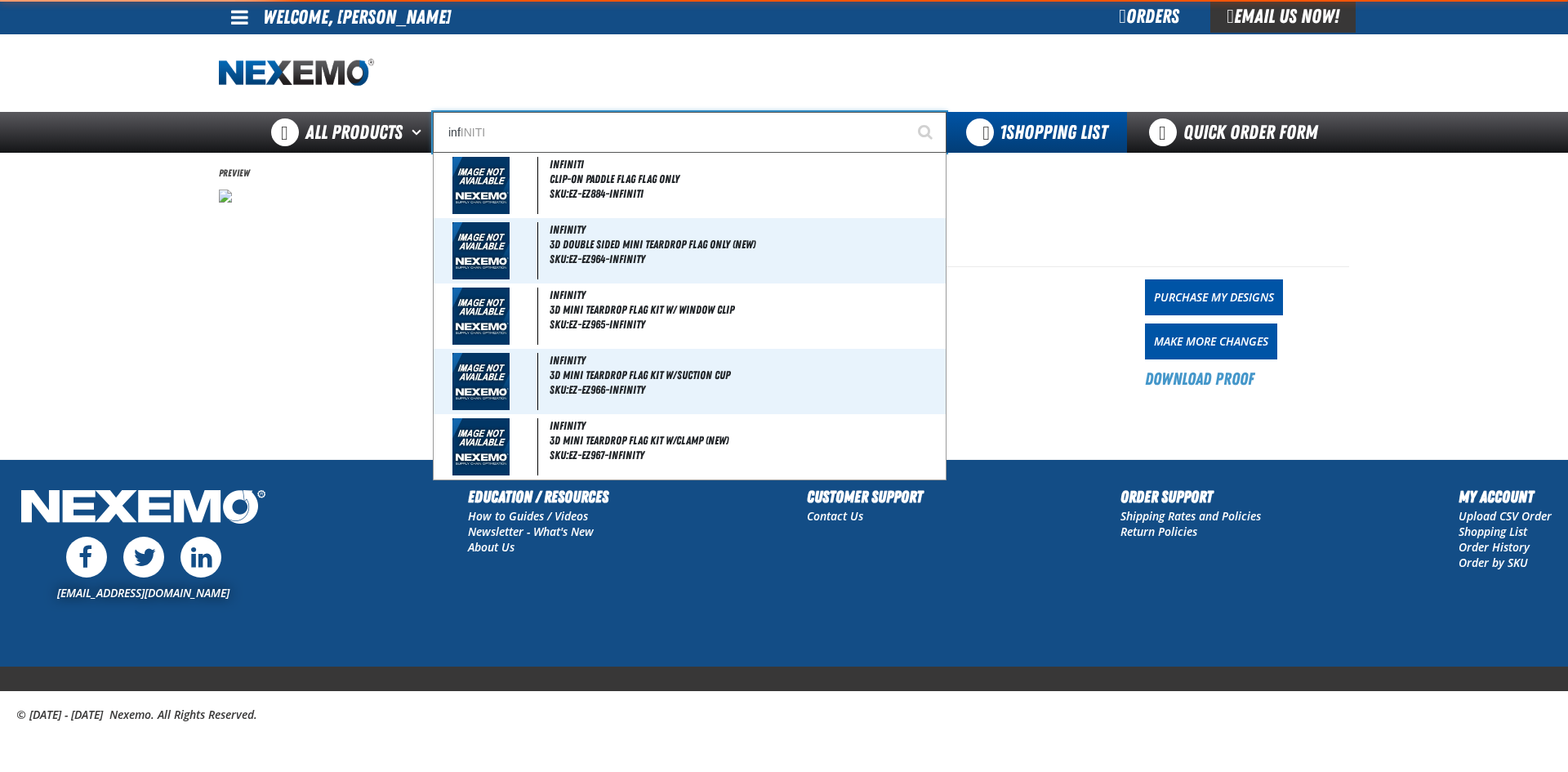
type input "infi"
type input "infiNITI"
type input "infin"
type input "infinITI"
type input "infini"
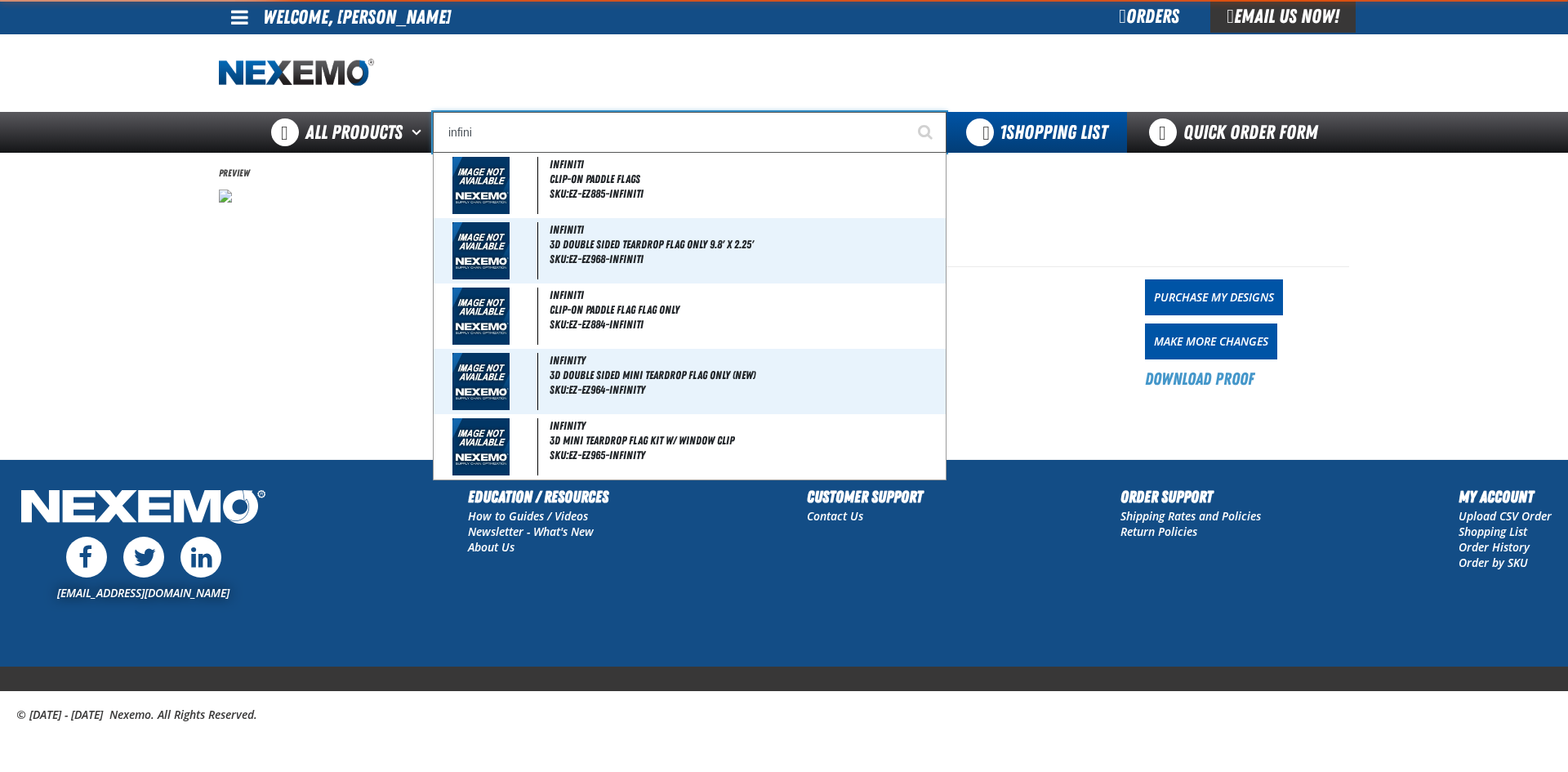
type input "infiniTI"
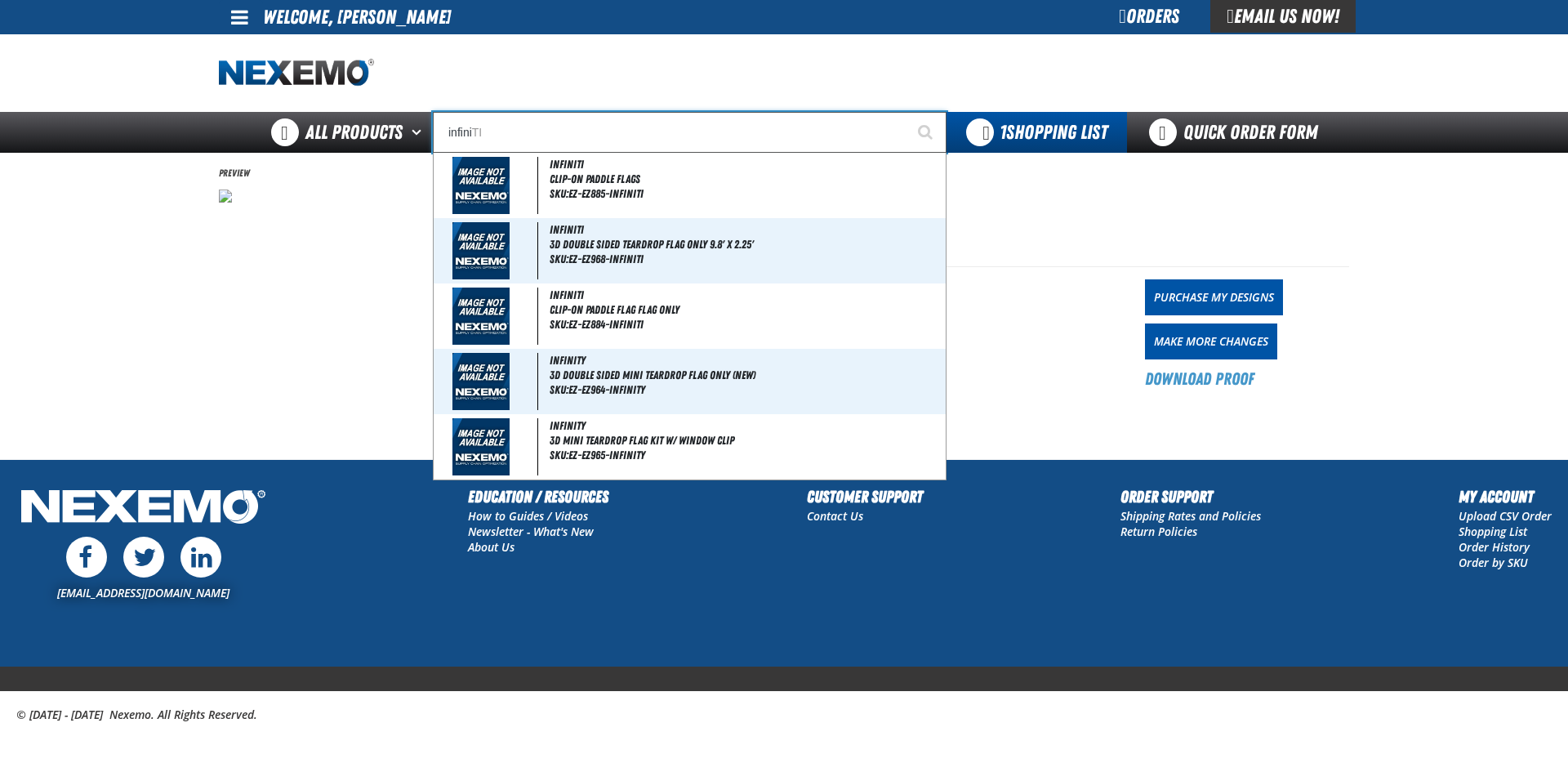
type input "infinit"
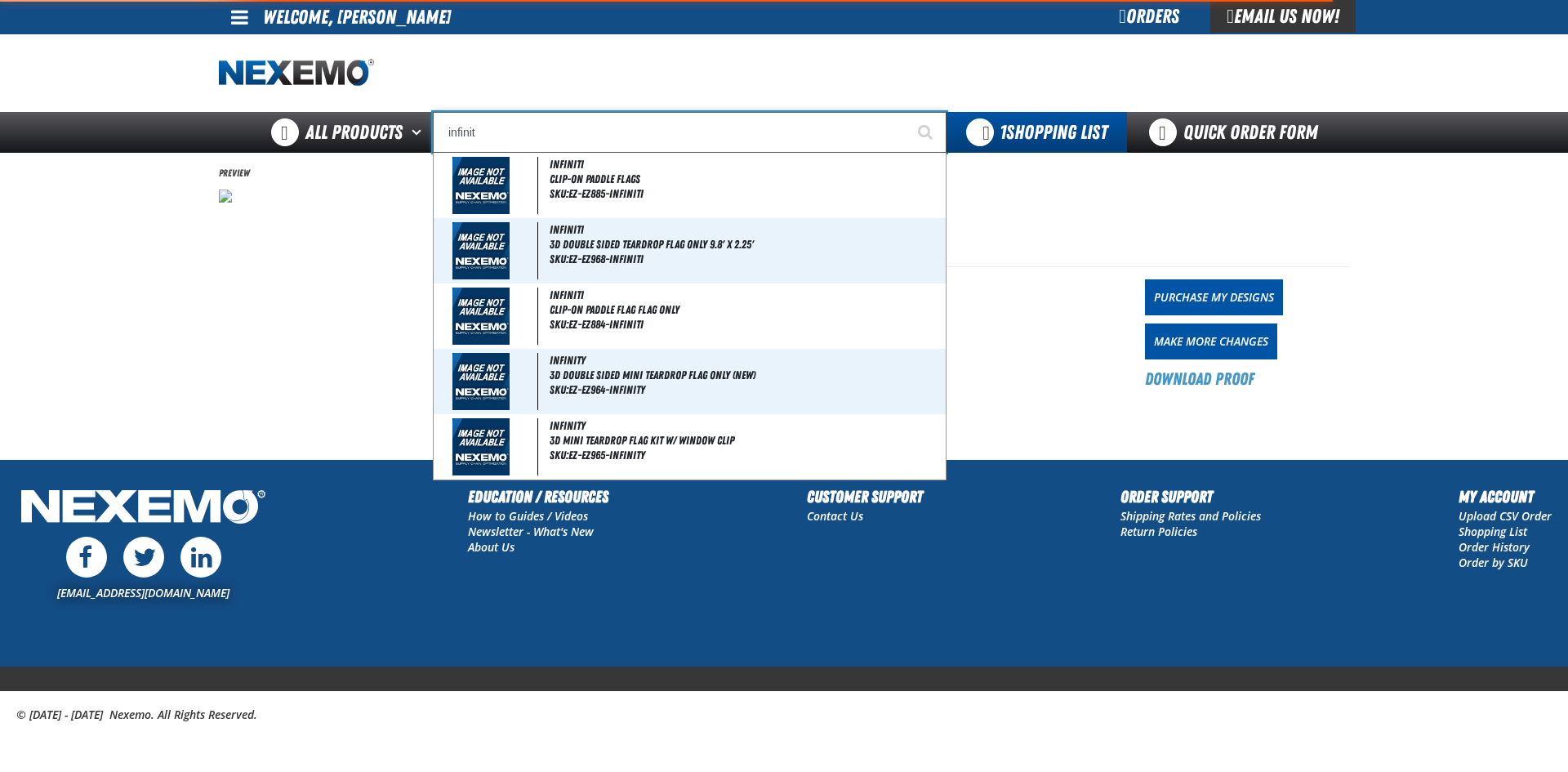
type input "infinitI"
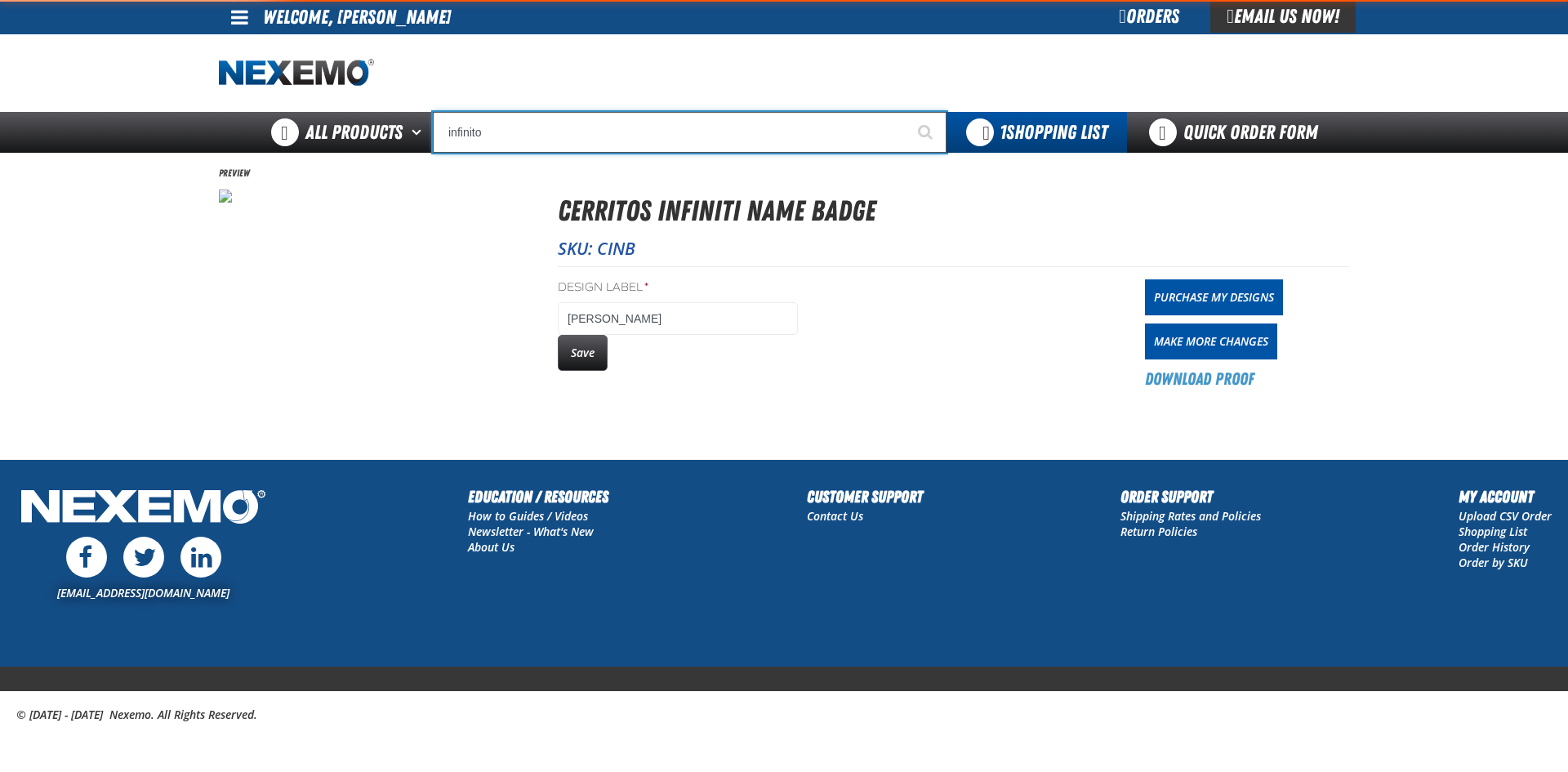
type input "infinit"
type input "infinitI"
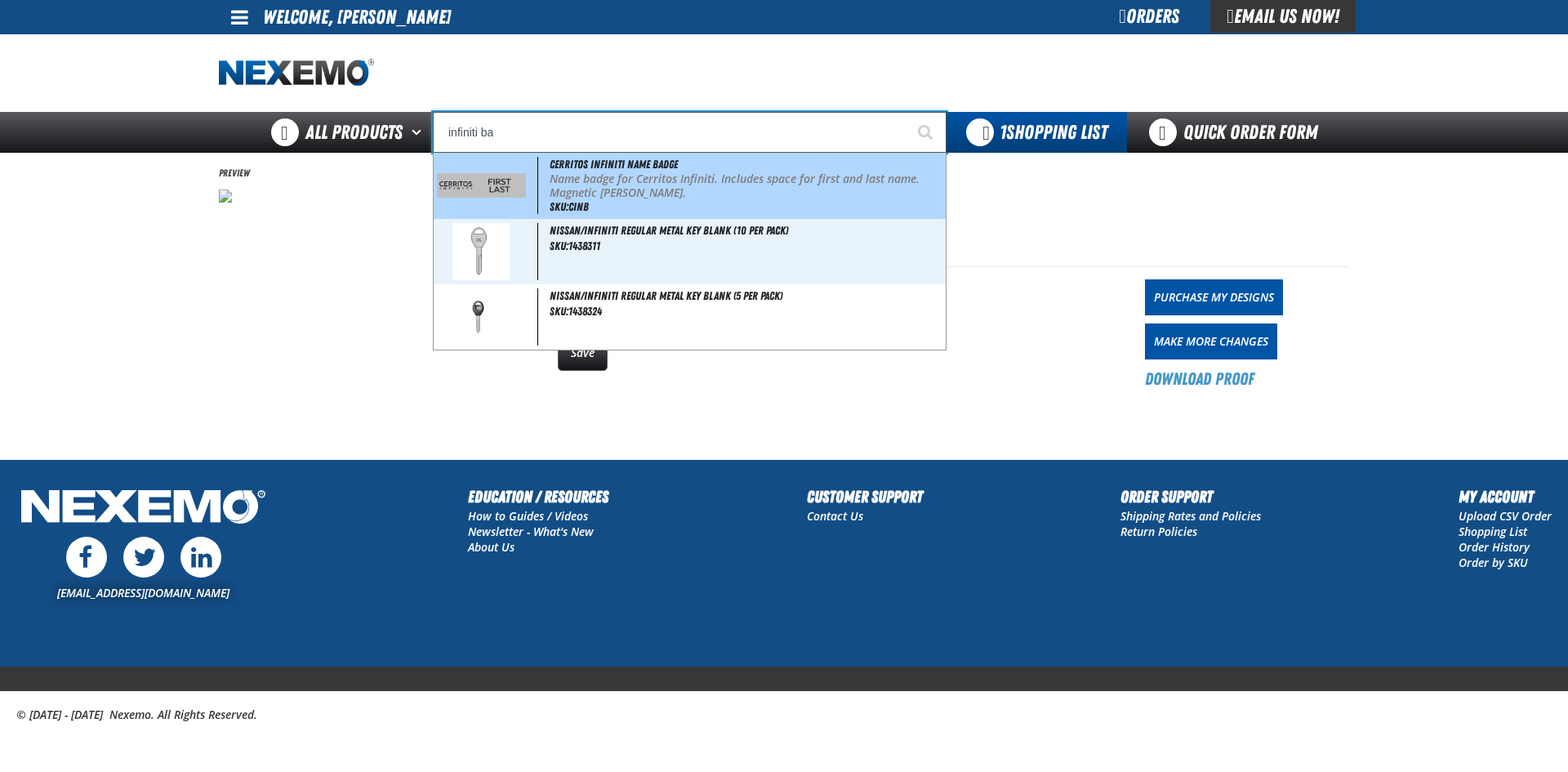
click at [491, 179] on img at bounding box center [481, 184] width 89 height 24
type input "Cerritos Infiniti Name Badge"
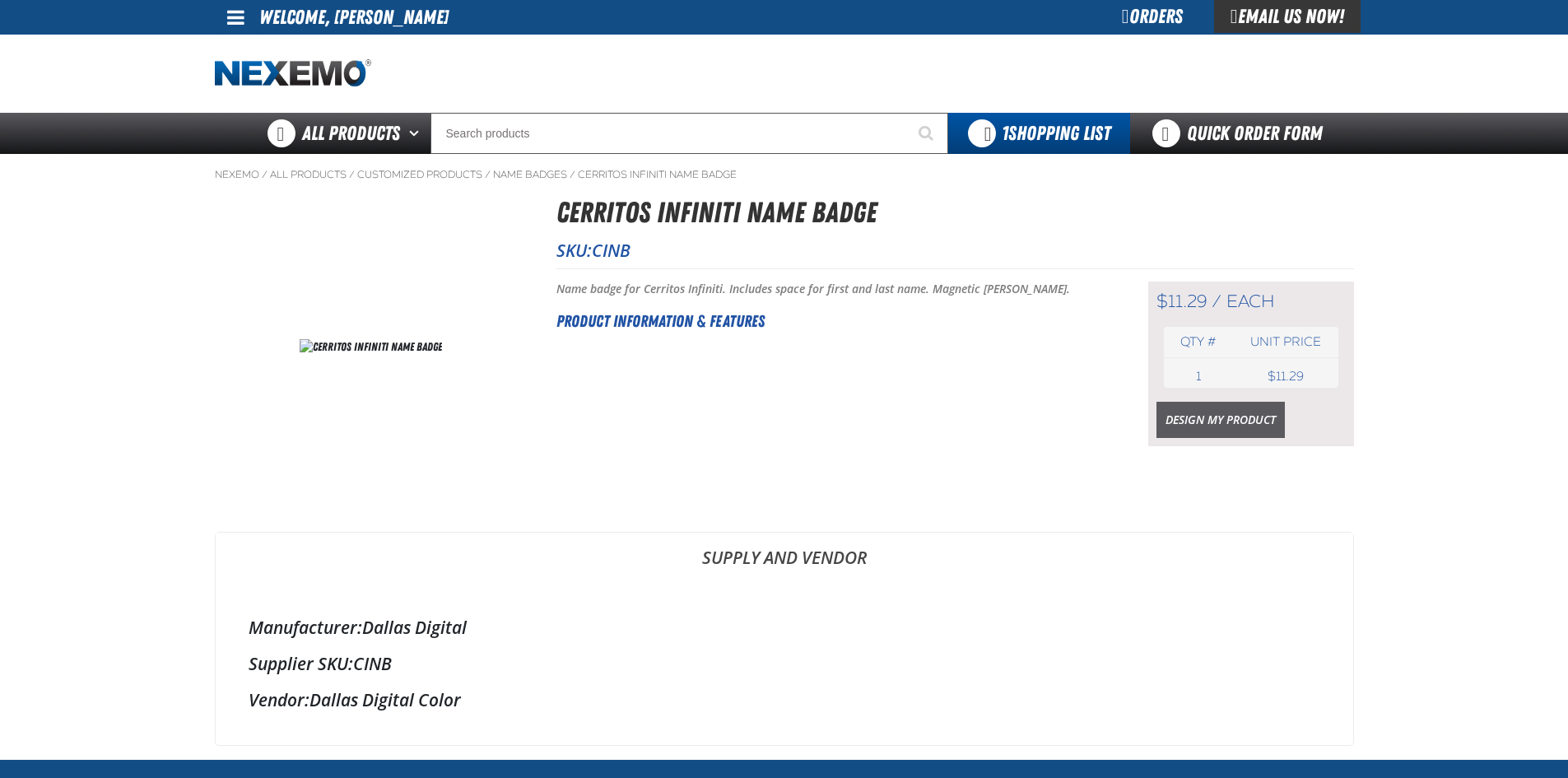
click at [1187, 414] on link "Design My Product" at bounding box center [1221, 420] width 129 height 37
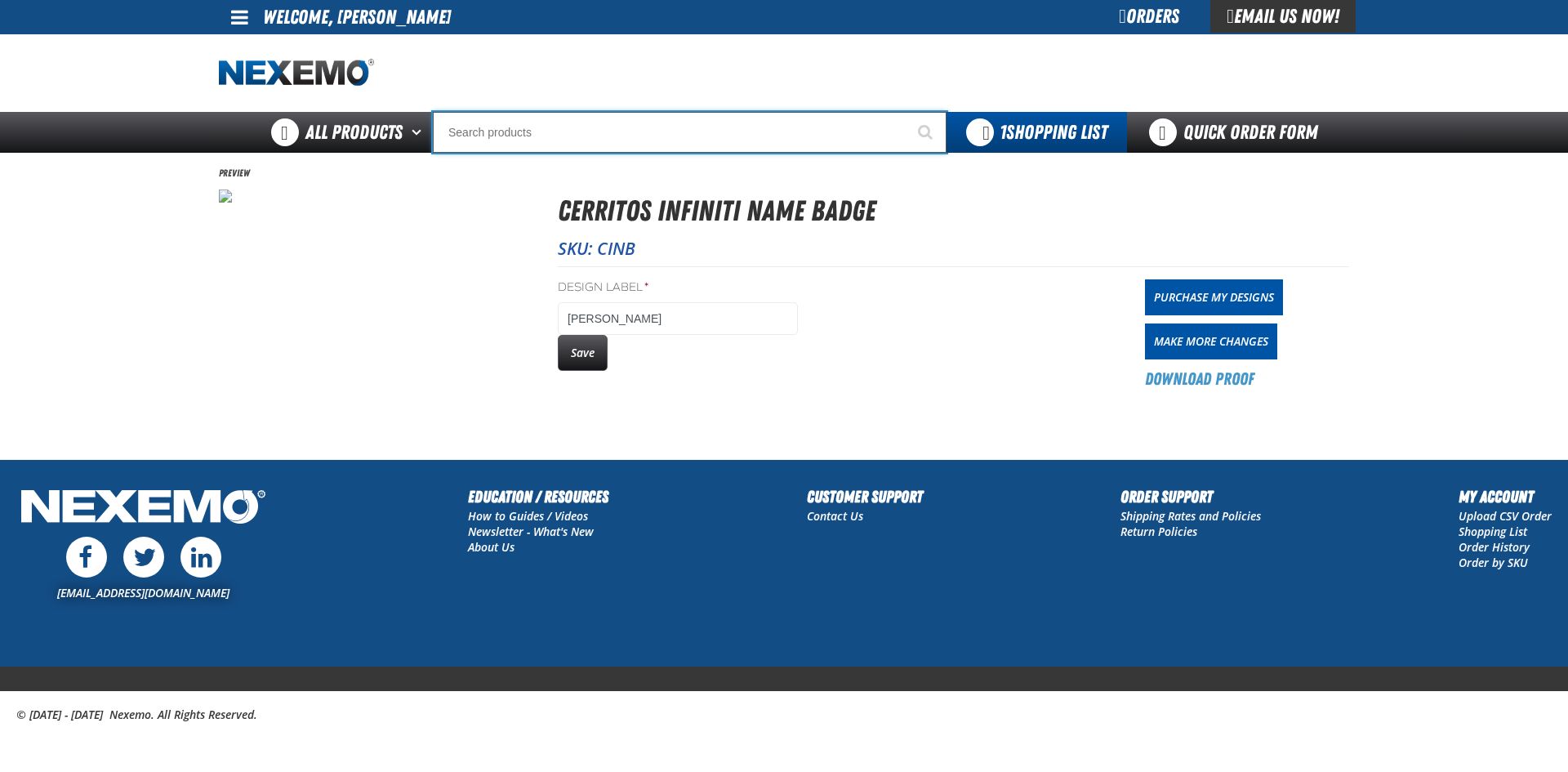
click at [525, 137] on input "Search" at bounding box center [690, 132] width 513 height 41
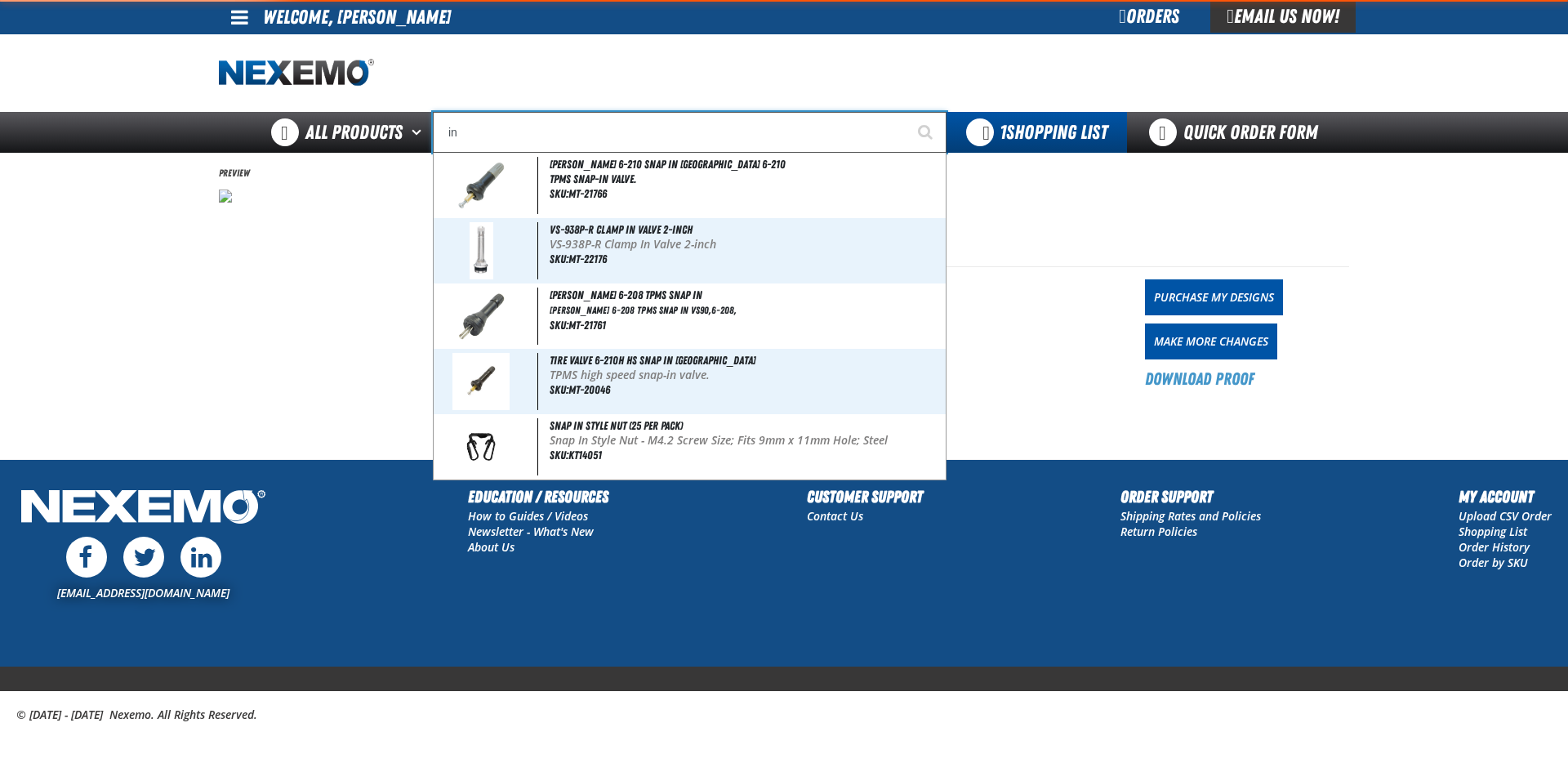
type input "inf"
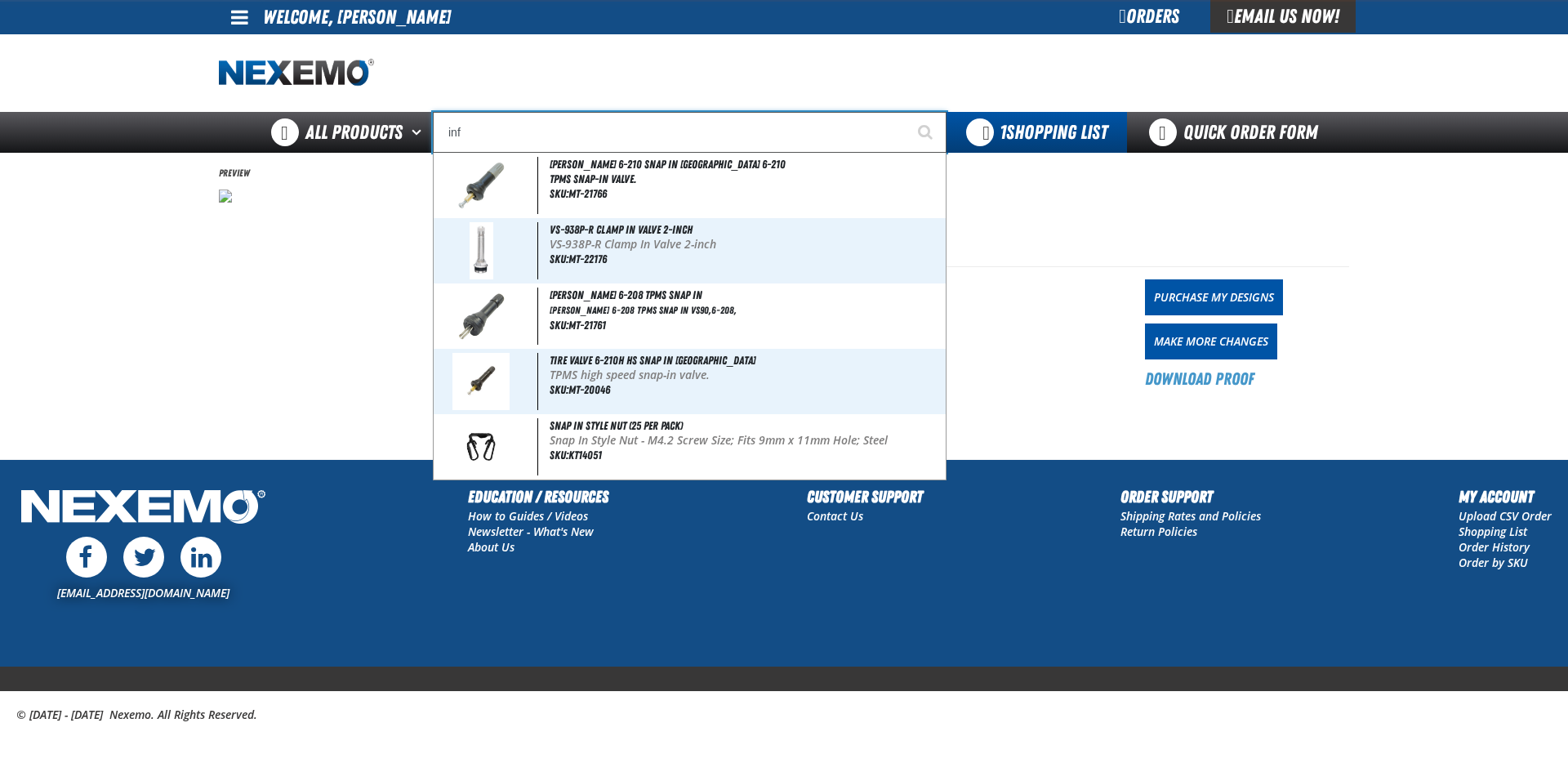
type input "infINITI"
type input "infi"
type input "infiNITI"
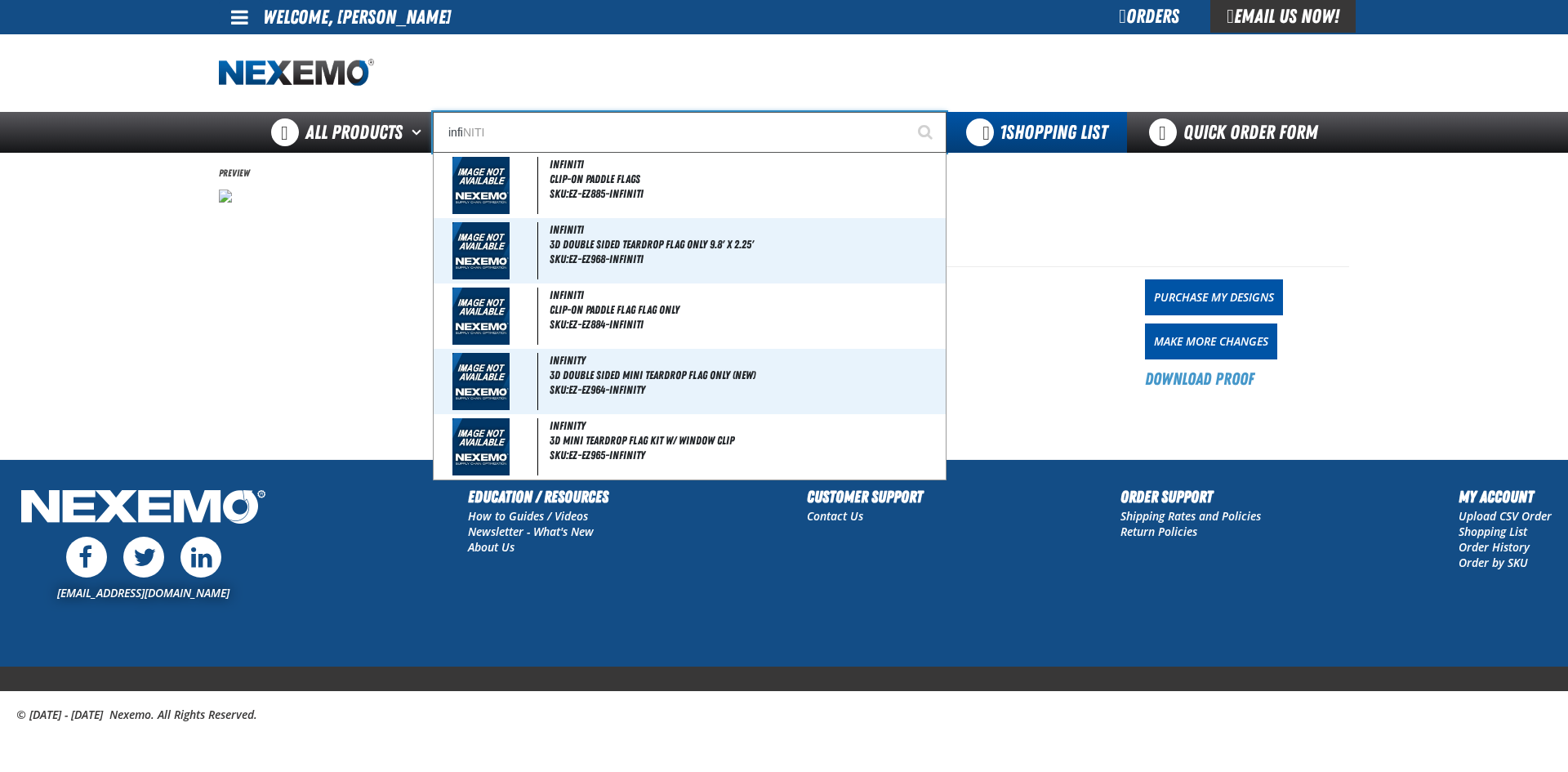
type input "infin"
type input "infinITI"
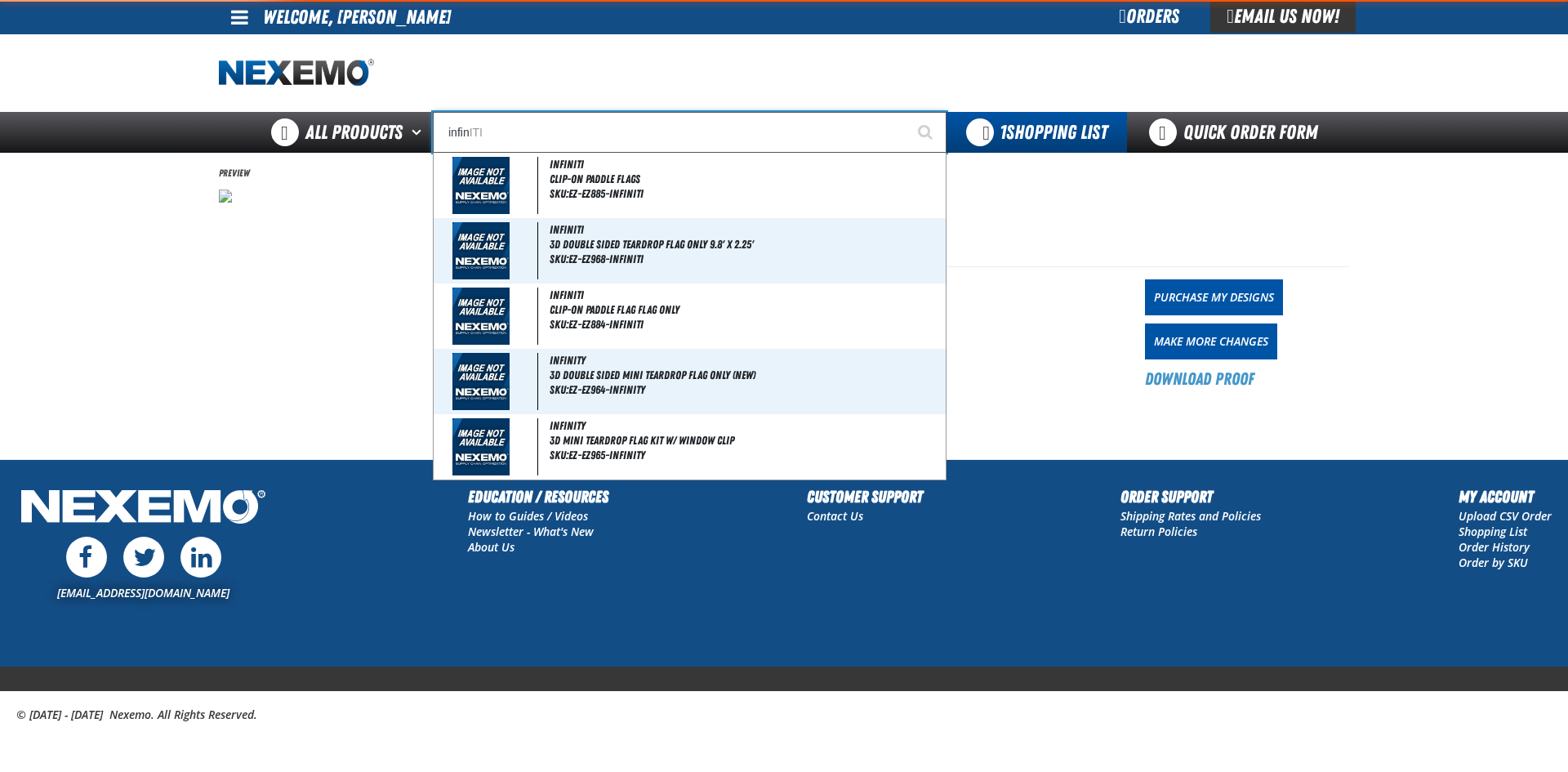
type input "infini"
type input "infiniTI"
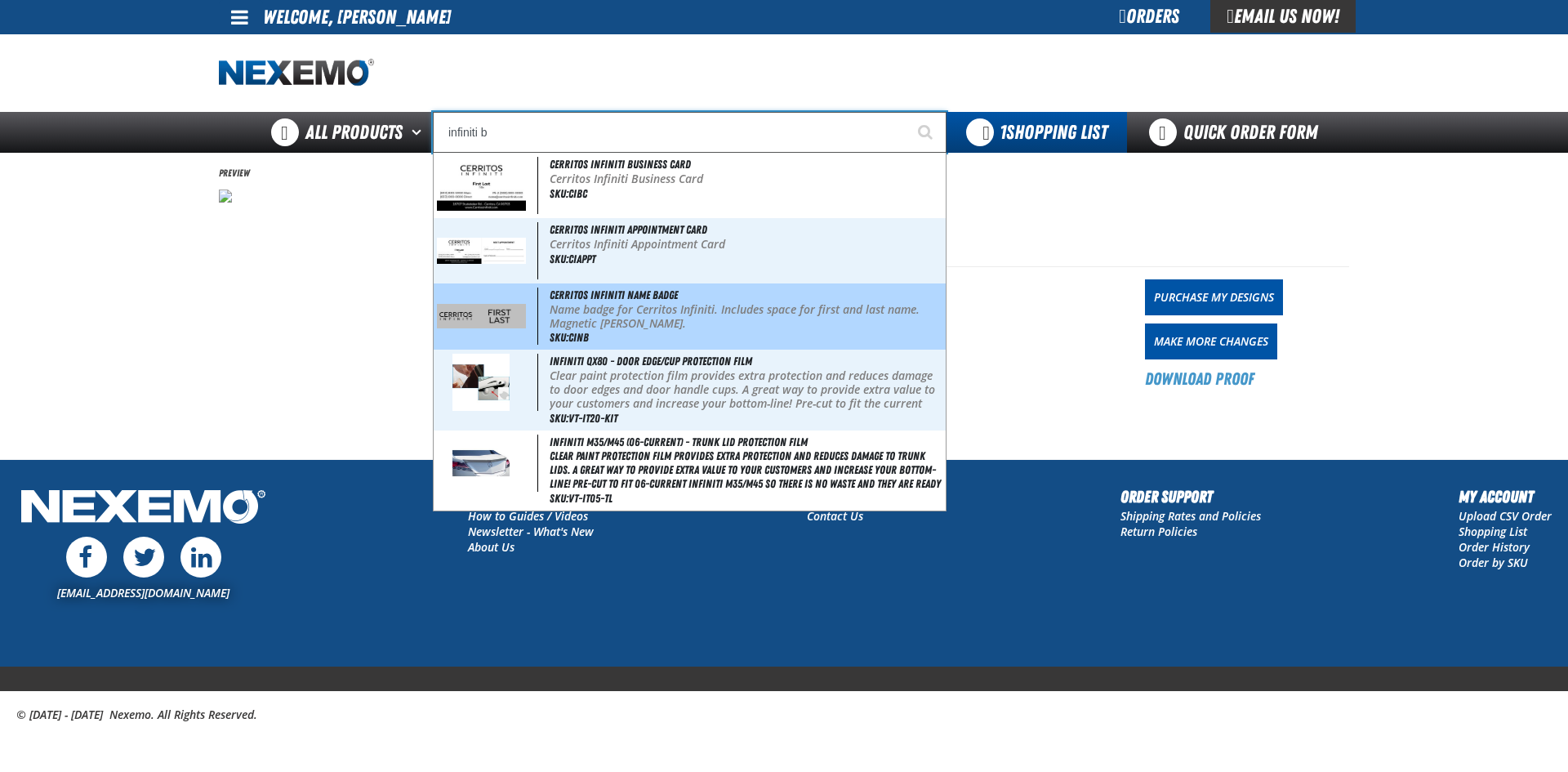
click at [497, 308] on img at bounding box center [481, 315] width 89 height 24
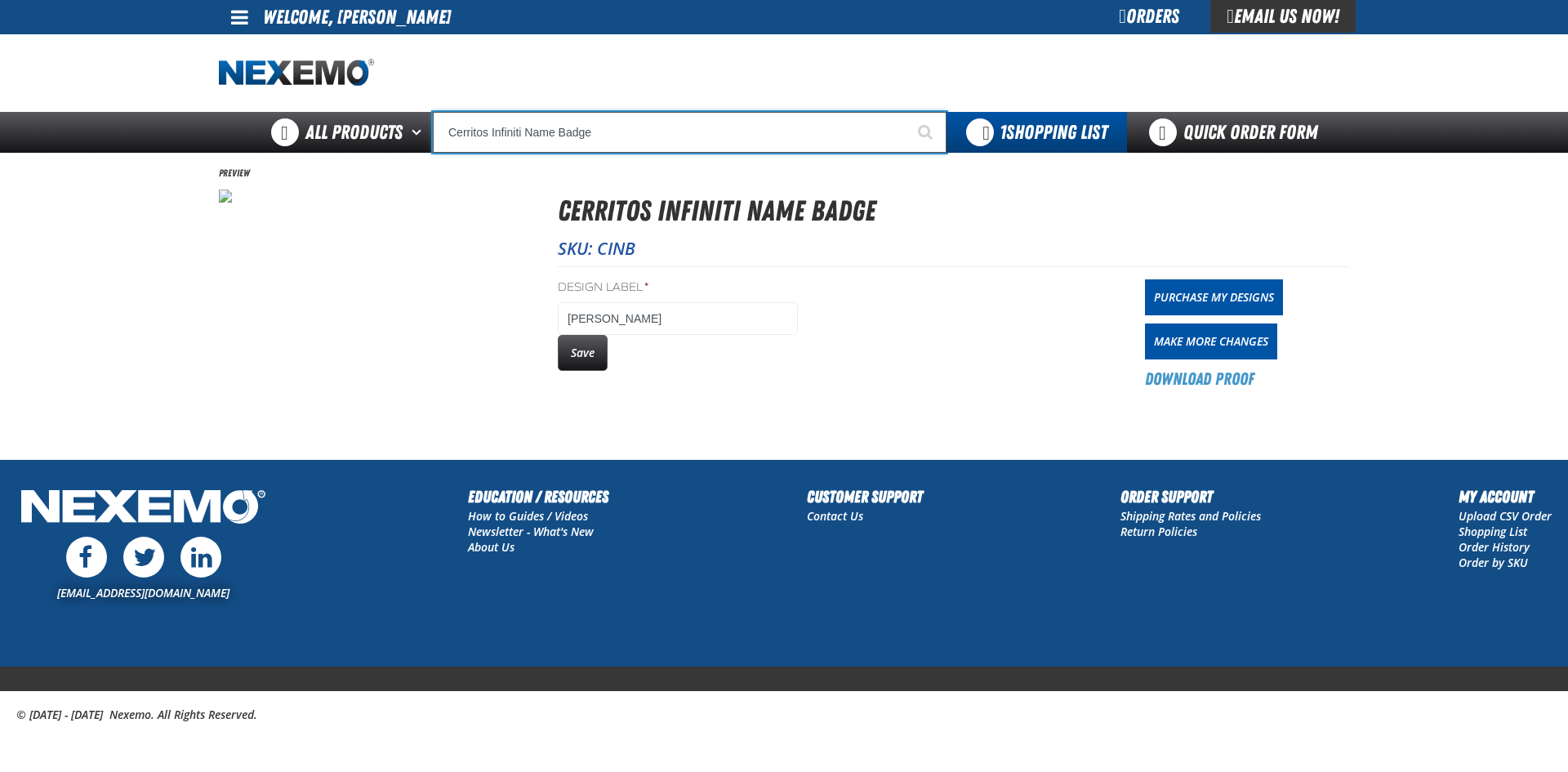
type input "Cerritos Infiniti Name Badge"
click at [497, 308] on section "Preview Cerritos Infiniti Name Badge SKU: CINB Design Label * [PERSON_NAME] Sav…" at bounding box center [783, 278] width 1130 height 251
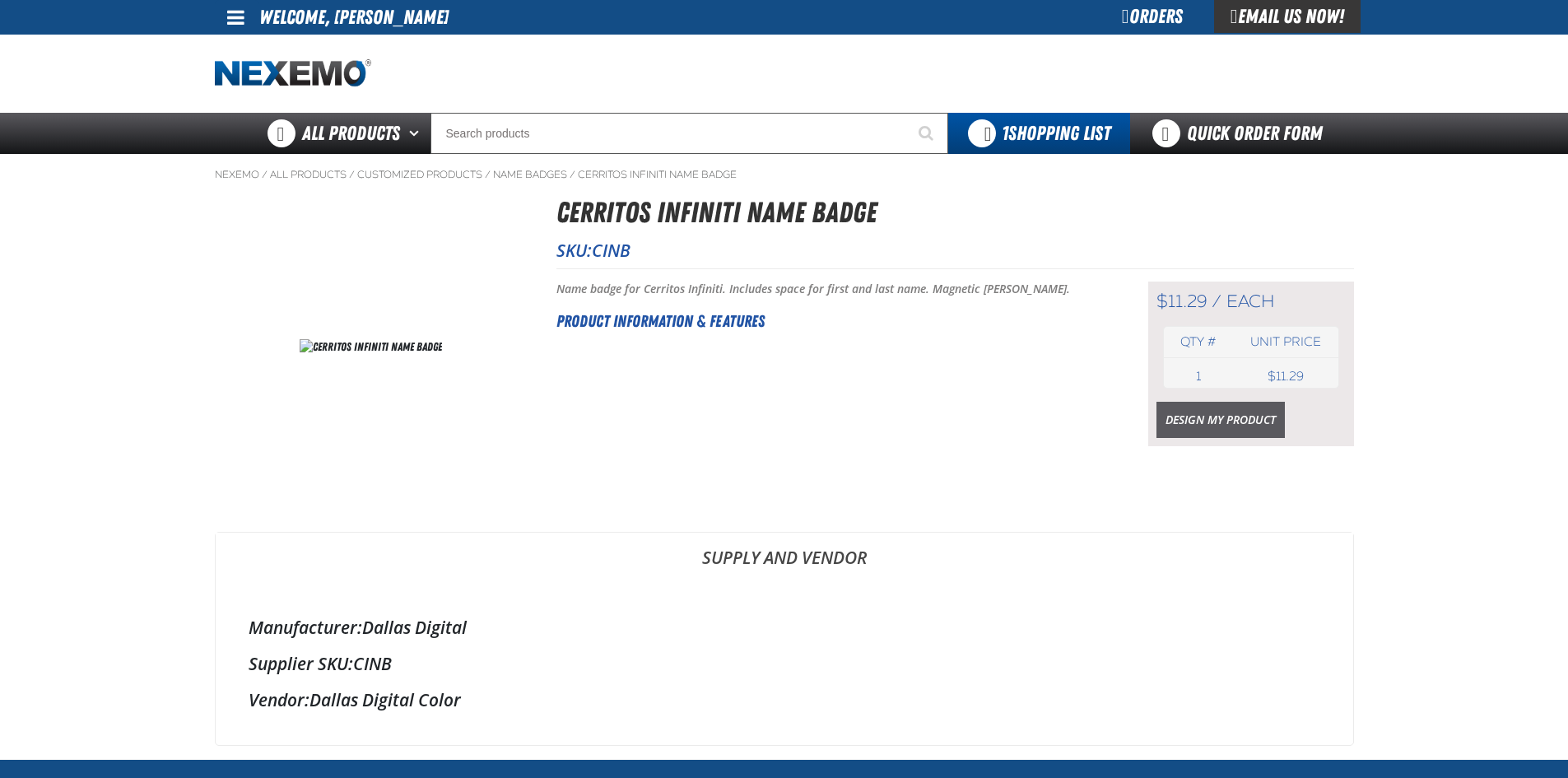
click at [1205, 423] on link "Design My Product" at bounding box center [1221, 420] width 129 height 37
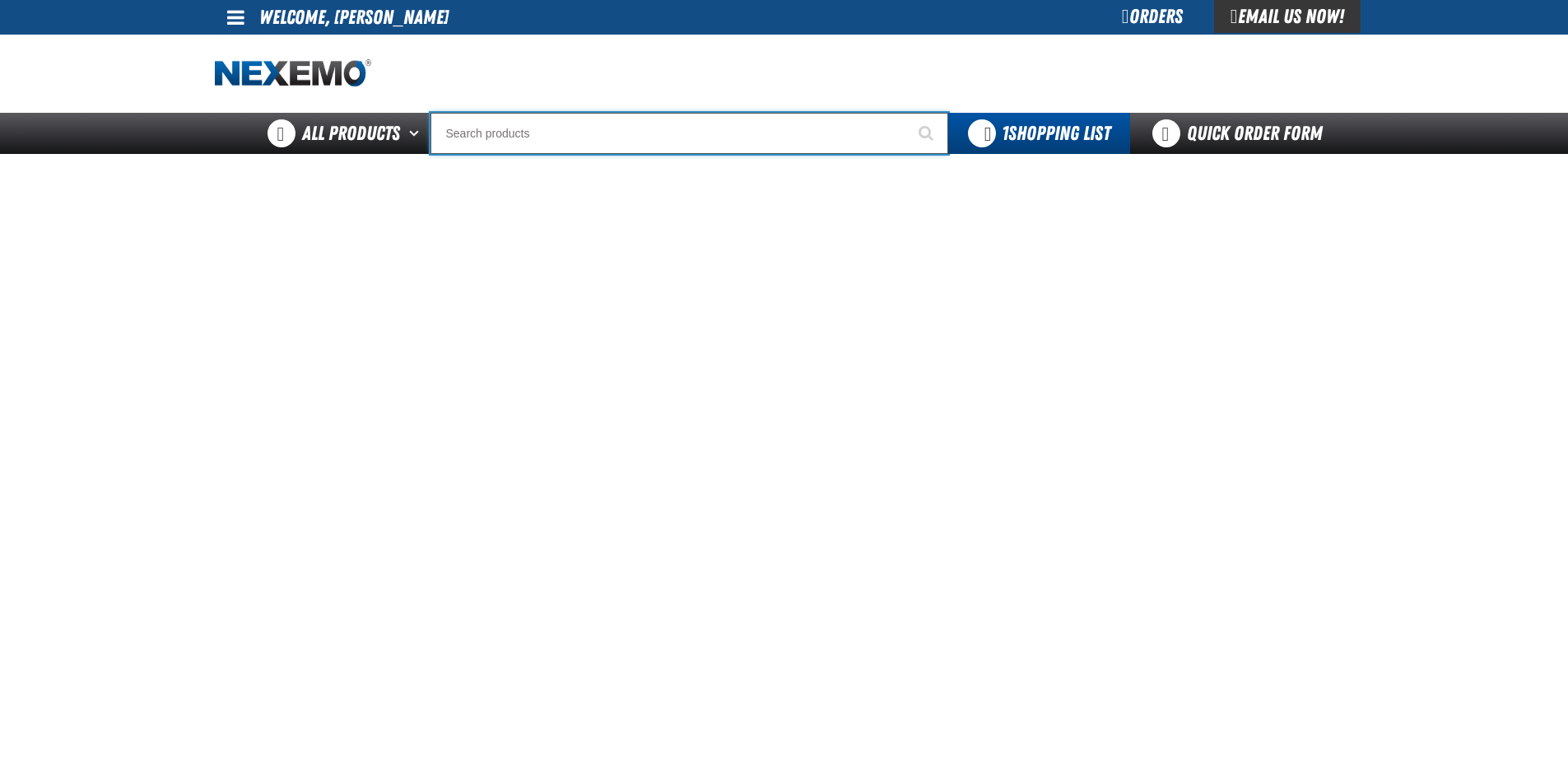
click at [510, 135] on input "Search" at bounding box center [689, 133] width 517 height 41
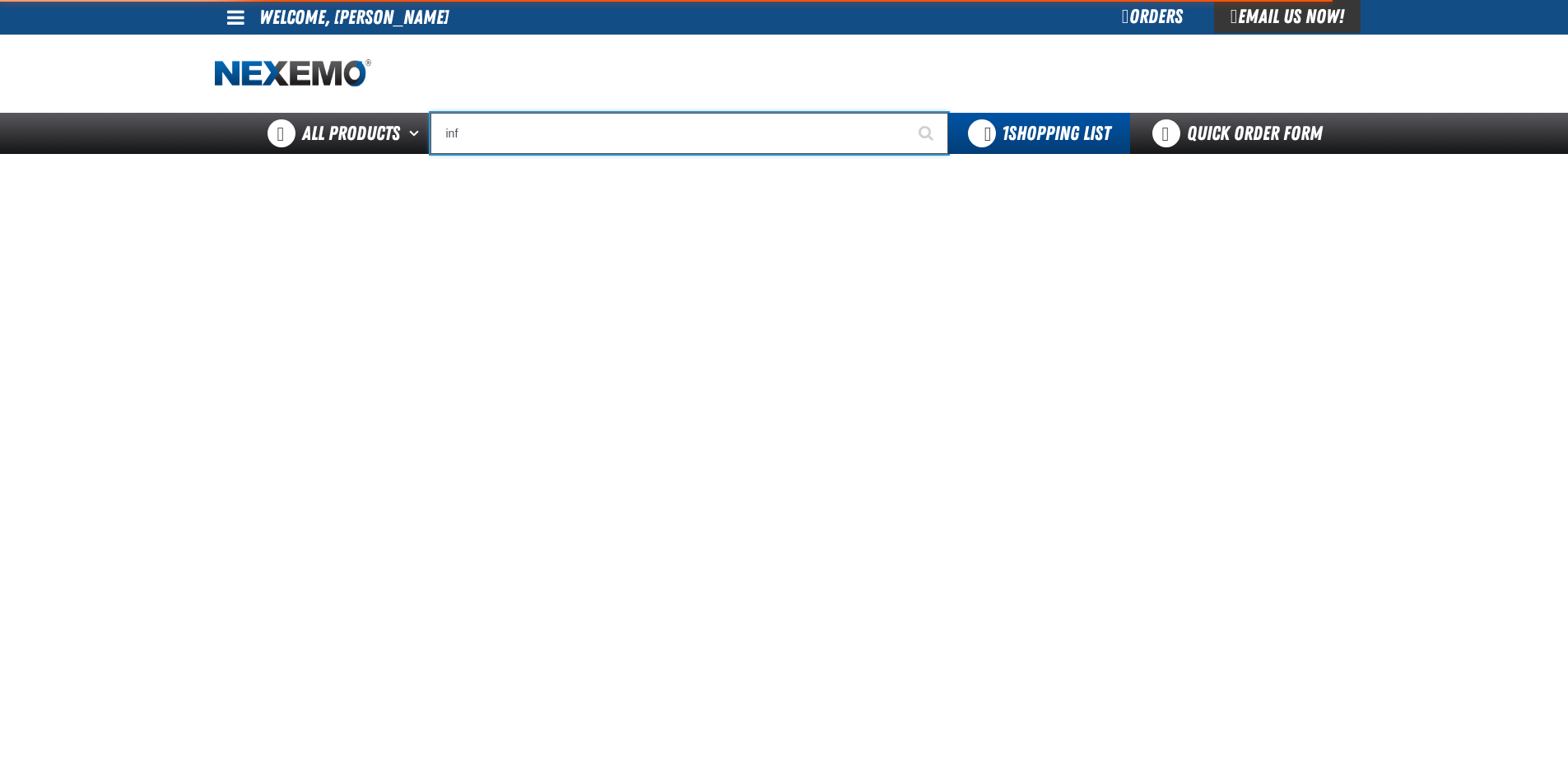
type input "infi"
type input "infiNITI"
type input "infin"
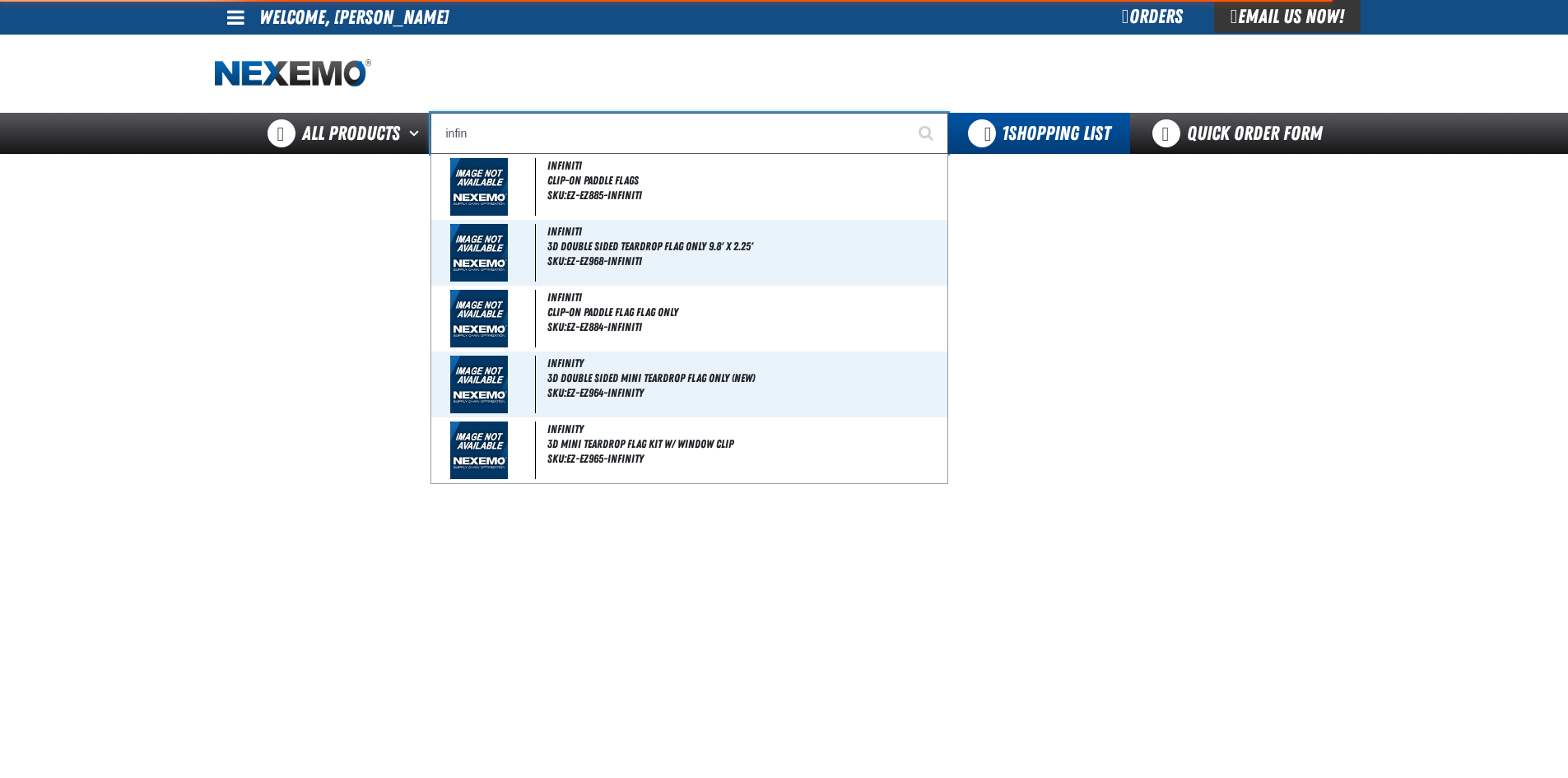
type input "infinITI"
type input "infini"
type input "infiniTI"
type input "infiniti"
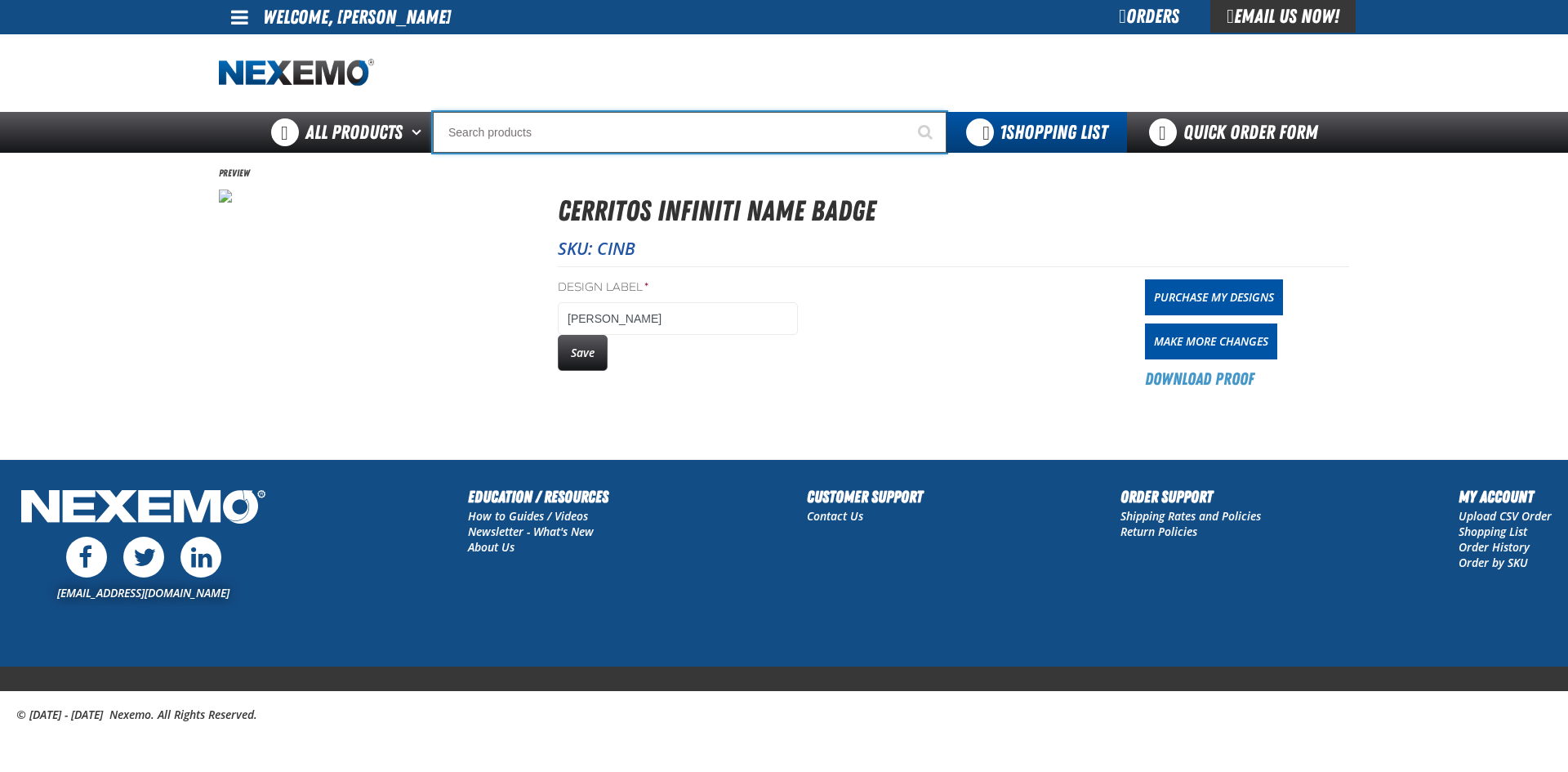
click at [518, 128] on input "Search" at bounding box center [690, 132] width 513 height 41
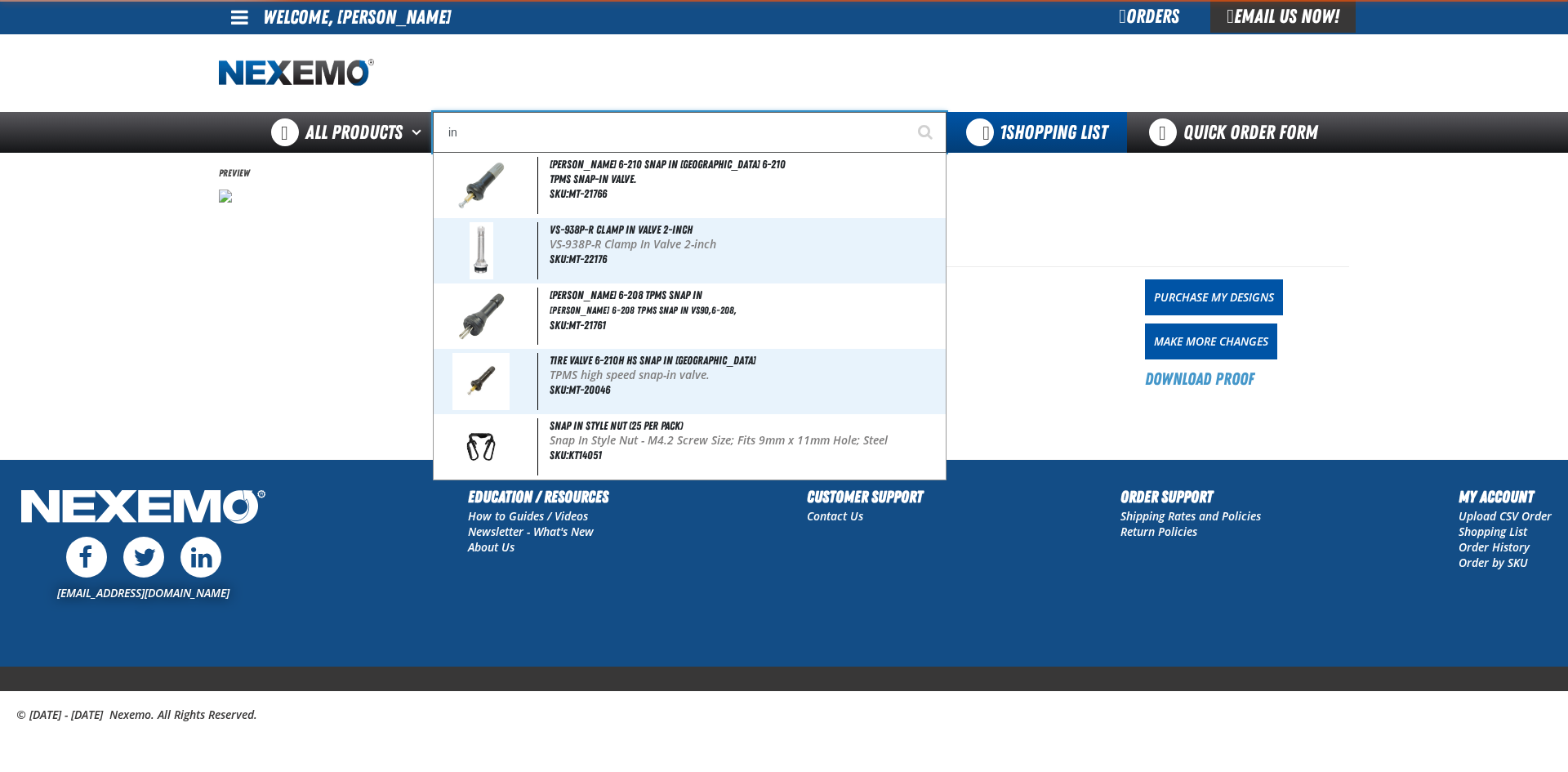
type input "inf"
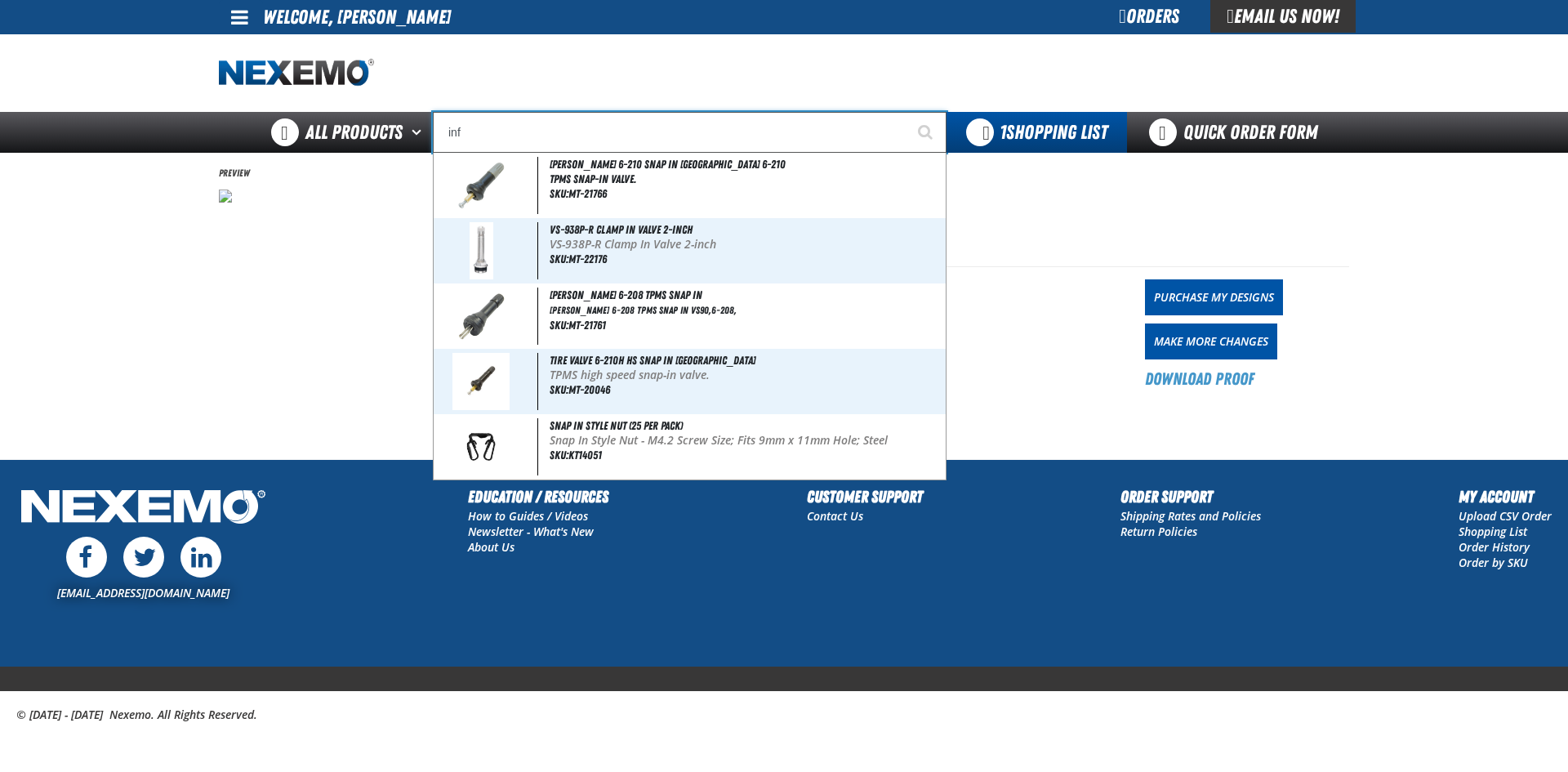
type input "infINITI"
type input "infi"
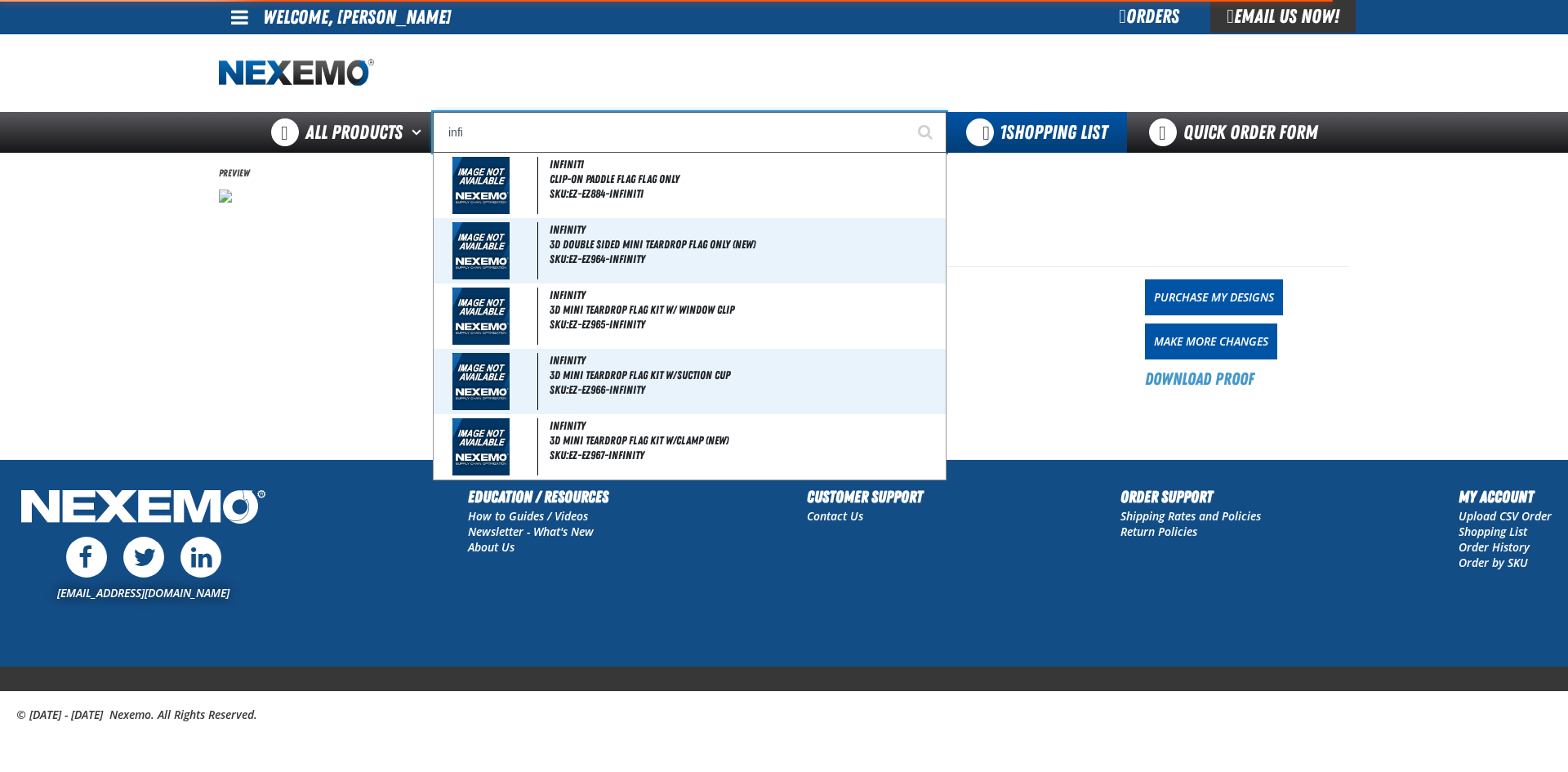
type input "infiNITI"
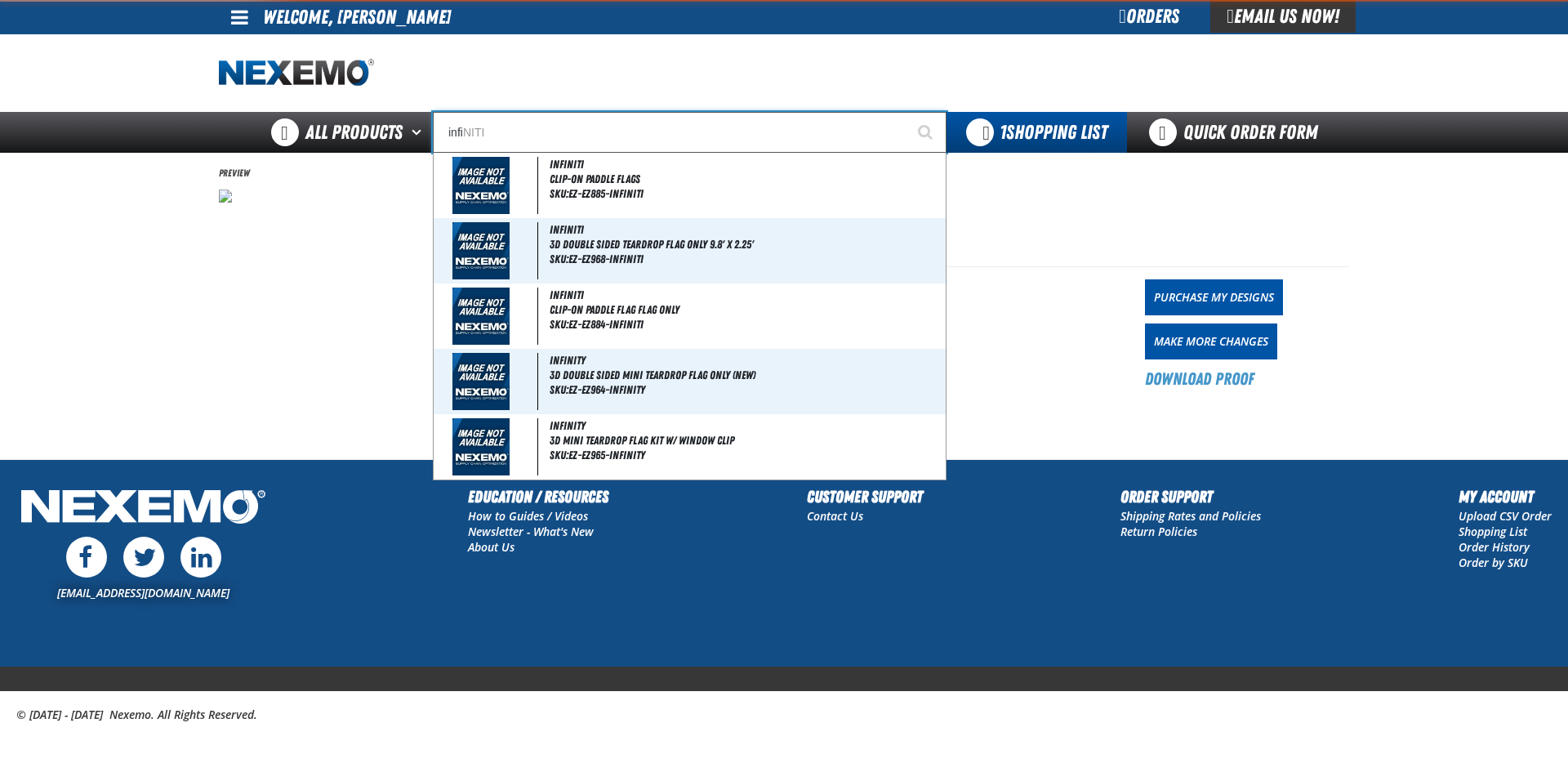
type input "infin"
type input "infinITI"
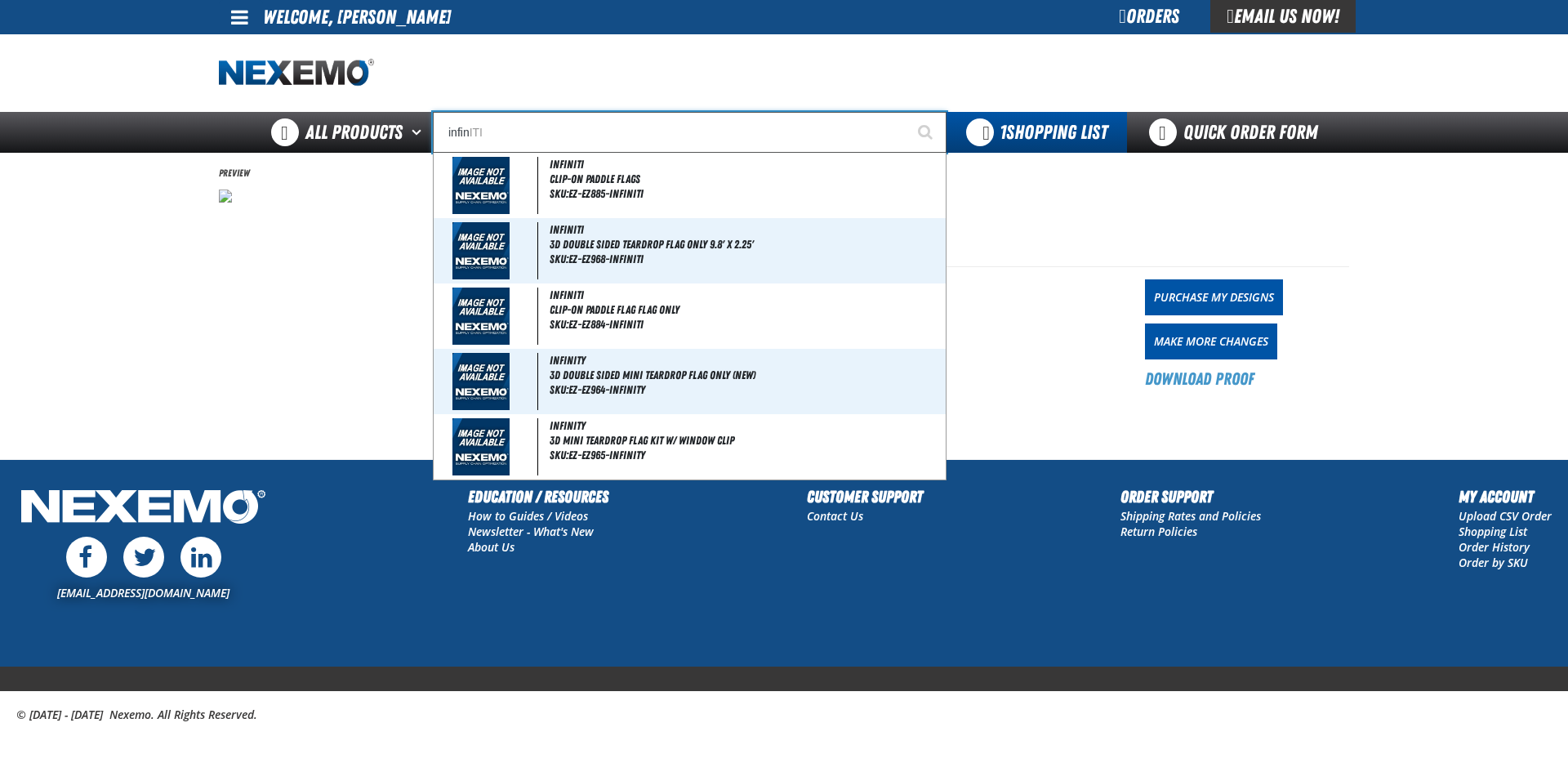
type input "infini"
type input "infiniTI"
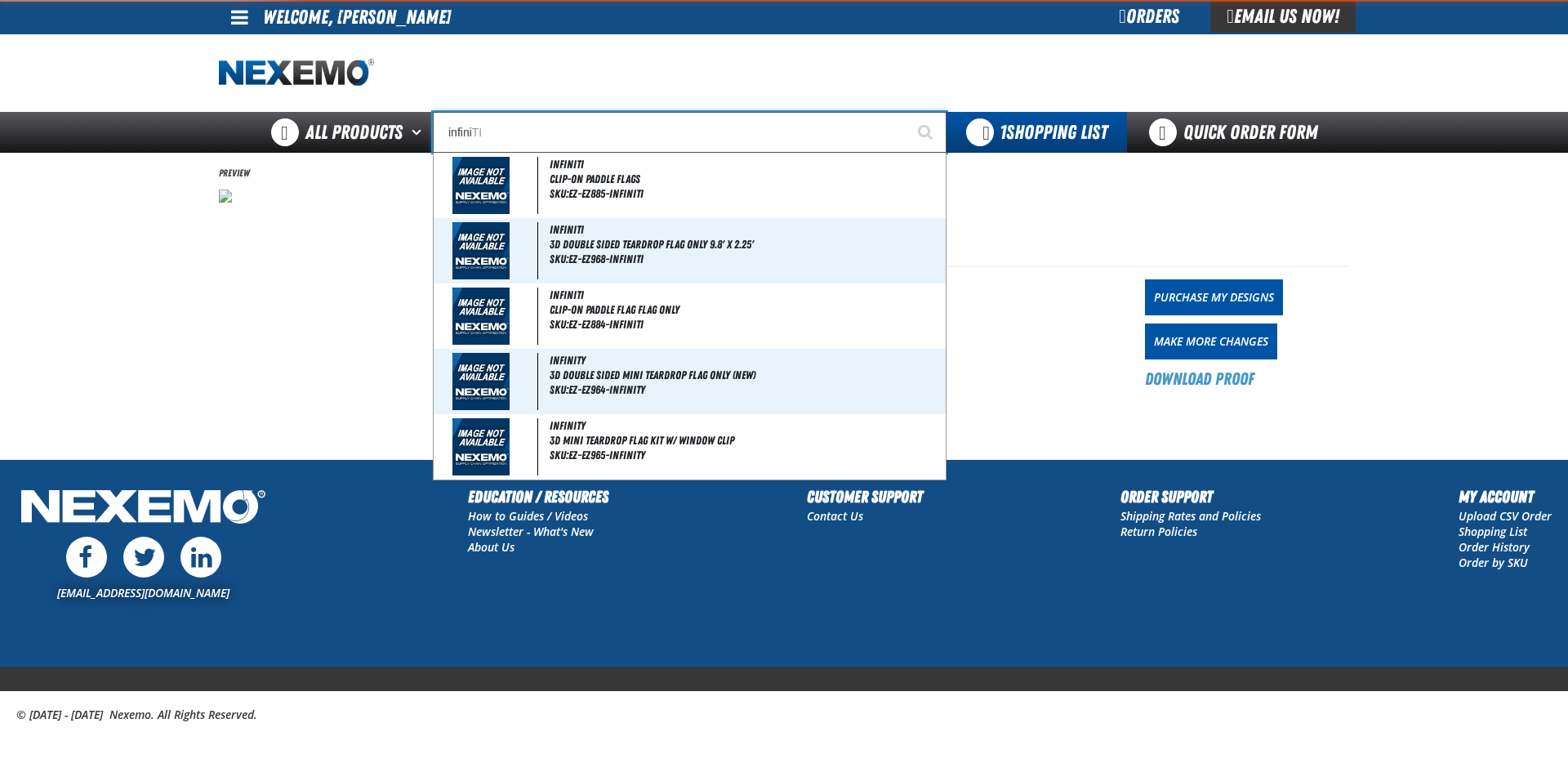
type input "infinit"
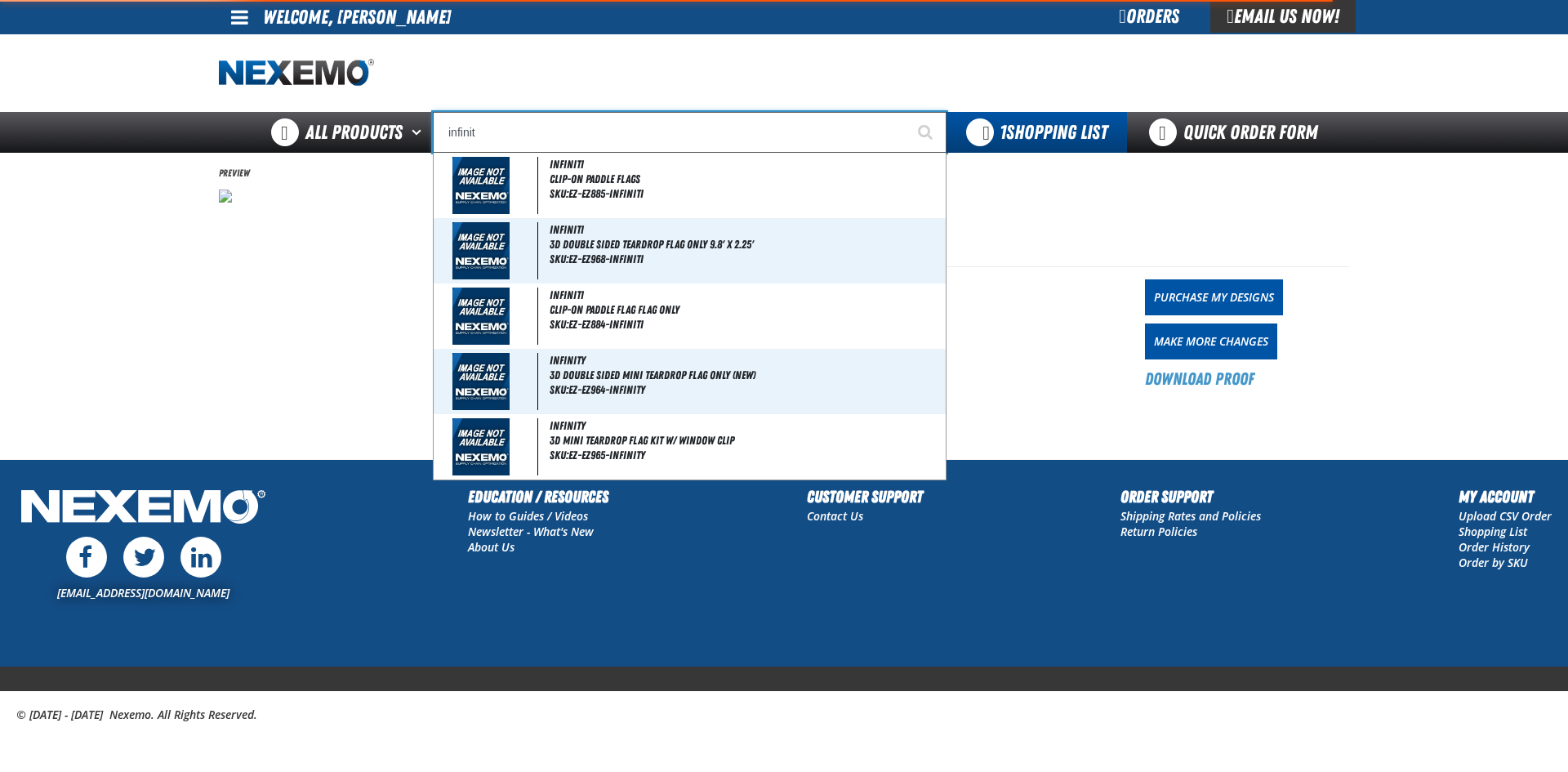
type input "infinitI"
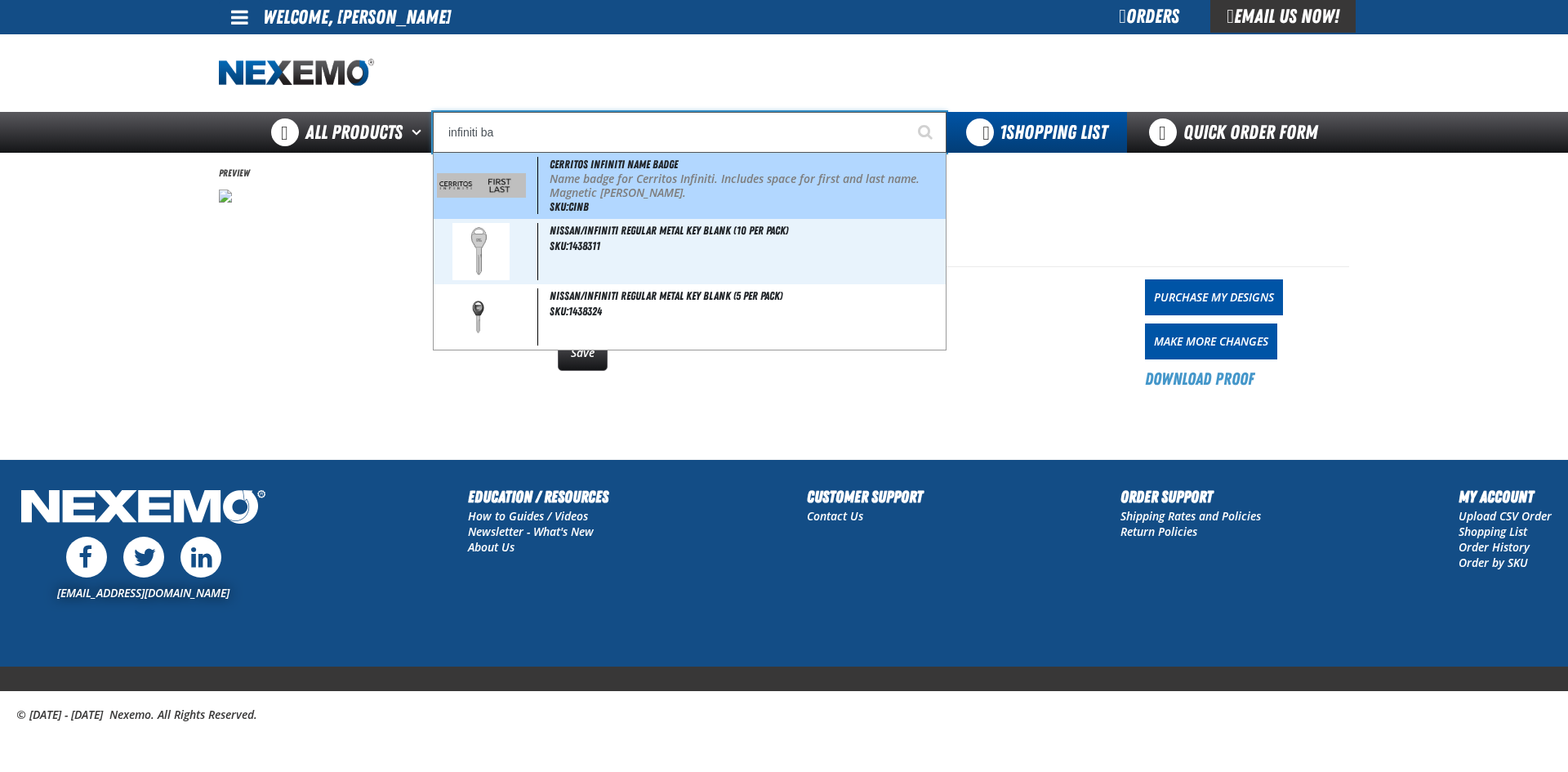
click at [500, 186] on img at bounding box center [481, 184] width 89 height 24
type input "Cerritos Infiniti Name Badge"
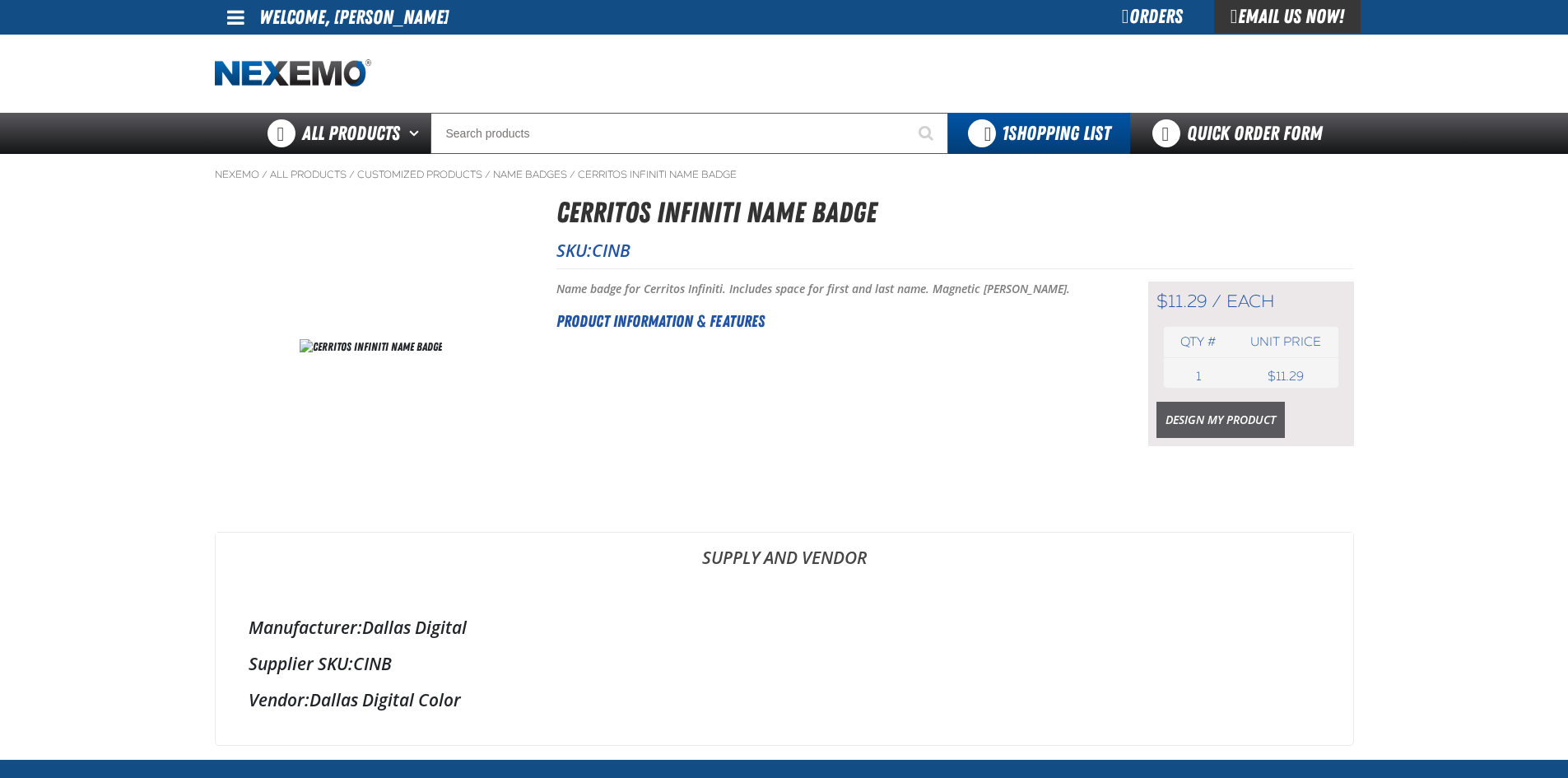
click at [1186, 425] on link "Design My Product" at bounding box center [1221, 420] width 129 height 37
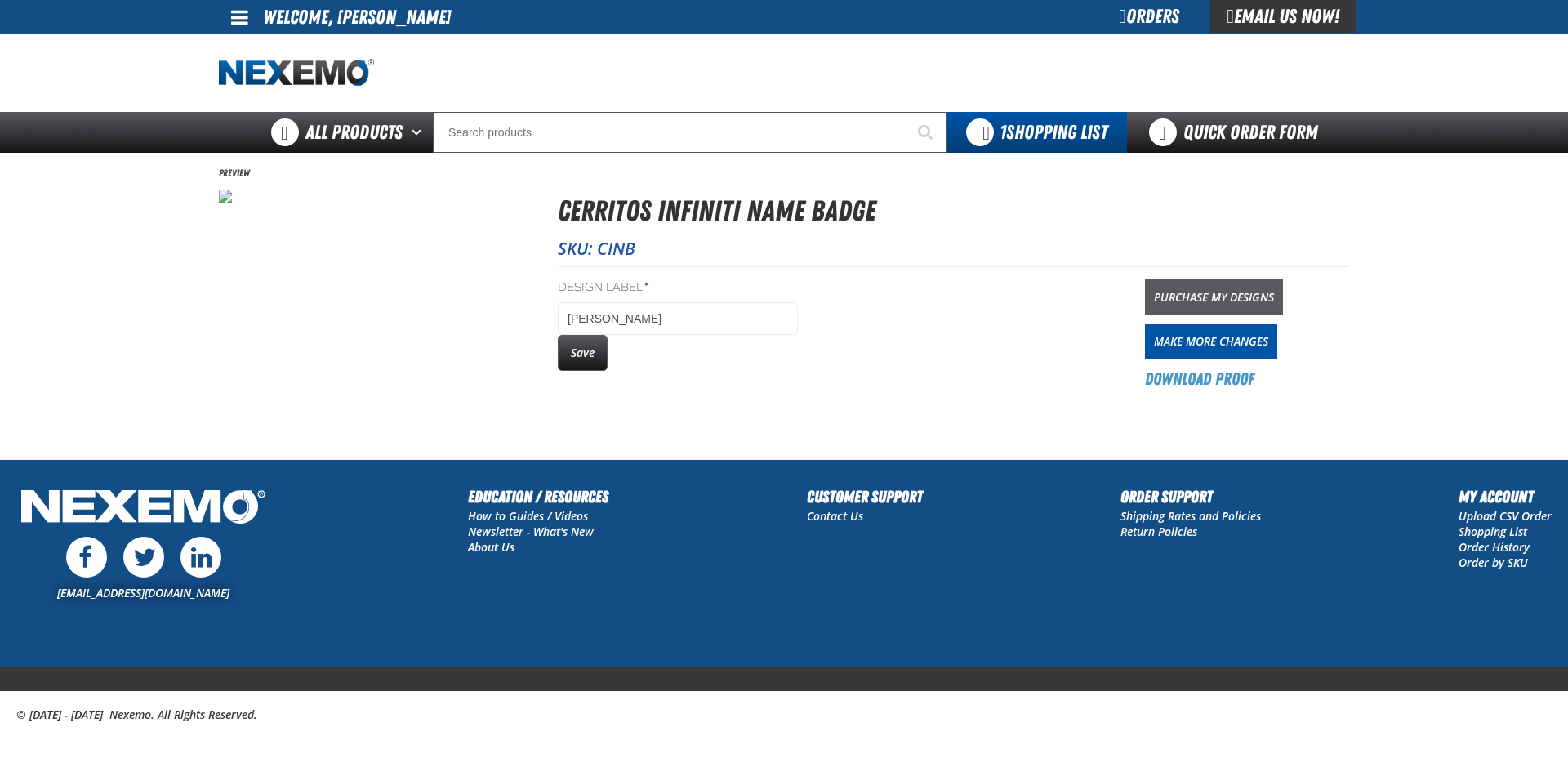
click at [1192, 292] on link "Purchase My Designs" at bounding box center [1213, 298] width 138 height 36
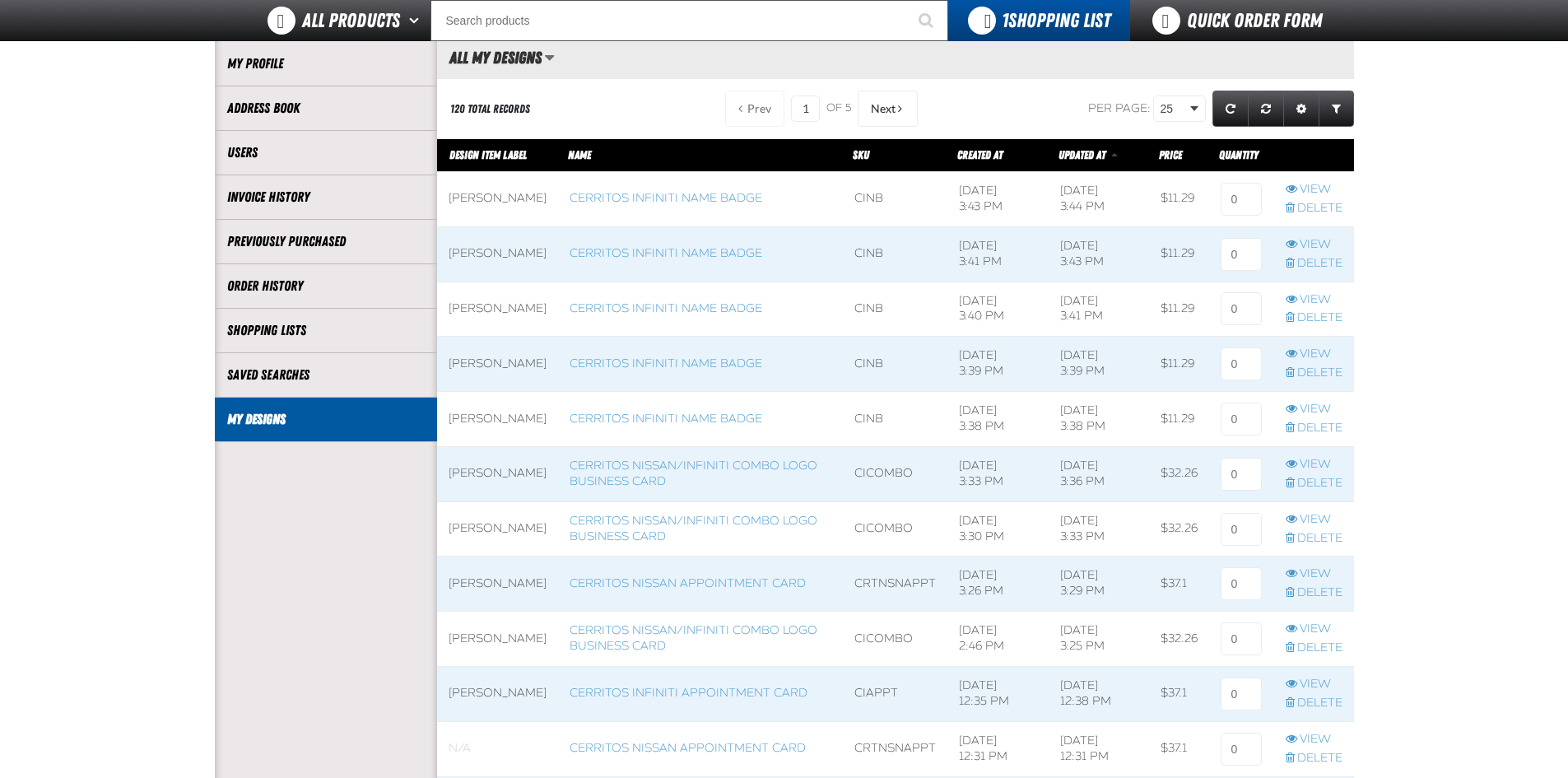
scroll to position [164, 0]
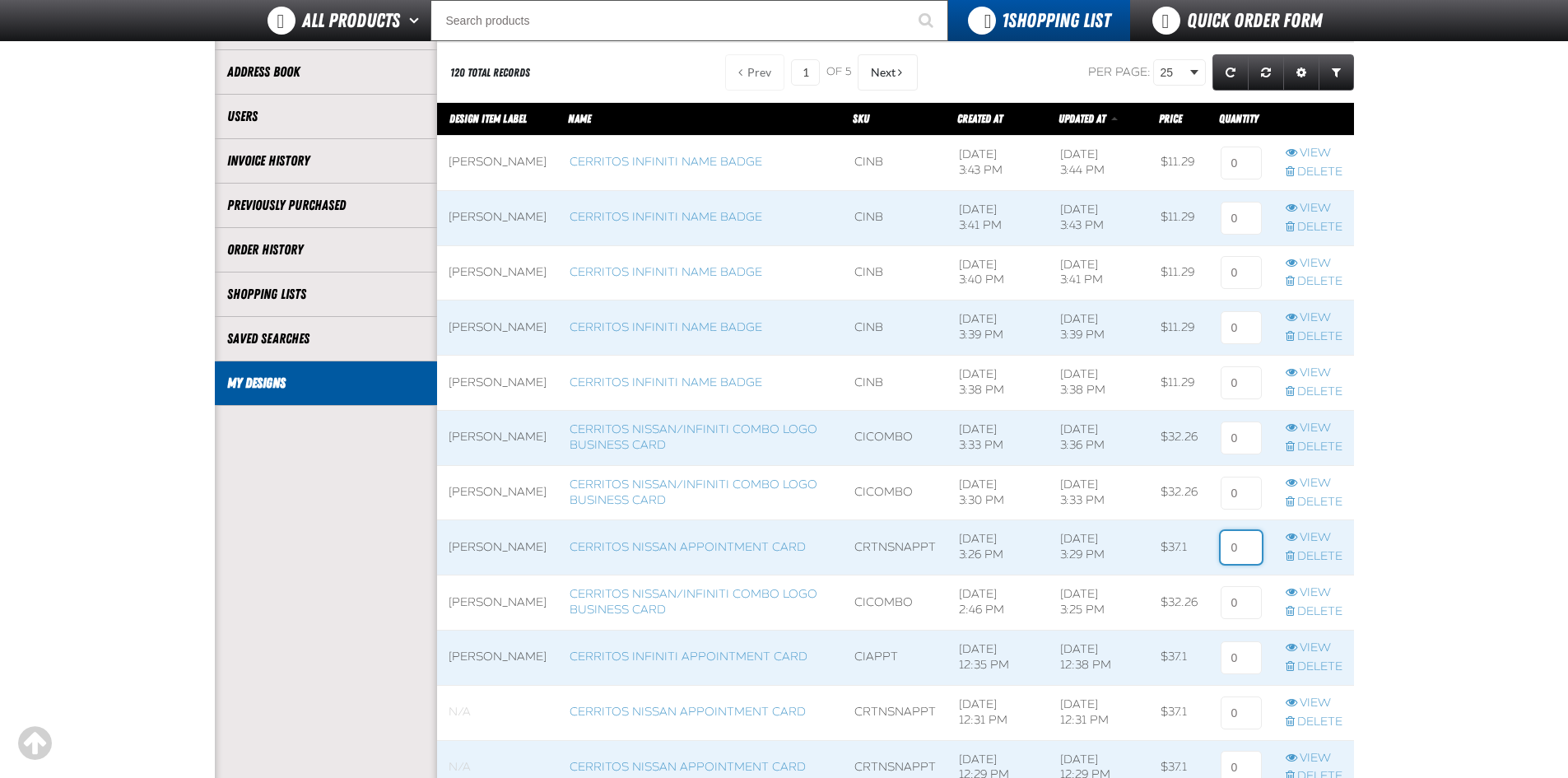
click at [1237, 546] on input at bounding box center [1240, 547] width 41 height 33
type input "2"
click at [1238, 489] on input at bounding box center [1240, 493] width 41 height 33
type input "1"
click at [1234, 443] on input at bounding box center [1240, 438] width 41 height 33
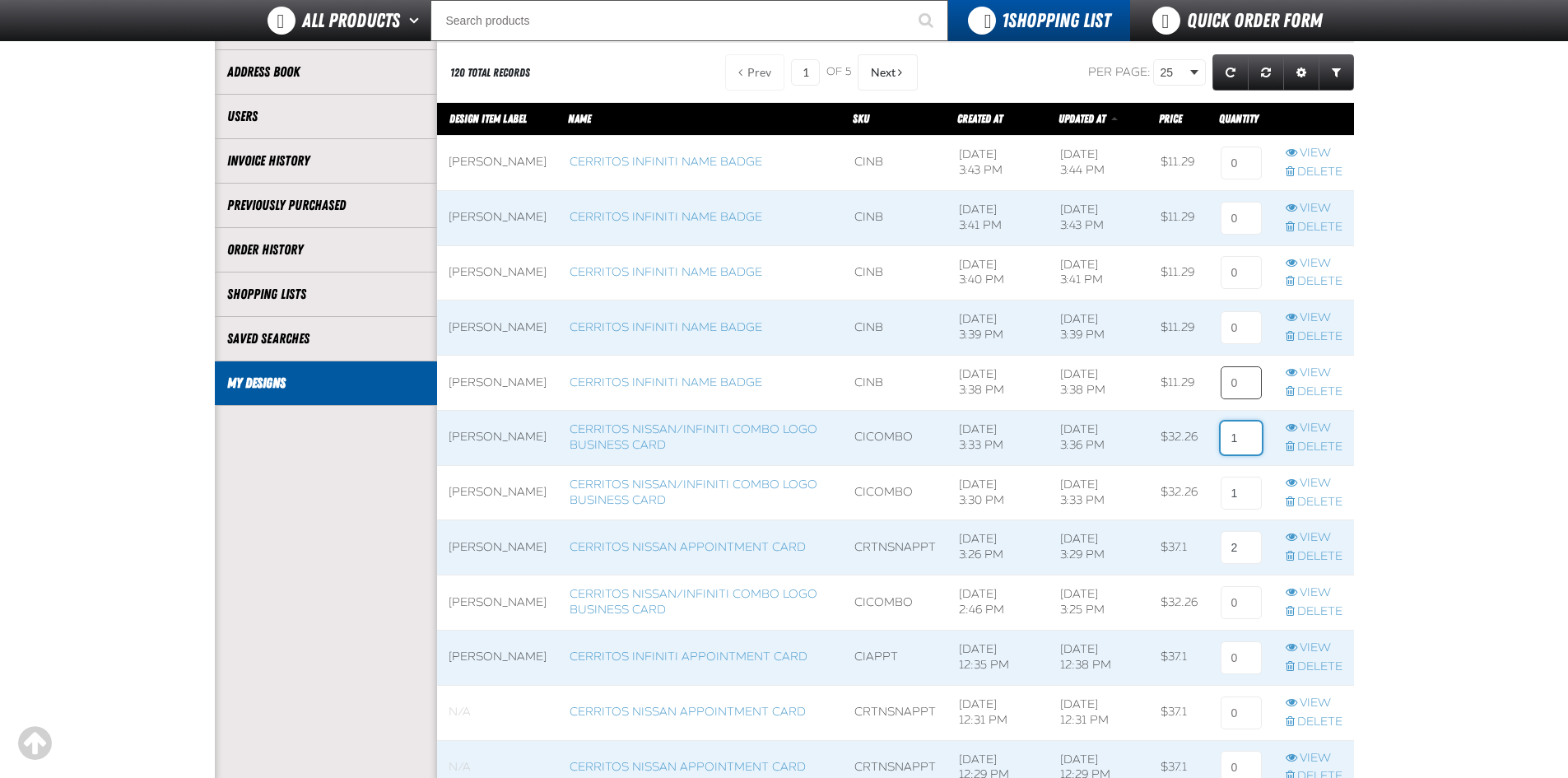
type input "1"
click at [1237, 387] on input at bounding box center [1240, 383] width 41 height 33
type input "1"
click at [1239, 330] on input at bounding box center [1240, 328] width 41 height 33
type input "1"
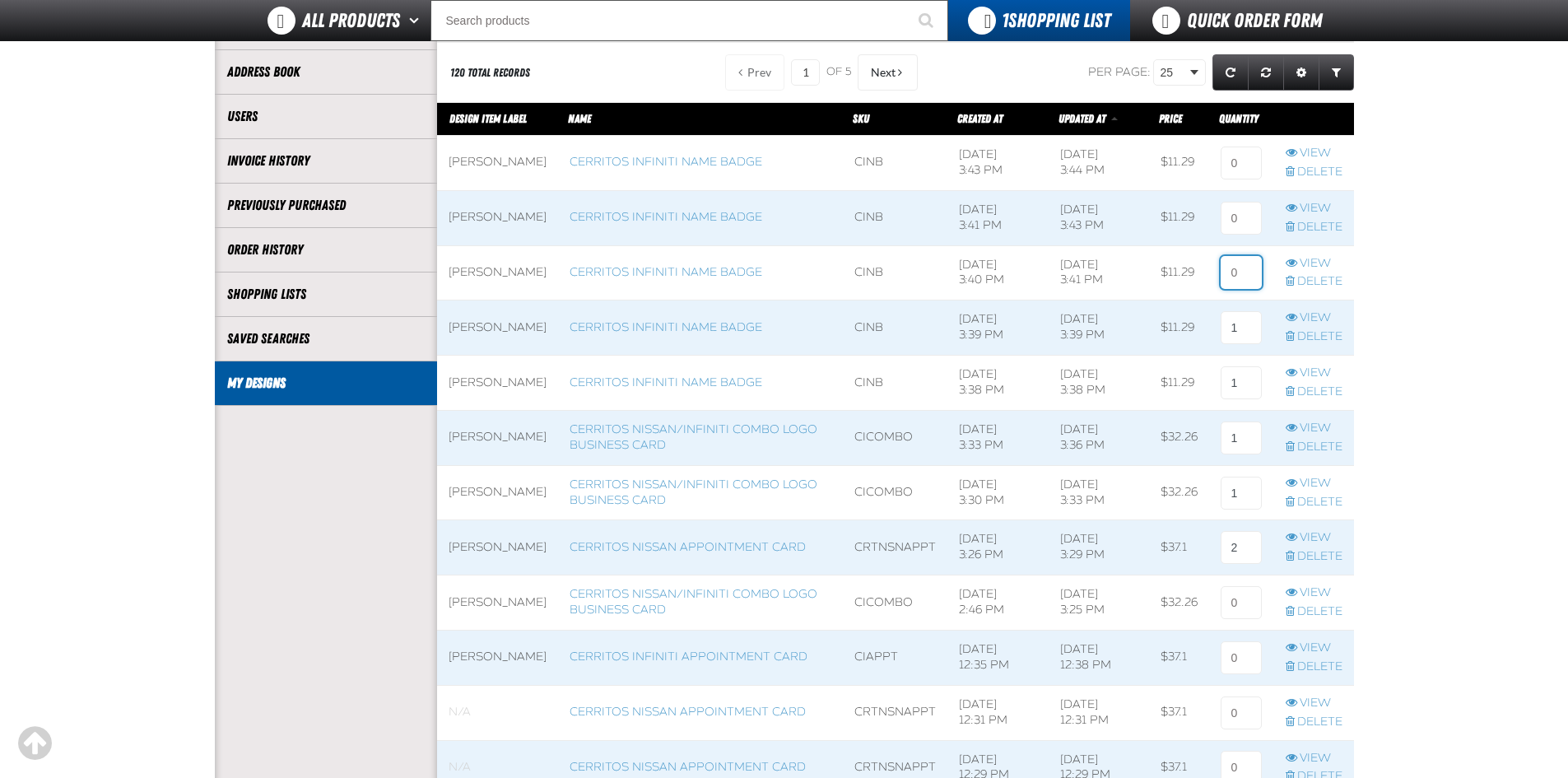
click at [1240, 267] on input at bounding box center [1240, 272] width 41 height 33
type input "1"
click at [1243, 216] on input at bounding box center [1240, 218] width 41 height 33
type input "1"
click at [1242, 158] on input at bounding box center [1240, 163] width 41 height 33
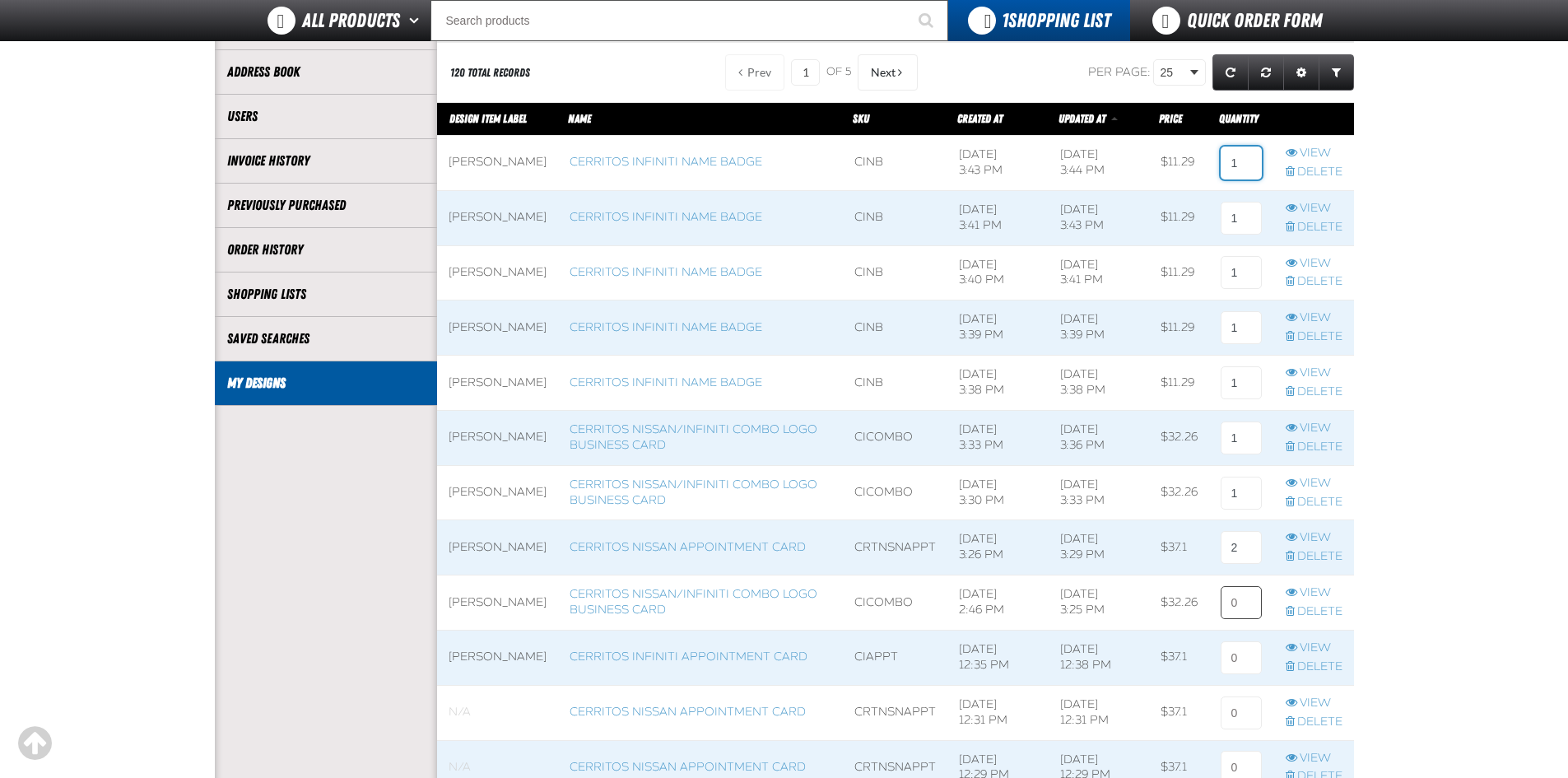
type input "1"
click at [1238, 603] on input at bounding box center [1240, 602] width 41 height 33
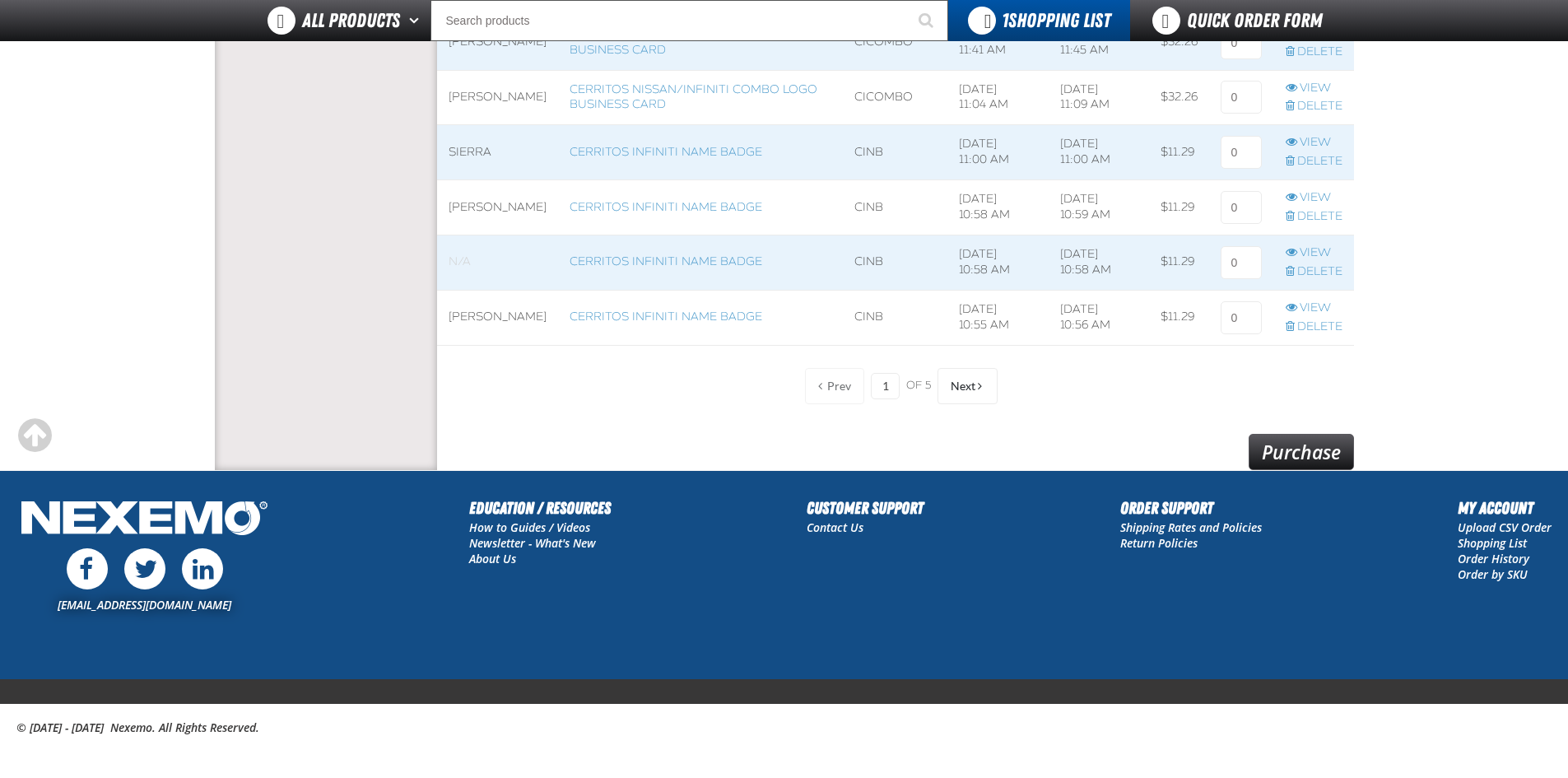
scroll to position [1337, 0]
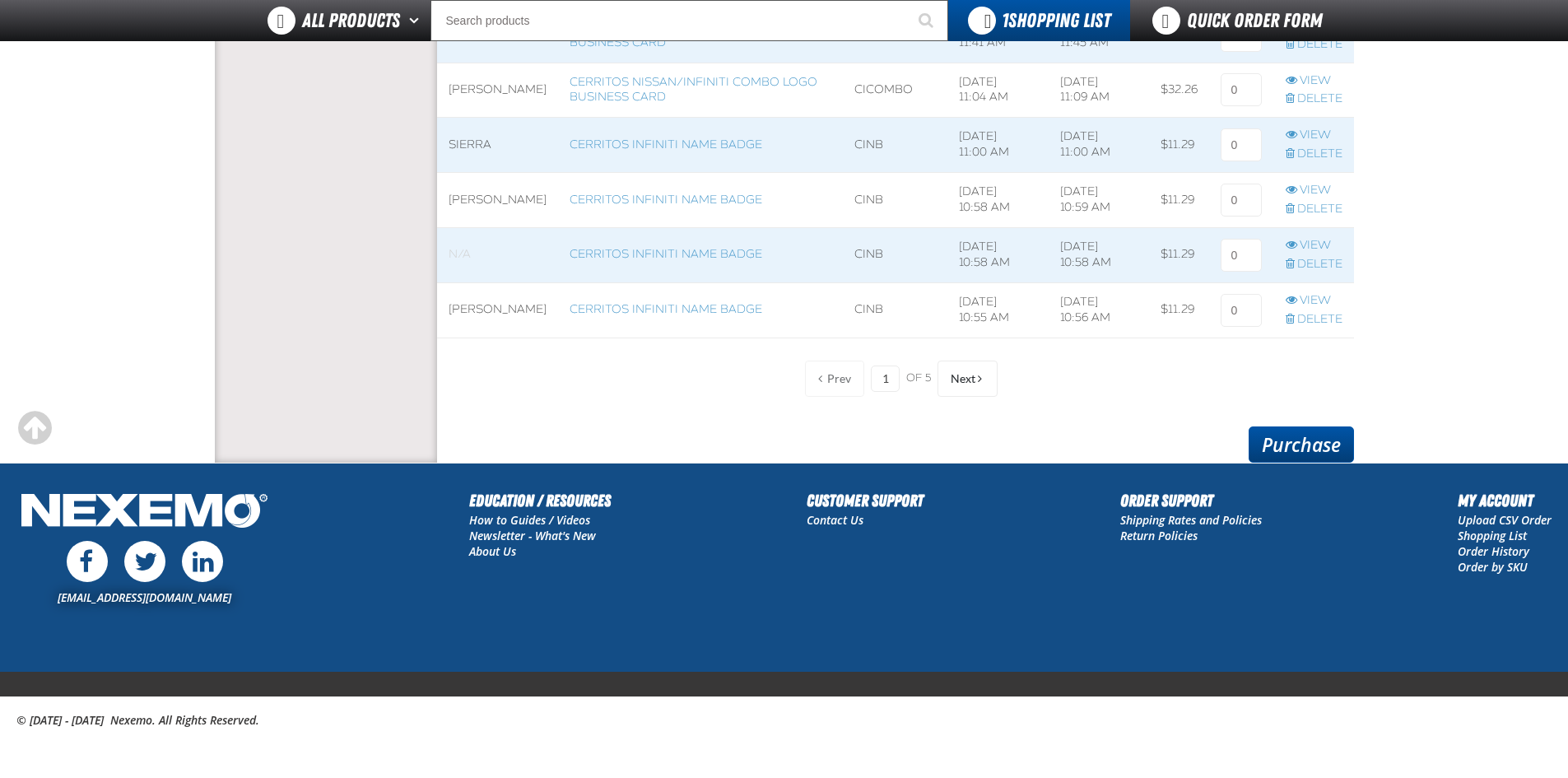
type input "1"
click at [1307, 446] on link "Purchase" at bounding box center [1302, 444] width 106 height 37
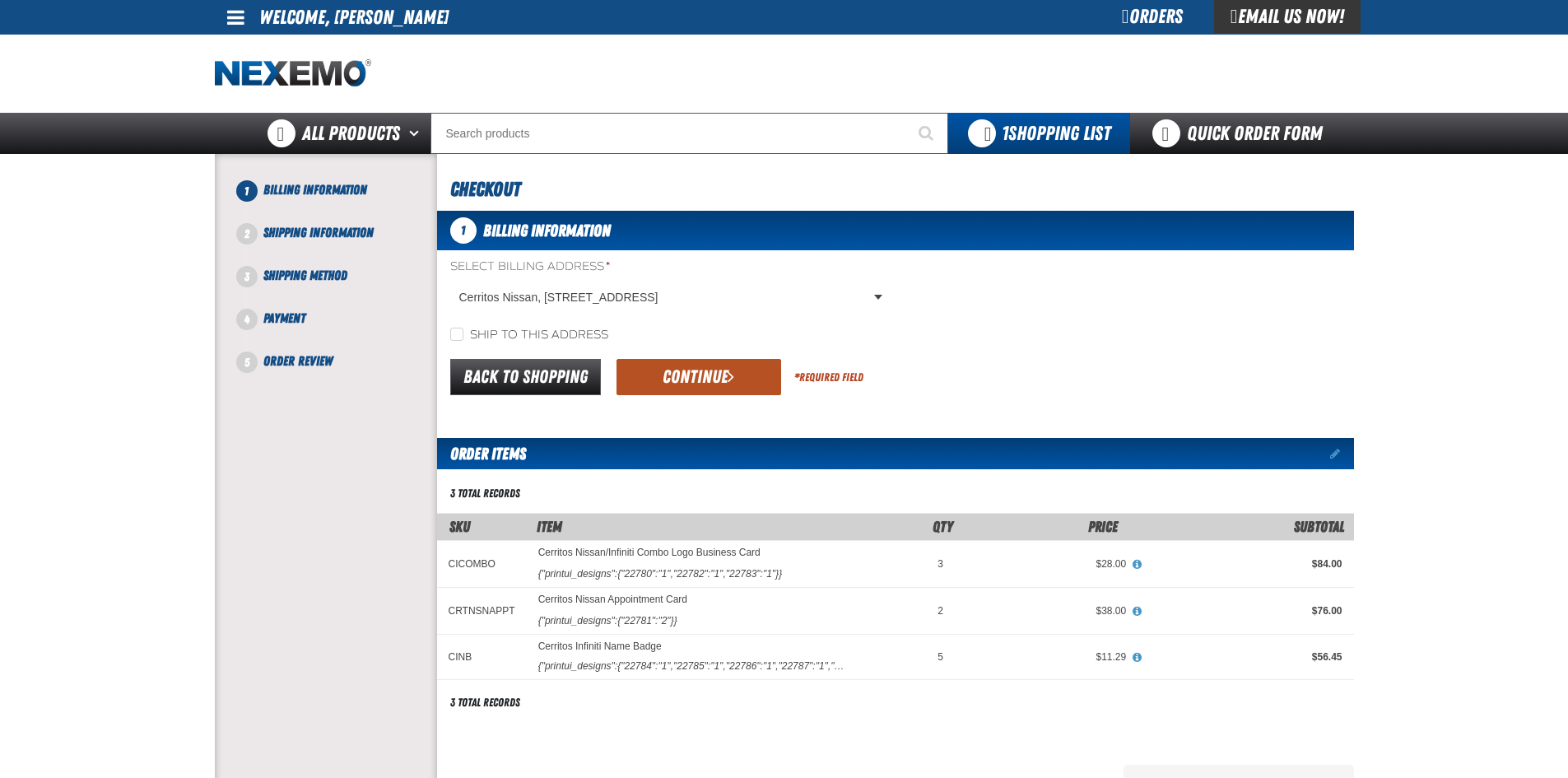
click at [720, 378] on button "Continue" at bounding box center [698, 377] width 164 height 37
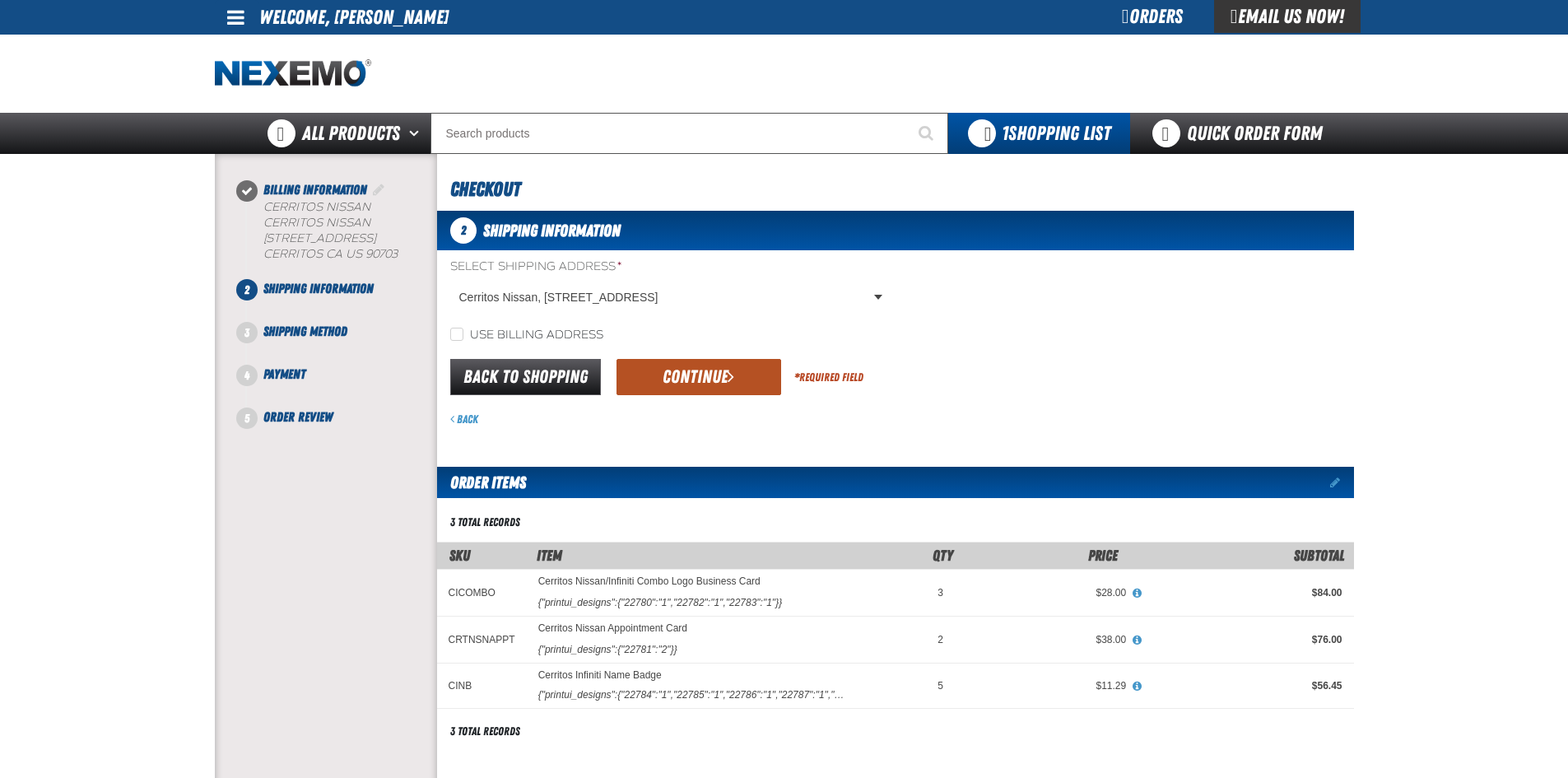
click at [701, 375] on button "Continue" at bounding box center [698, 377] width 164 height 37
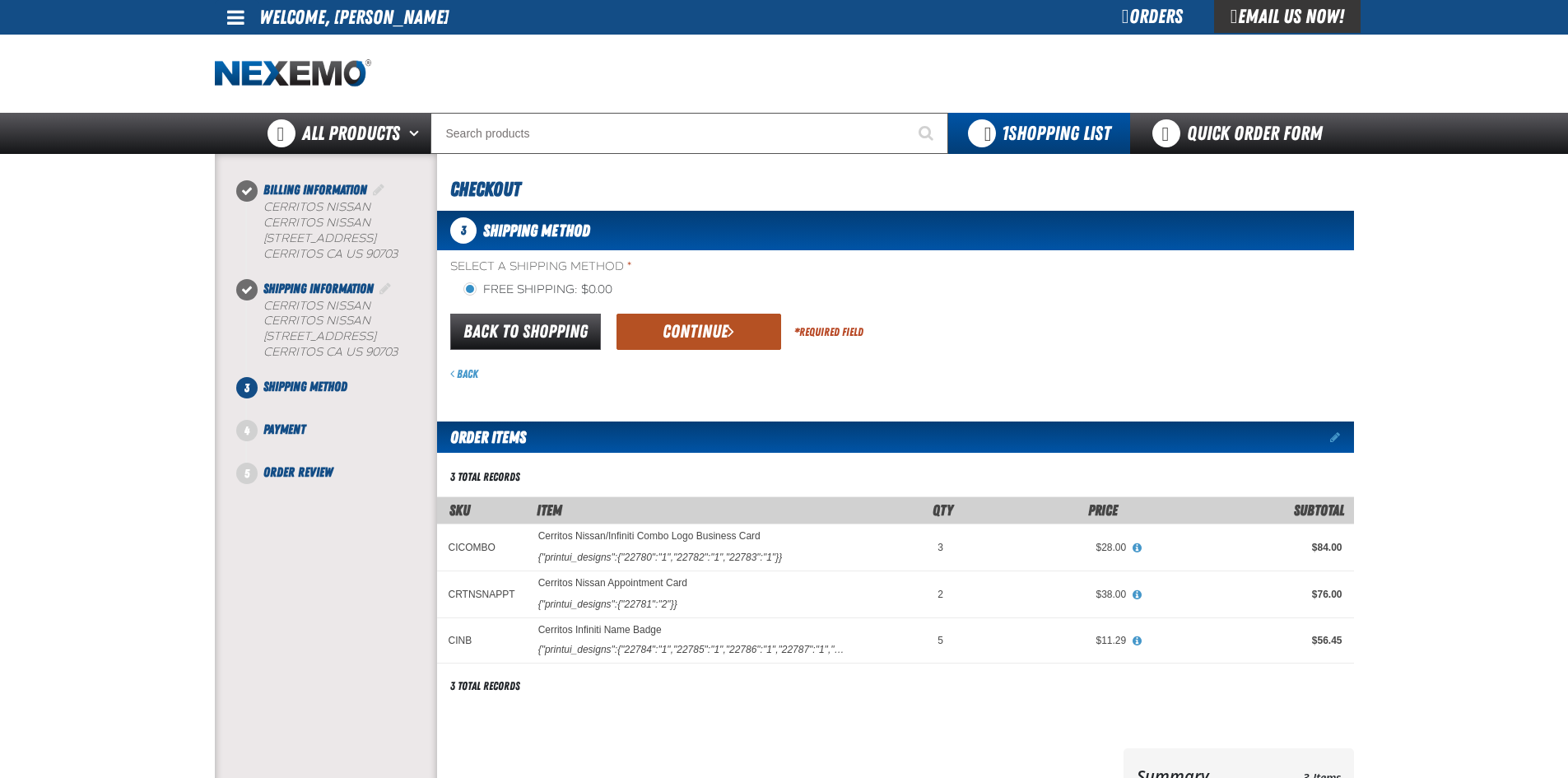
click at [664, 323] on button "Continue" at bounding box center [698, 332] width 164 height 37
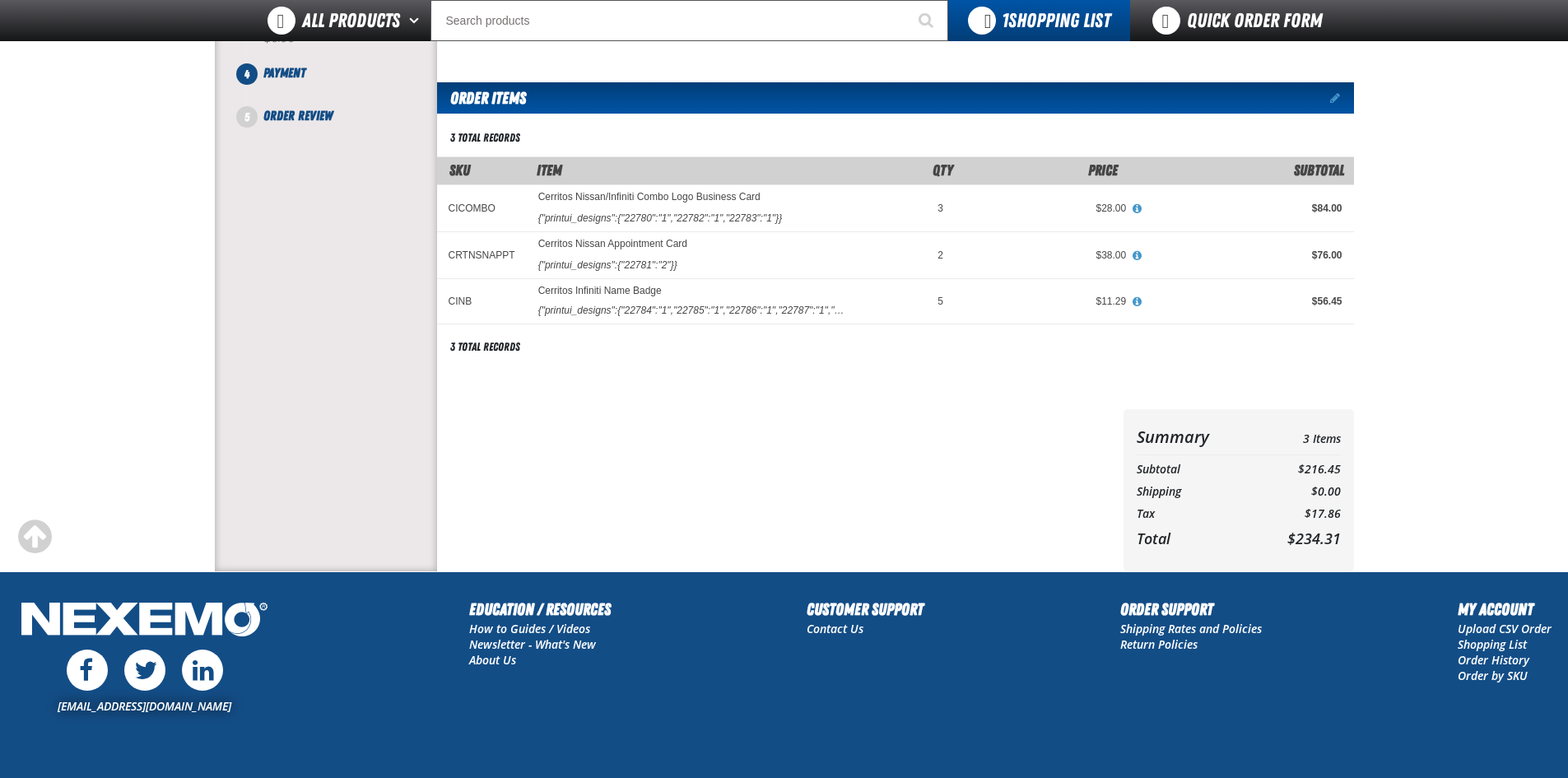
scroll to position [119, 0]
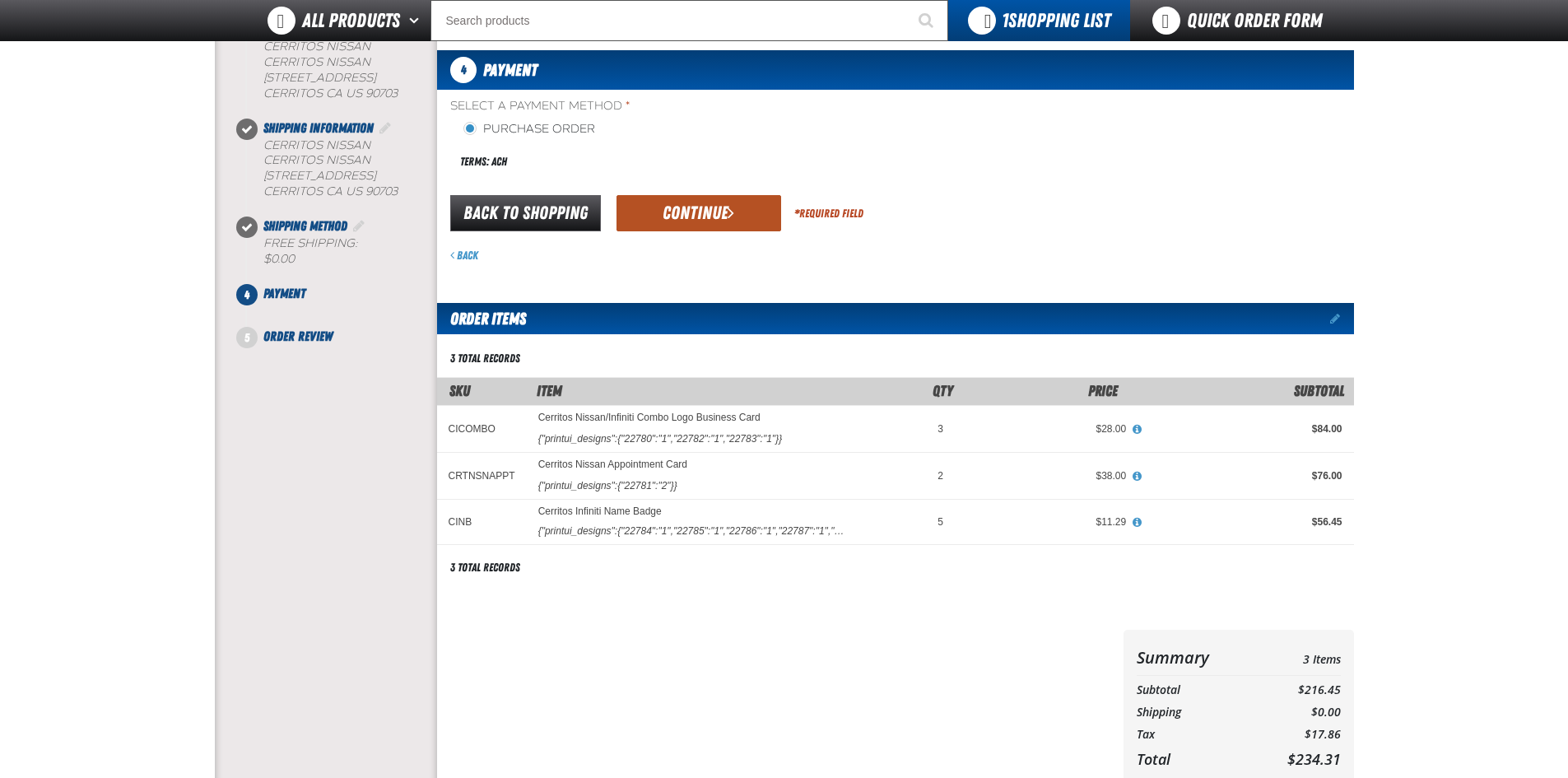
click at [704, 215] on button "Continue" at bounding box center [698, 213] width 164 height 37
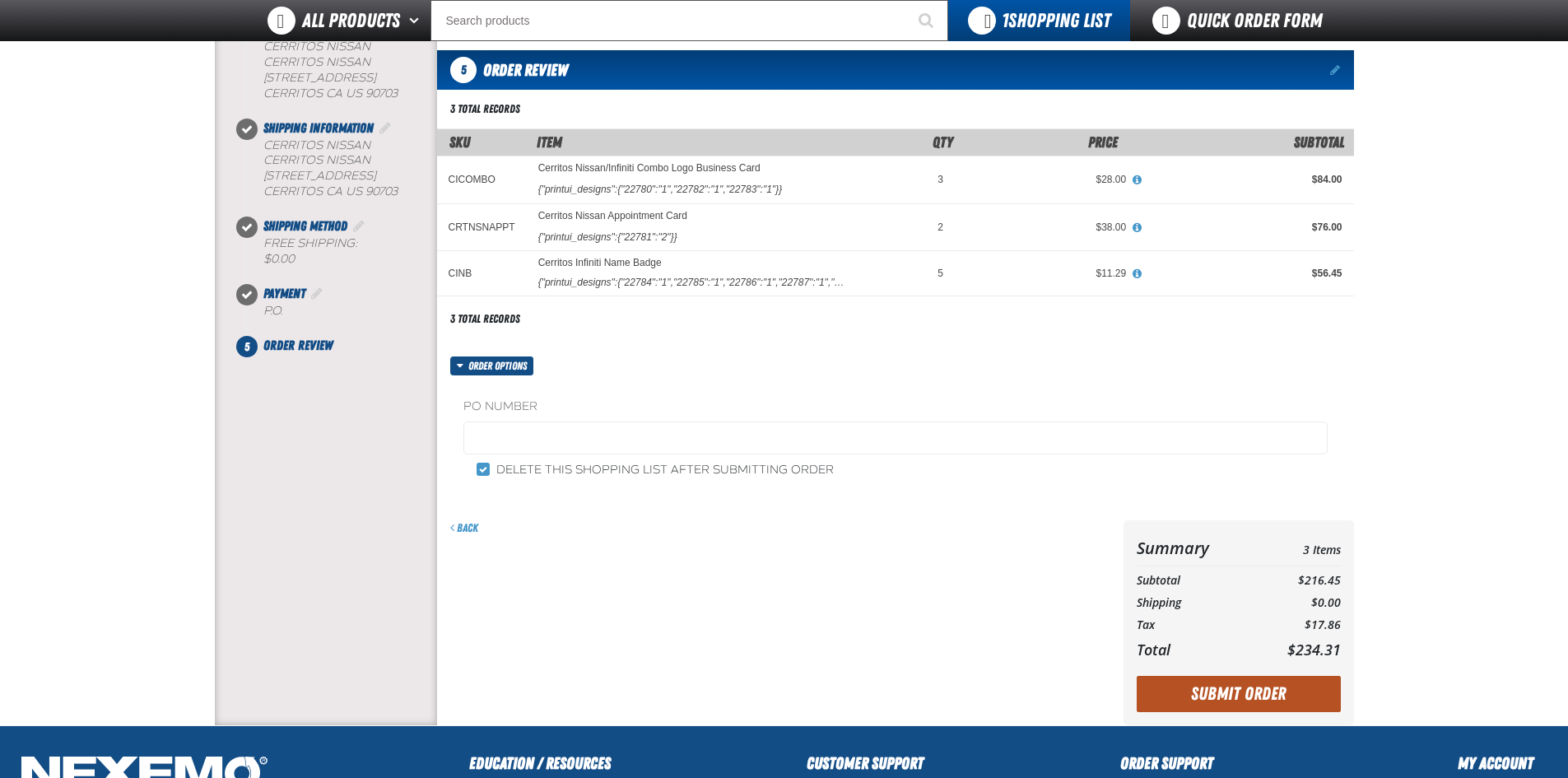
click at [1275, 694] on button "Submit Order" at bounding box center [1238, 694] width 204 height 37
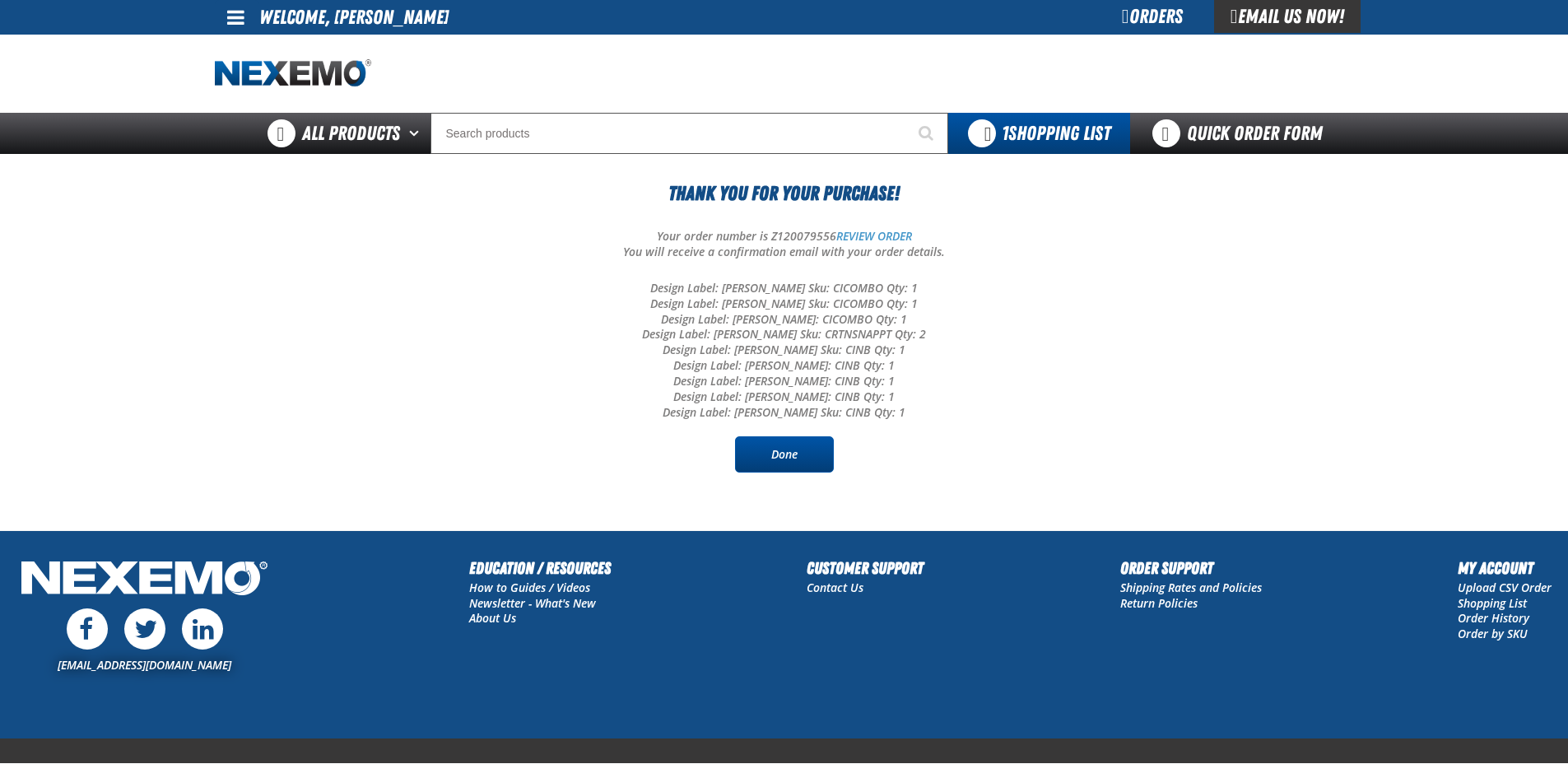
click at [760, 454] on link "Done" at bounding box center [784, 455] width 99 height 37
